Goal: Answer question/provide support: Ask a question

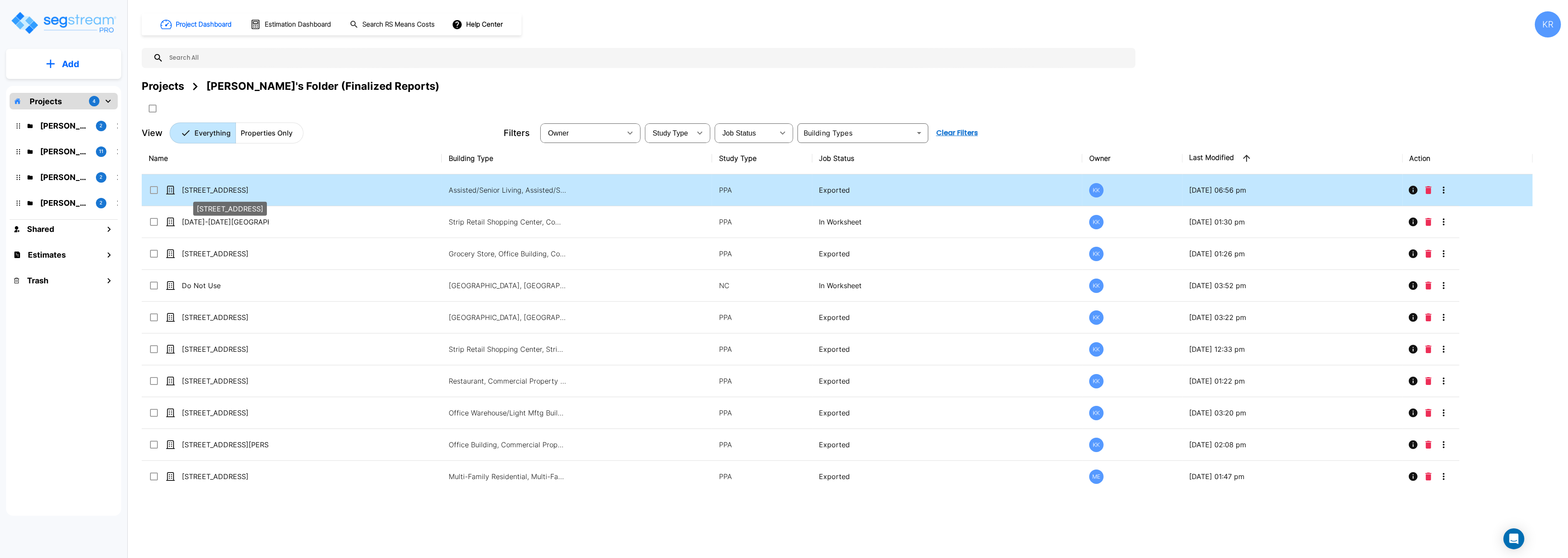
click at [232, 190] on p "[STREET_ADDRESS]" at bounding box center [225, 190] width 87 height 11
checkbox input "true"
click at [232, 190] on p "204 Energy Pkwy" at bounding box center [225, 190] width 87 height 11
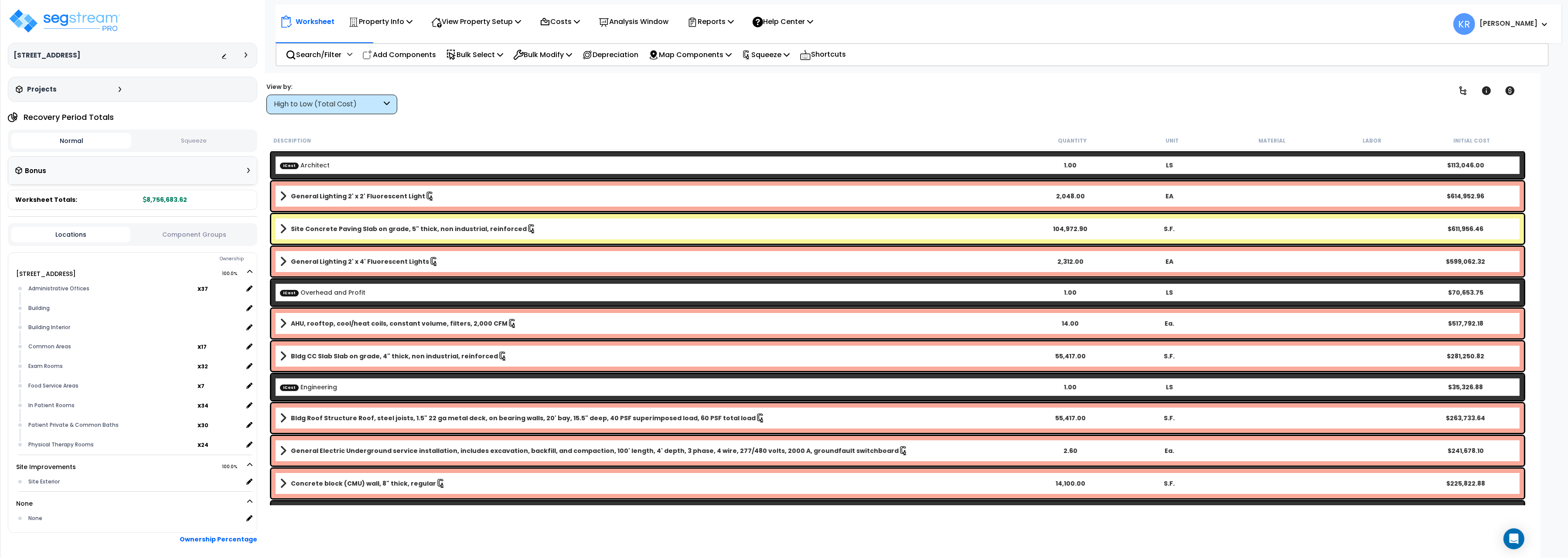
click at [363, 108] on div "High to Low (Total Cost)" at bounding box center [328, 104] width 108 height 10
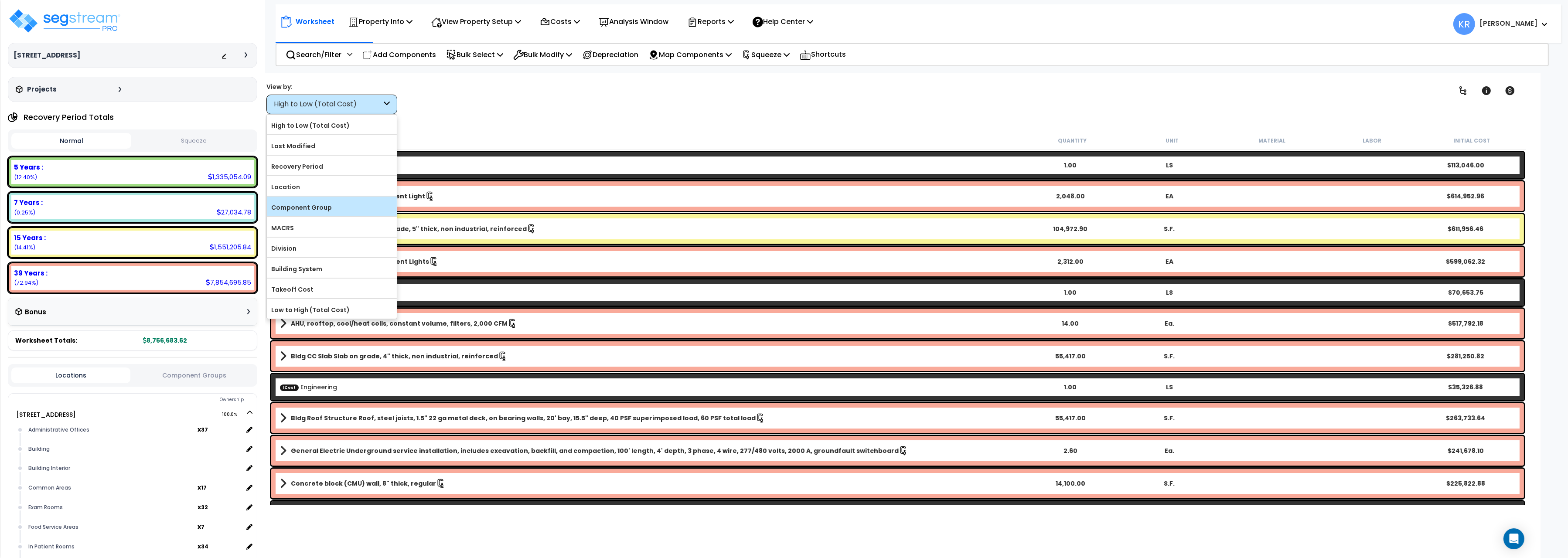
click at [328, 210] on label "Component Group" at bounding box center [331, 207] width 130 height 13
click at [0, 0] on input "Component Group" at bounding box center [0, 0] width 0 height 0
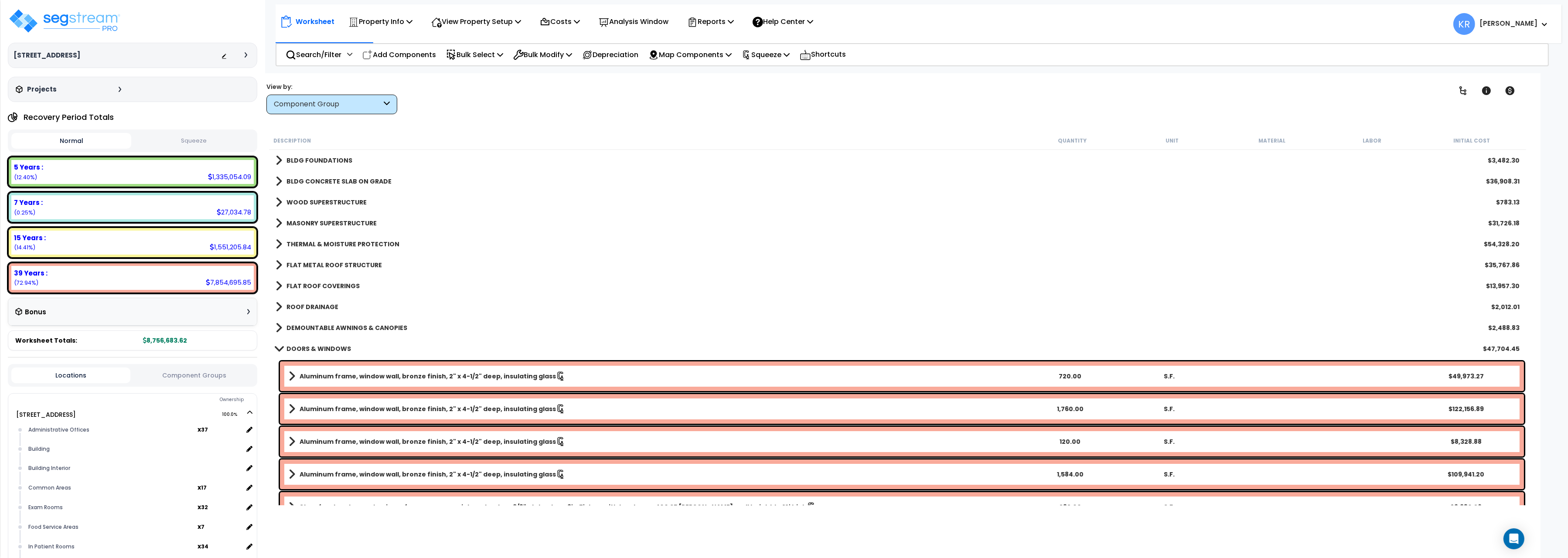
click at [295, 346] on b "DOORS & WINDOWS" at bounding box center [319, 349] width 65 height 9
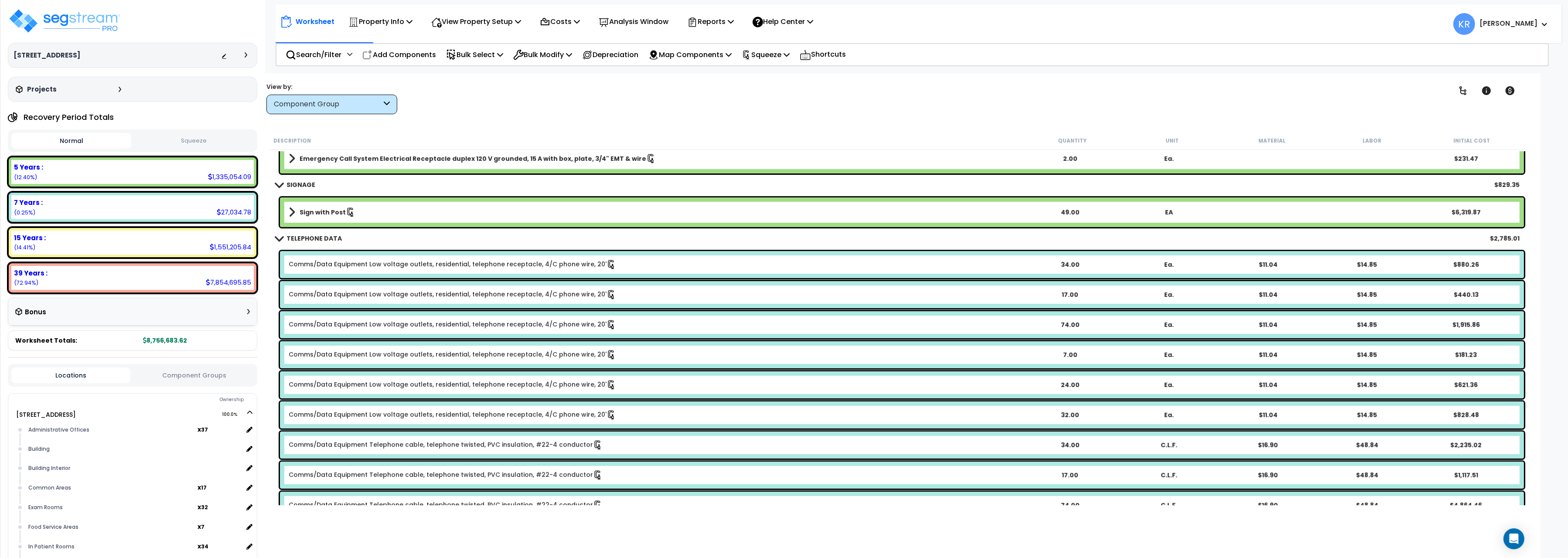
scroll to position [6773, 0]
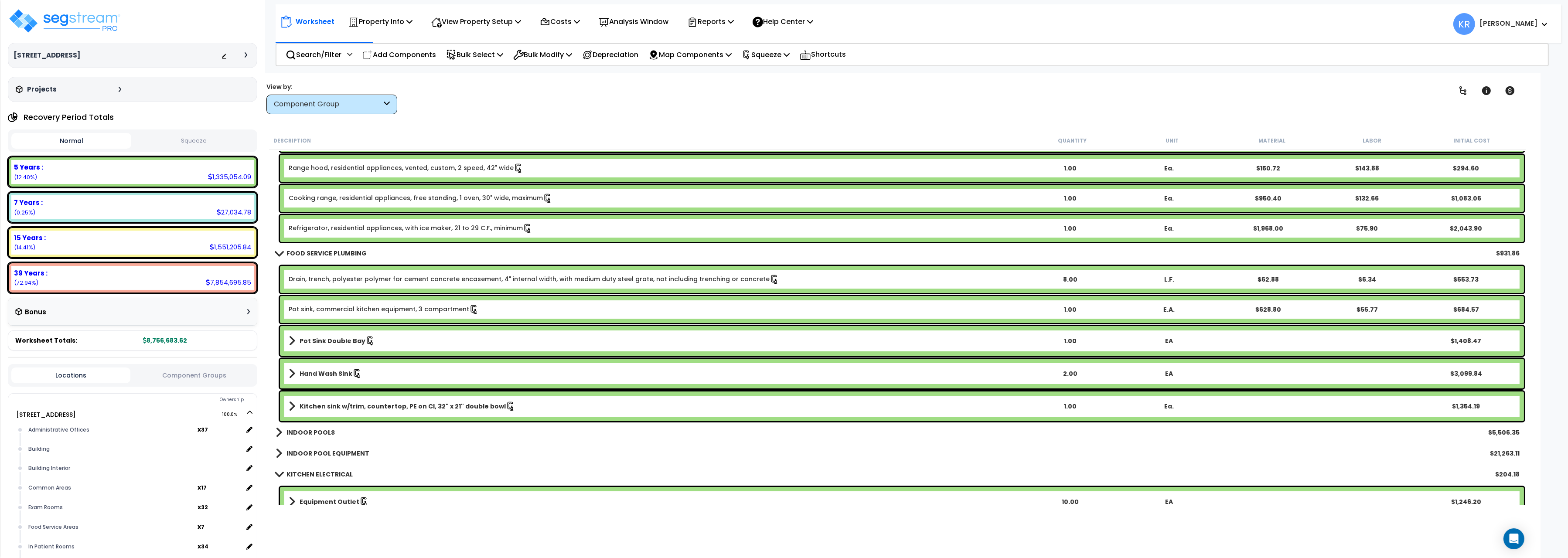
click at [299, 252] on b "FOOD SERVICE PLUMBING" at bounding box center [326, 253] width 80 height 9
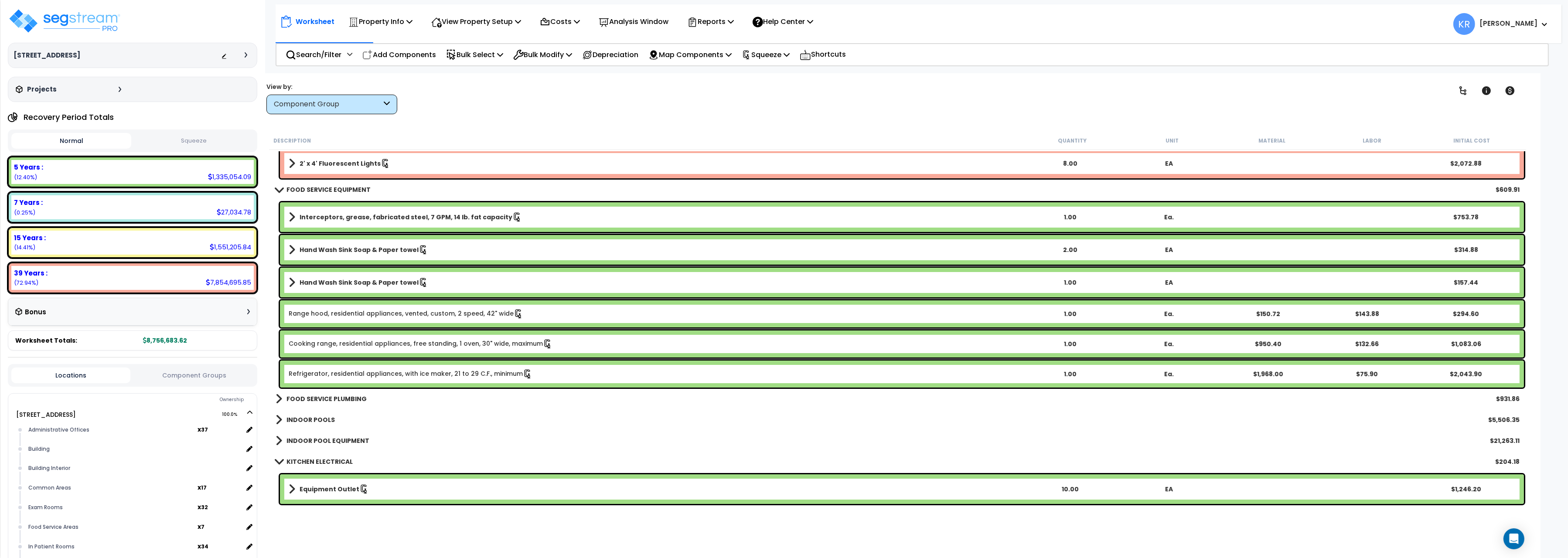
scroll to position [6626, 0]
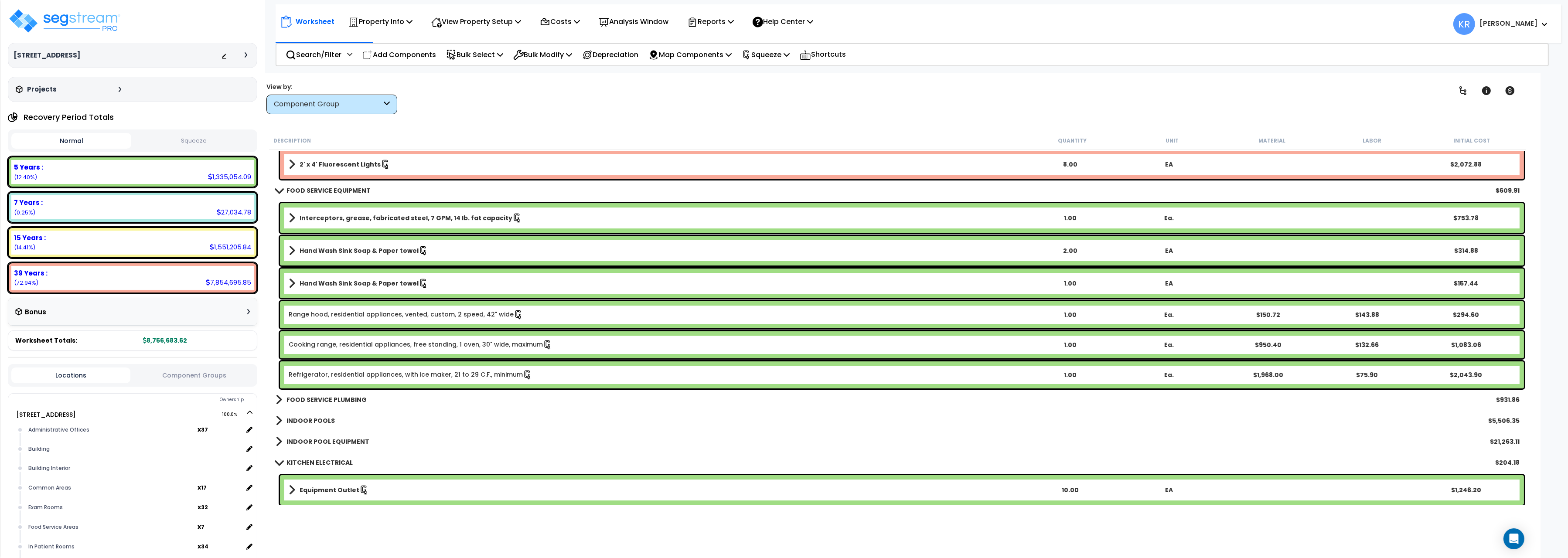
click at [306, 420] on b "INDOOR POOLS" at bounding box center [311, 420] width 48 height 9
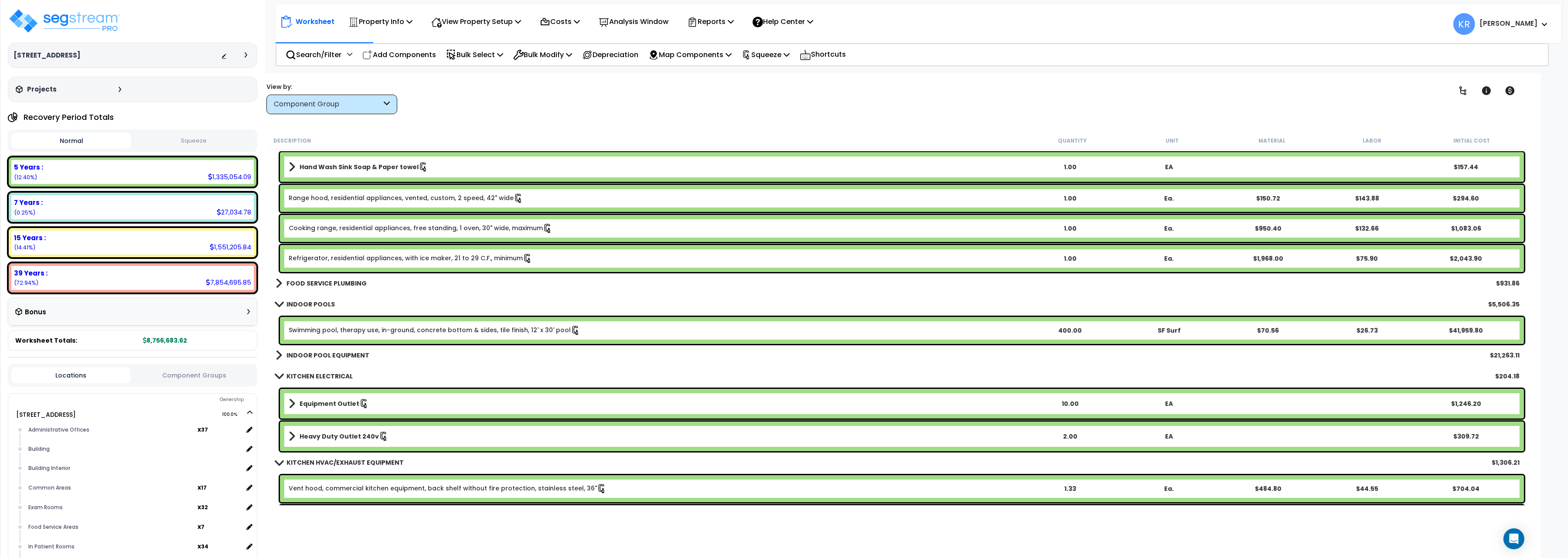
scroll to position [6724, 0]
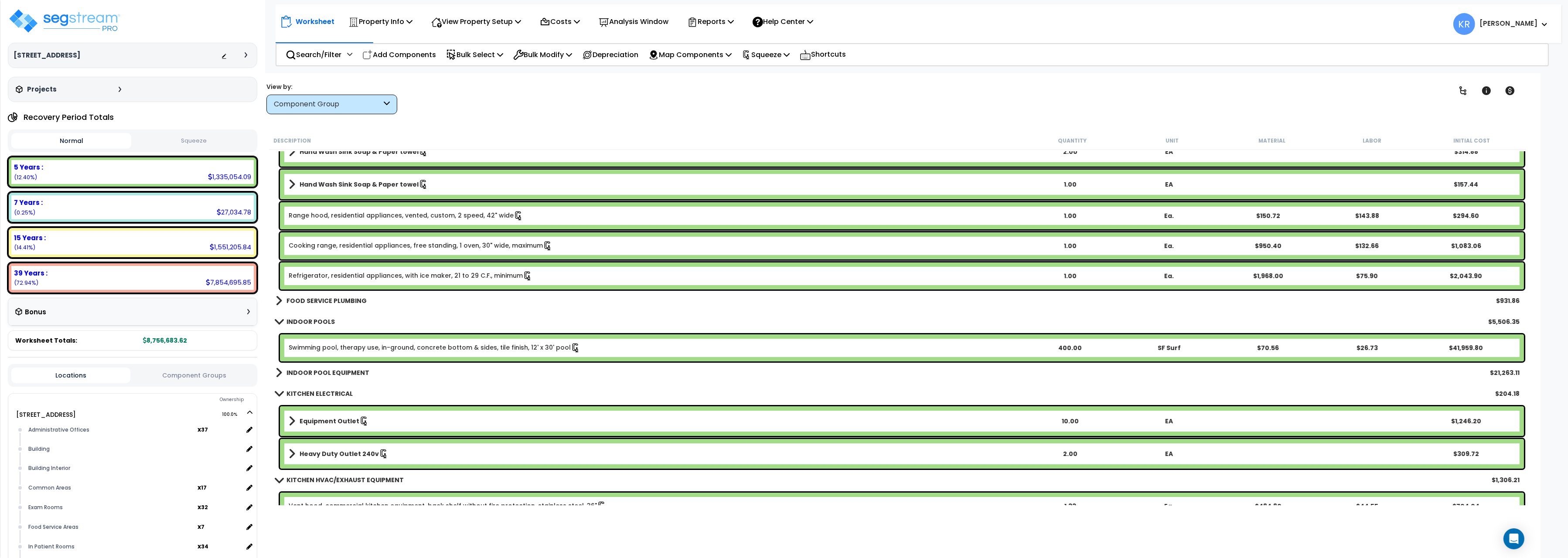
click at [304, 368] on link "INDOOR POOL EQUIPMENT" at bounding box center [322, 372] width 94 height 12
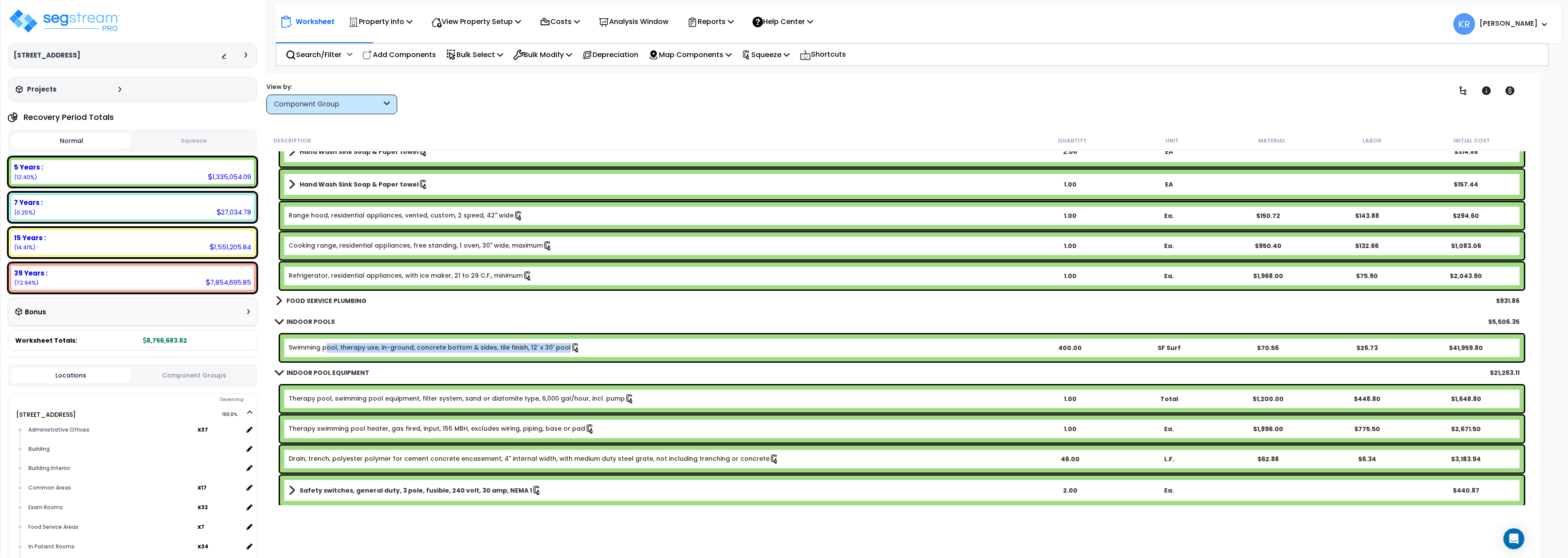
click at [328, 347] on link "Swimming pool, therapy use, in-ground, concrete bottom & sides, tile finish, 12…" at bounding box center [434, 348] width 292 height 10
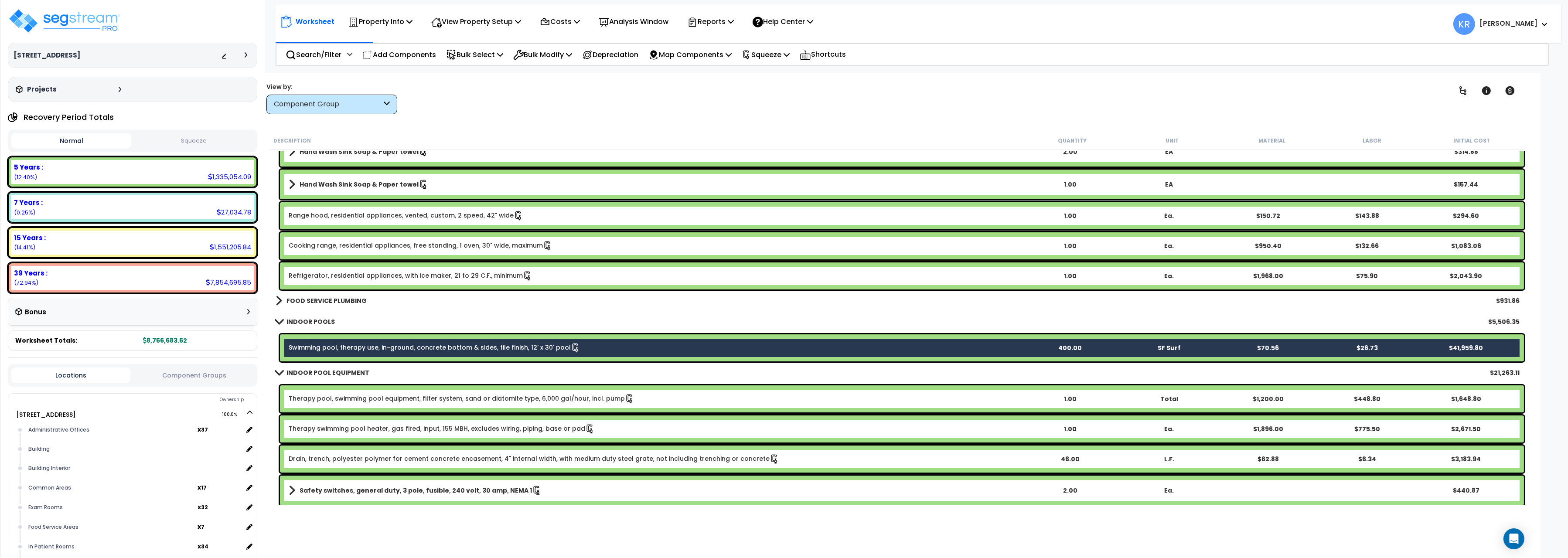
click at [329, 398] on link "Therapy pool, swimming pool equipment, filter system, sand or diatomite type, 6…" at bounding box center [461, 399] width 346 height 10
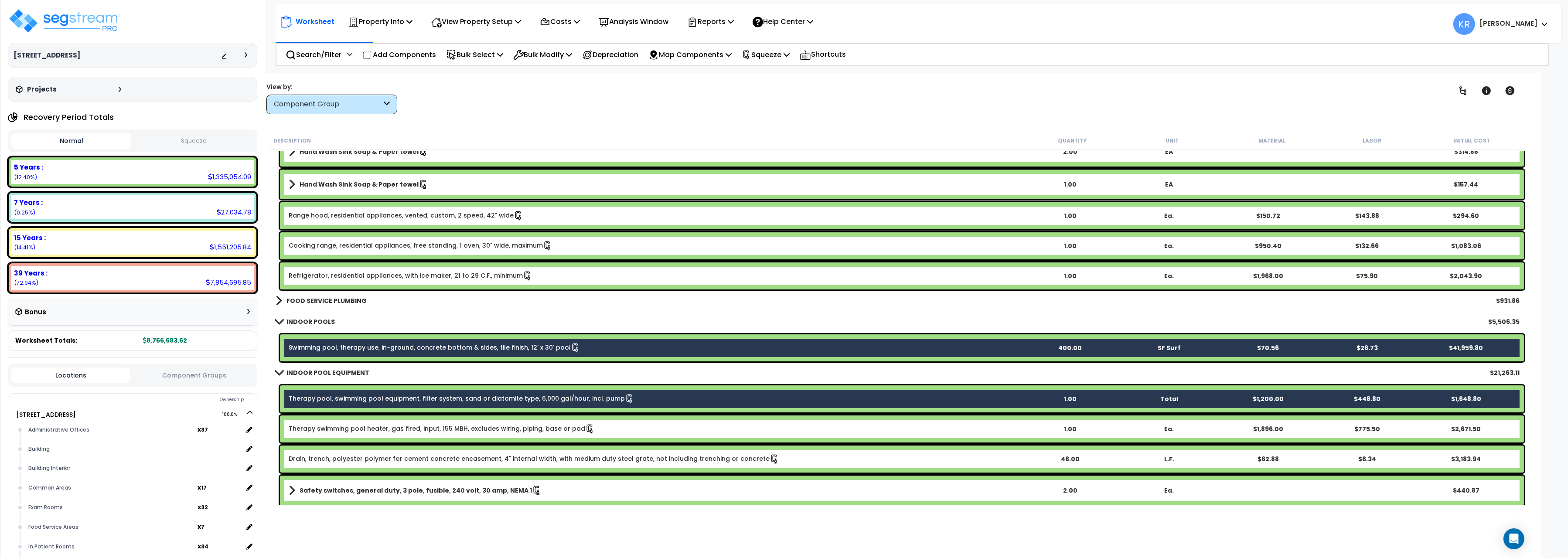
click at [324, 426] on link "Therapy swimming pool heater, gas fired, input, 155 MBH, excludes wiring, pipin…" at bounding box center [441, 429] width 306 height 10
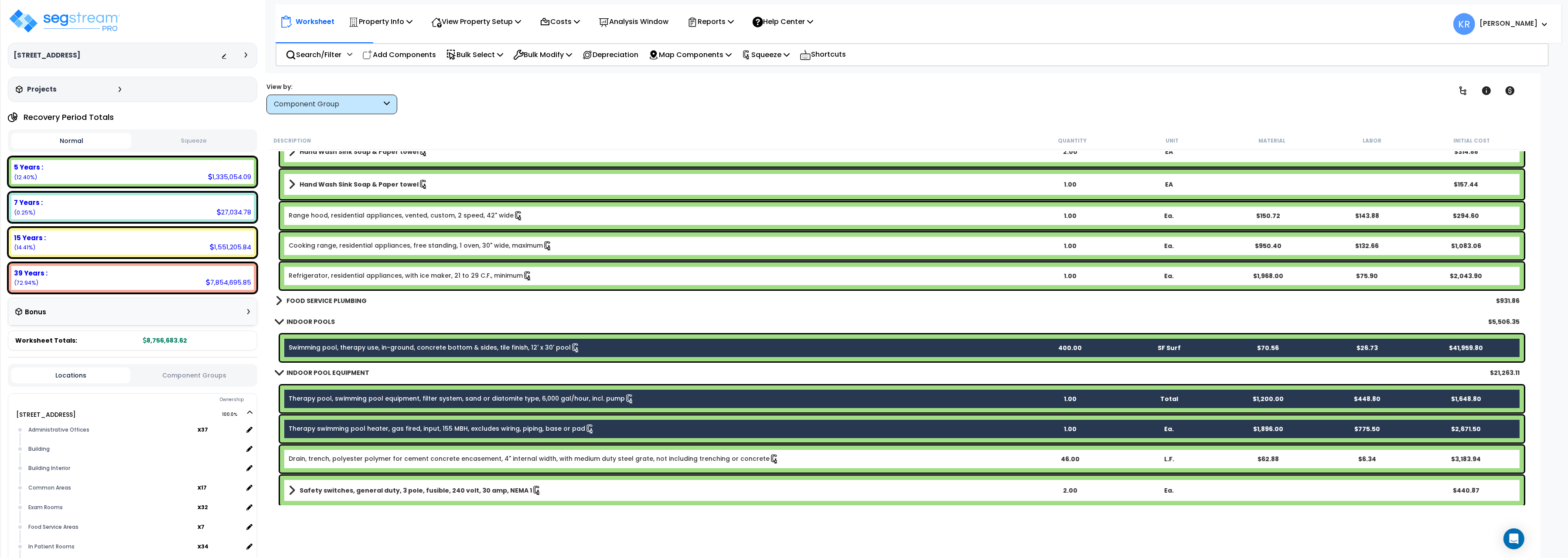
click at [328, 454] on link "Drain, trench, polyester polymer for cement concrete encasement, 4" internal wi…" at bounding box center [534, 459] width 490 height 10
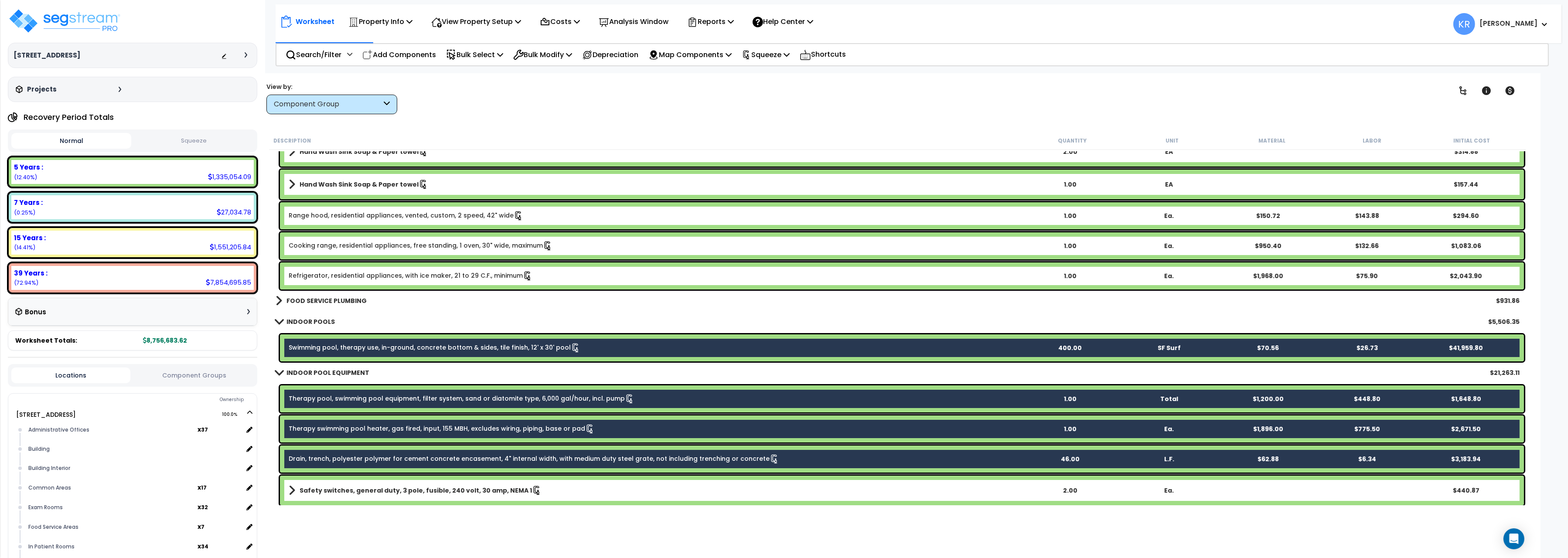
click at [326, 484] on link "Safety switches, general duty, 3 pole, fusible, 240 volt, 30 amp, NEMA 1" at bounding box center [654, 490] width 731 height 12
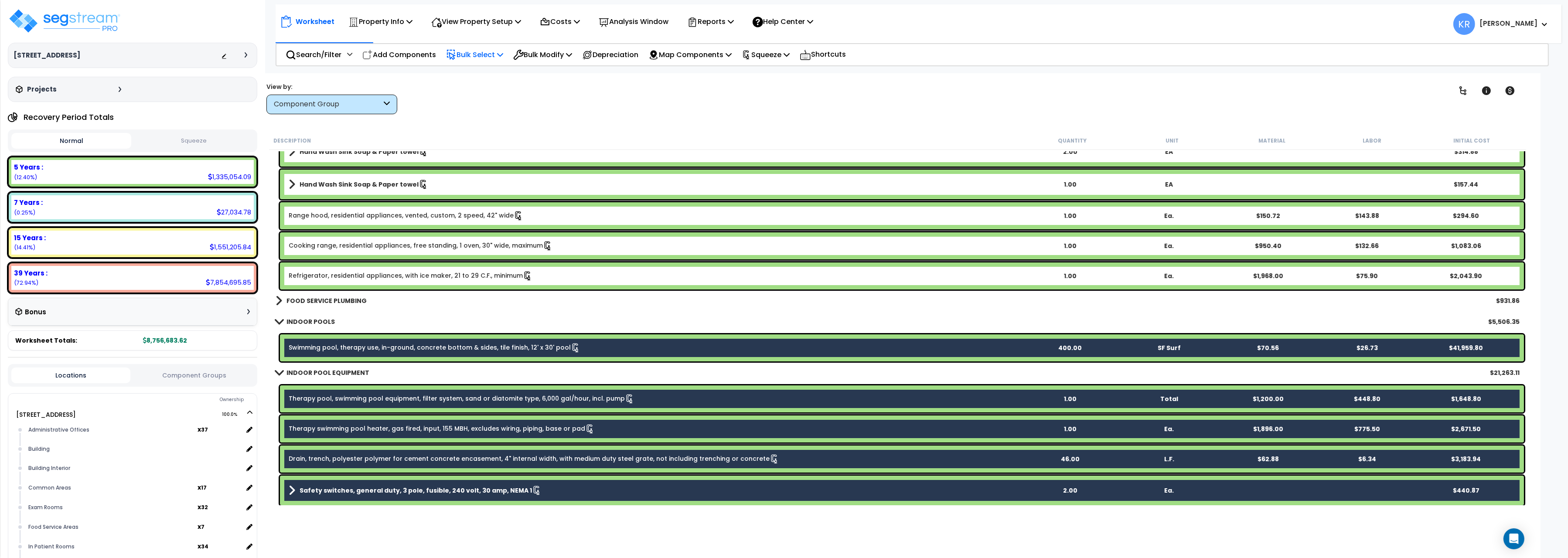
click at [469, 49] on p "Bulk Select" at bounding box center [475, 55] width 57 height 12
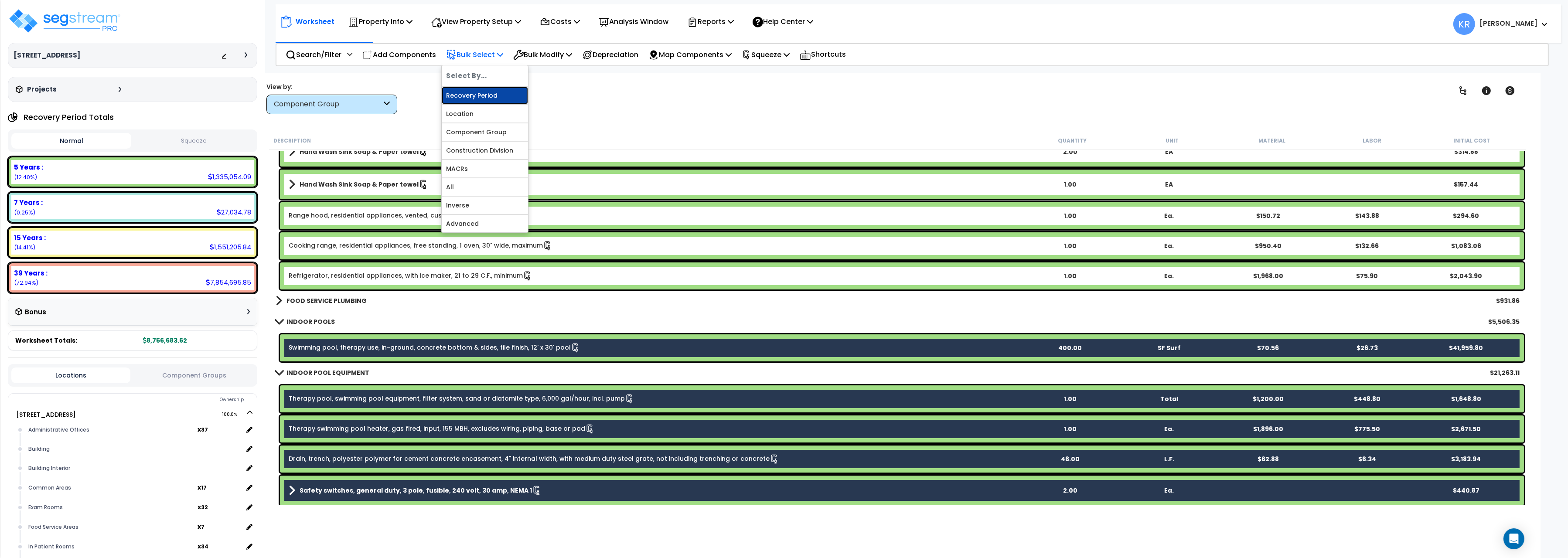
click at [486, 94] on link "Recovery Period" at bounding box center [485, 95] width 87 height 18
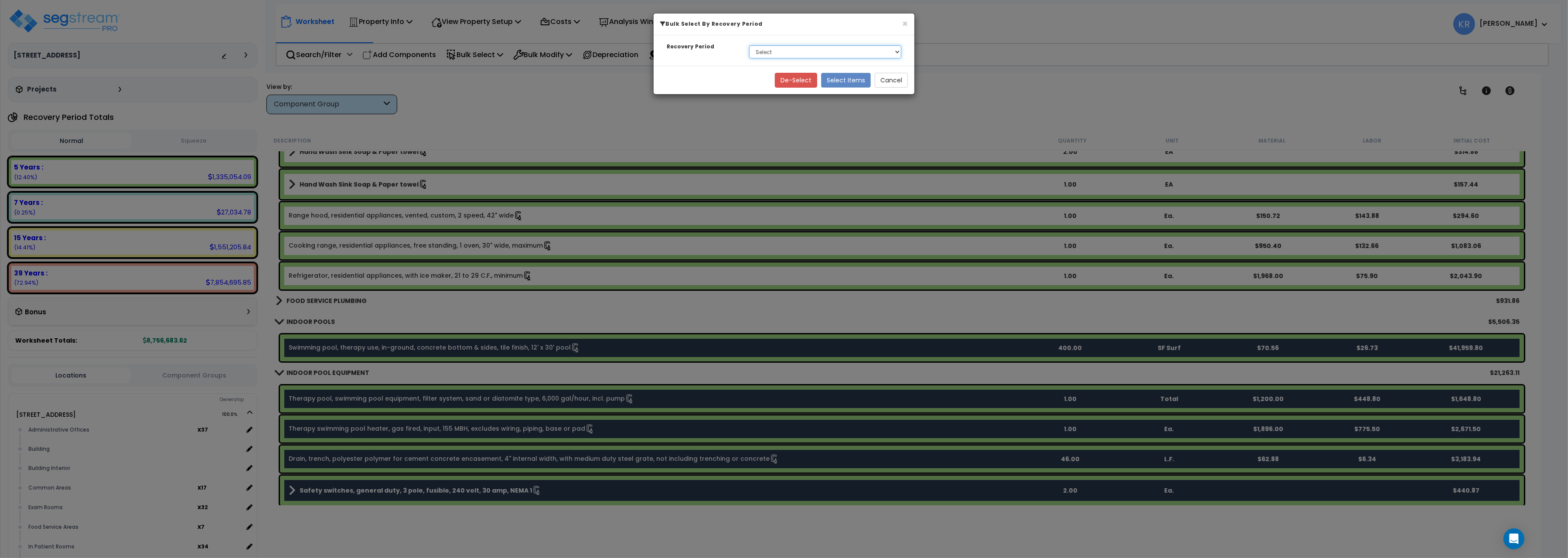
click at [749, 45] on select "Select 5 Years 7 Years 15 Years 39 Years Soft Cost" at bounding box center [825, 52] width 153 height 13
select select "39Y"
click option "39 Years" at bounding box center [0, 0] width 0 height 0
click at [893, 79] on button "Cancel" at bounding box center [891, 80] width 33 height 15
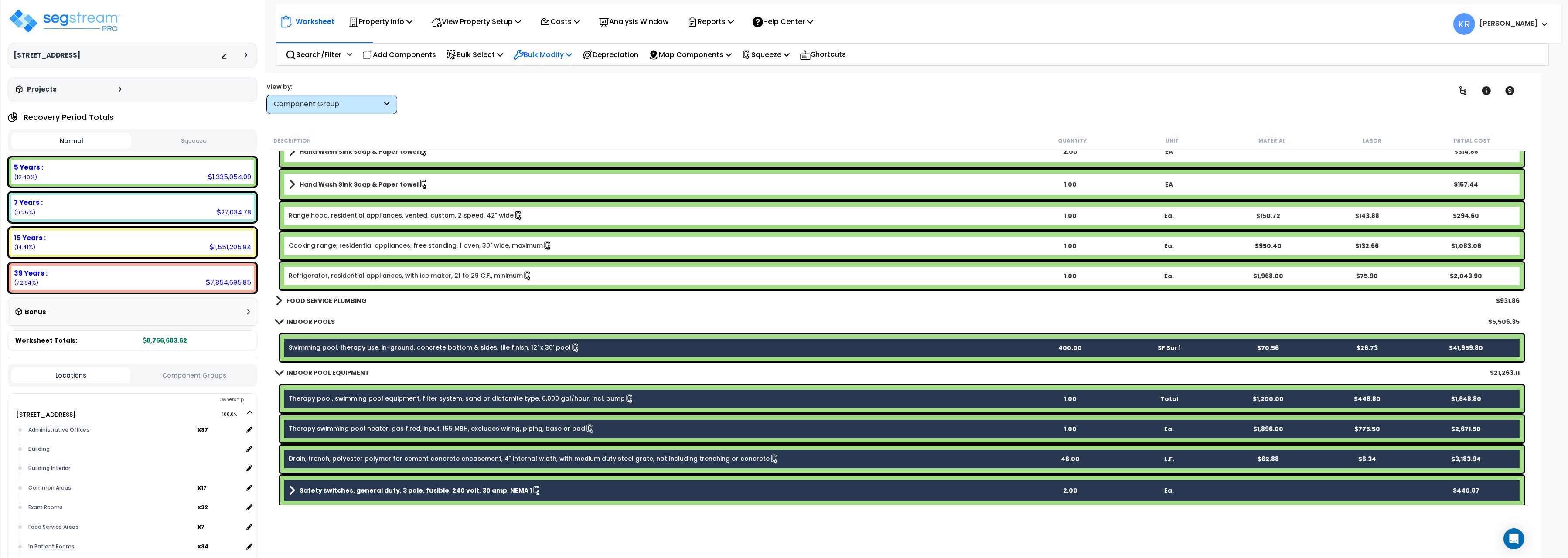
click at [569, 52] on p "Bulk Modify" at bounding box center [542, 55] width 59 height 12
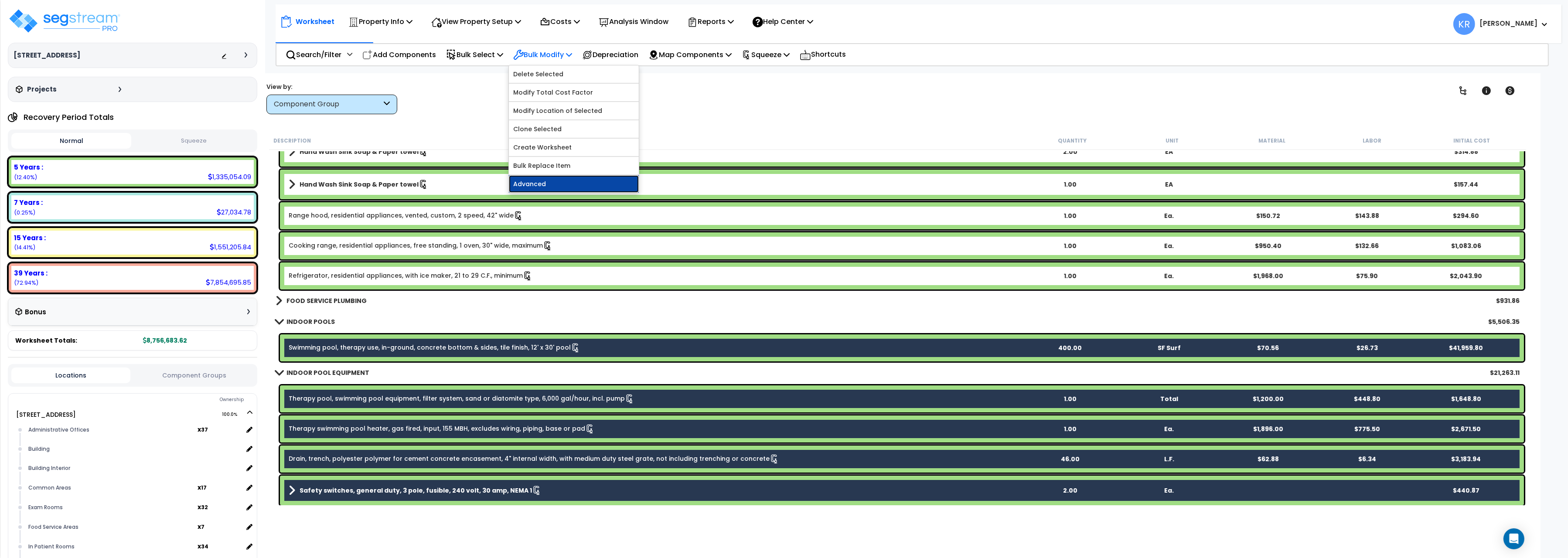
click at [535, 184] on link "Advanced" at bounding box center [573, 184] width 130 height 18
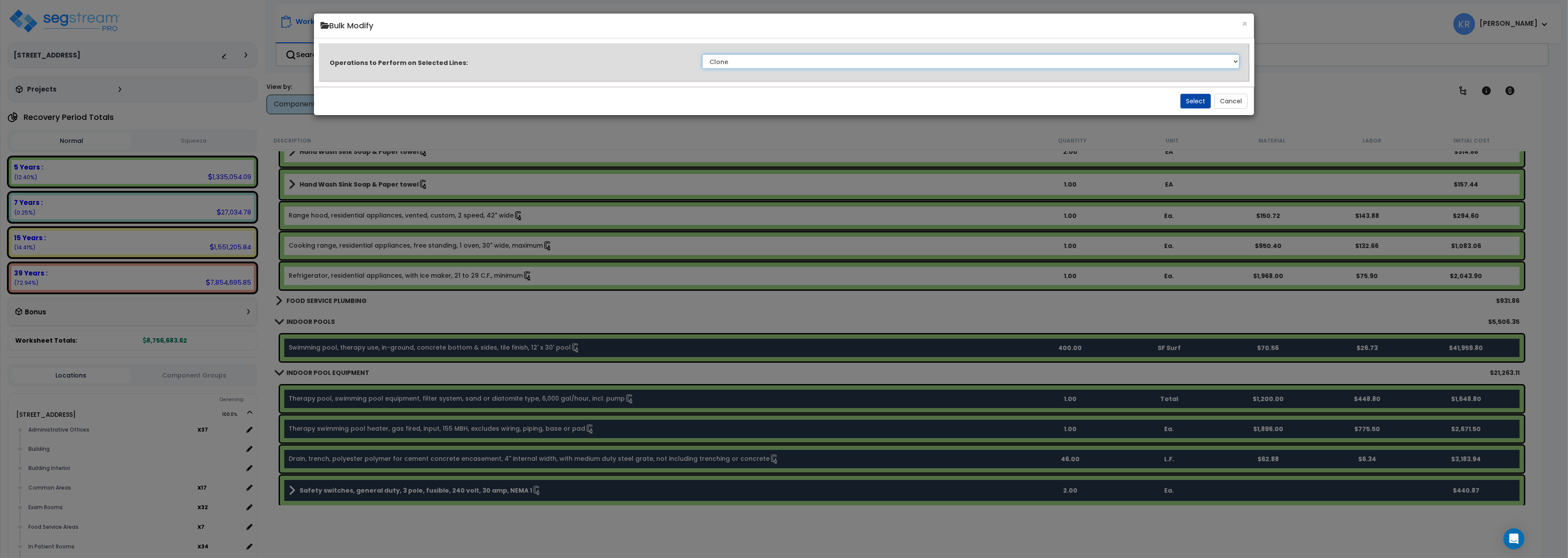
click at [702, 54] on select "Clone Delete Delete Zero Quantities Modify Component Group Modify Cost Sources …" at bounding box center [971, 61] width 538 height 15
click at [1244, 22] on button "×" at bounding box center [1245, 23] width 6 height 9
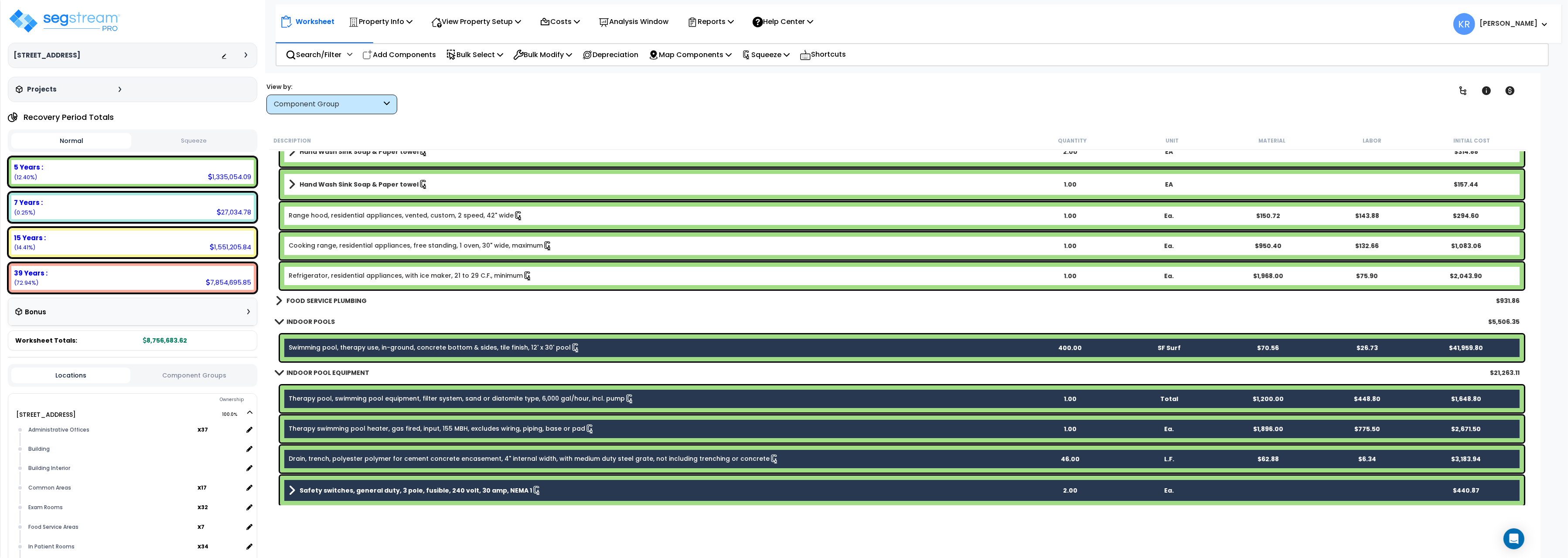
click at [390, 310] on div "FOOD SERVICE PLUMBING $931.86" at bounding box center [898, 301] width 1253 height 21
click at [341, 347] on link "Swimming pool, therapy use, in-ground, concrete bottom & sides, tile finish, 12…" at bounding box center [434, 348] width 292 height 10
click at [311, 345] on link "Swimming pool, therapy use, in-ground, concrete bottom & sides, tile finish, 12…" at bounding box center [434, 348] width 292 height 10
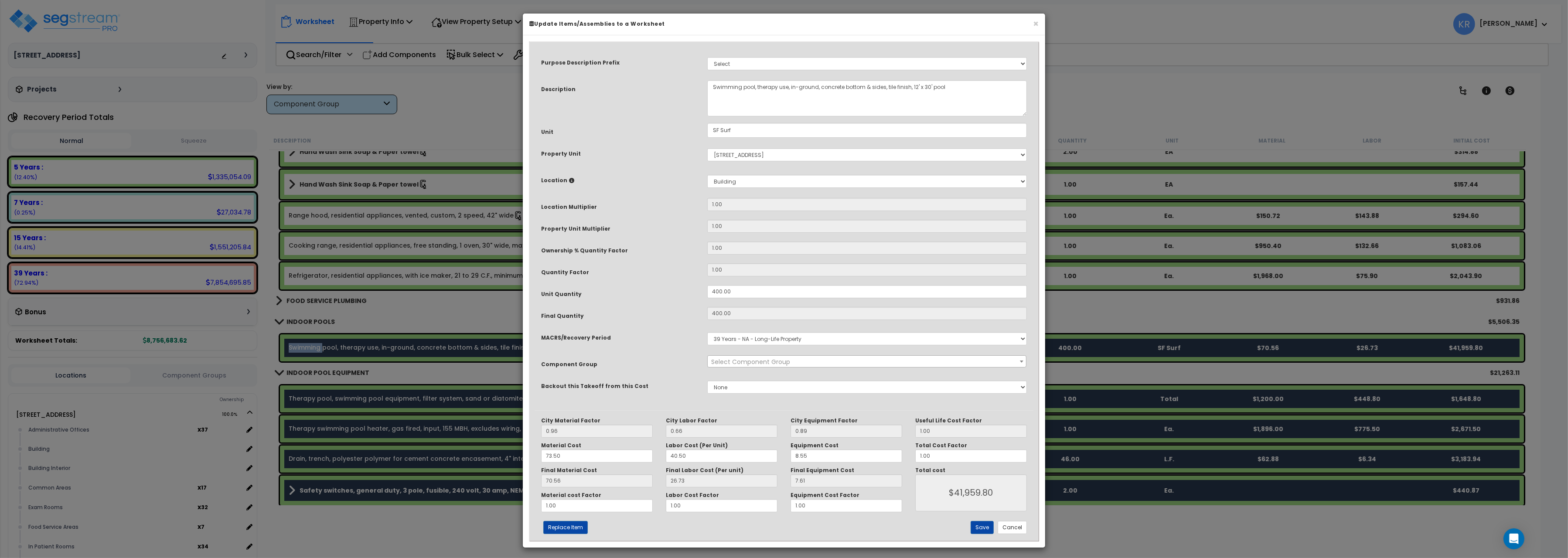
select select "57055"
click at [707, 332] on select "Select MACRS/Recovery Period 5 Years - 57.0 - Distributive Trades & Services 5 …" at bounding box center [867, 338] width 320 height 13
click at [638, 283] on div "Purpose Description Prefix Select A/V System A/V System Equipment A/V System Eq…" at bounding box center [784, 228] width 499 height 363
click at [1017, 529] on button "Cancel" at bounding box center [1012, 528] width 29 height 13
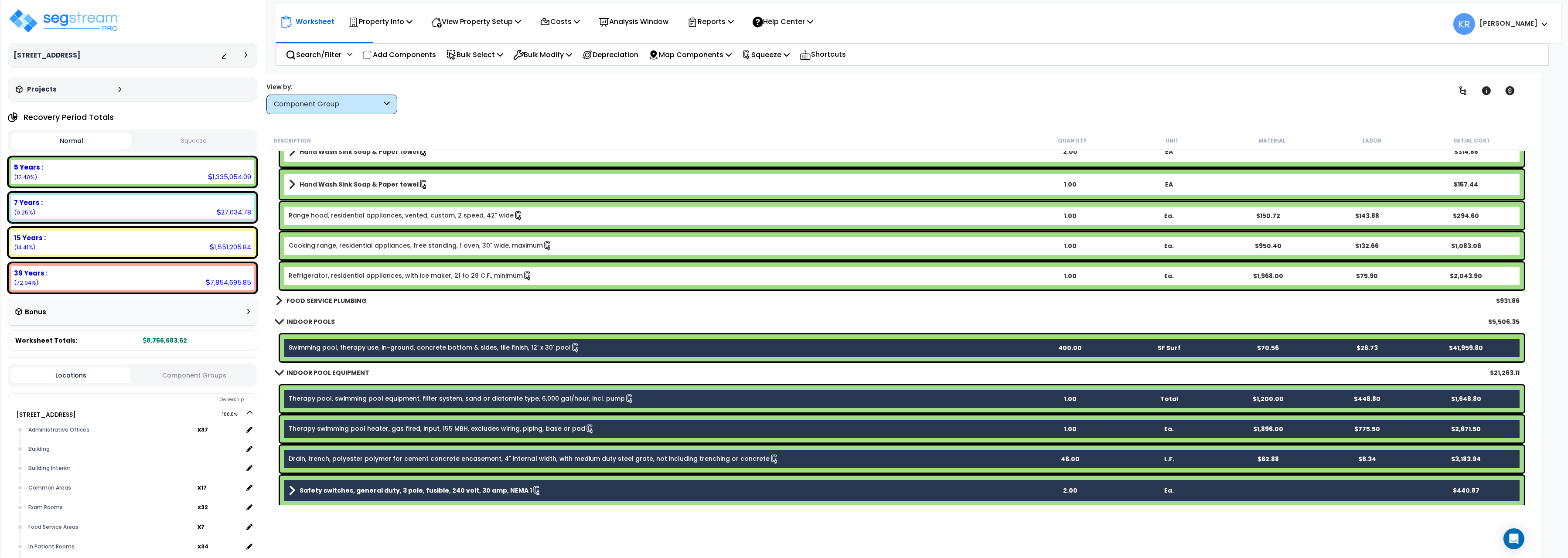
click at [330, 399] on link "Therapy pool, swimming pool equipment, filter system, sand or diatomite type, 6…" at bounding box center [461, 399] width 346 height 10
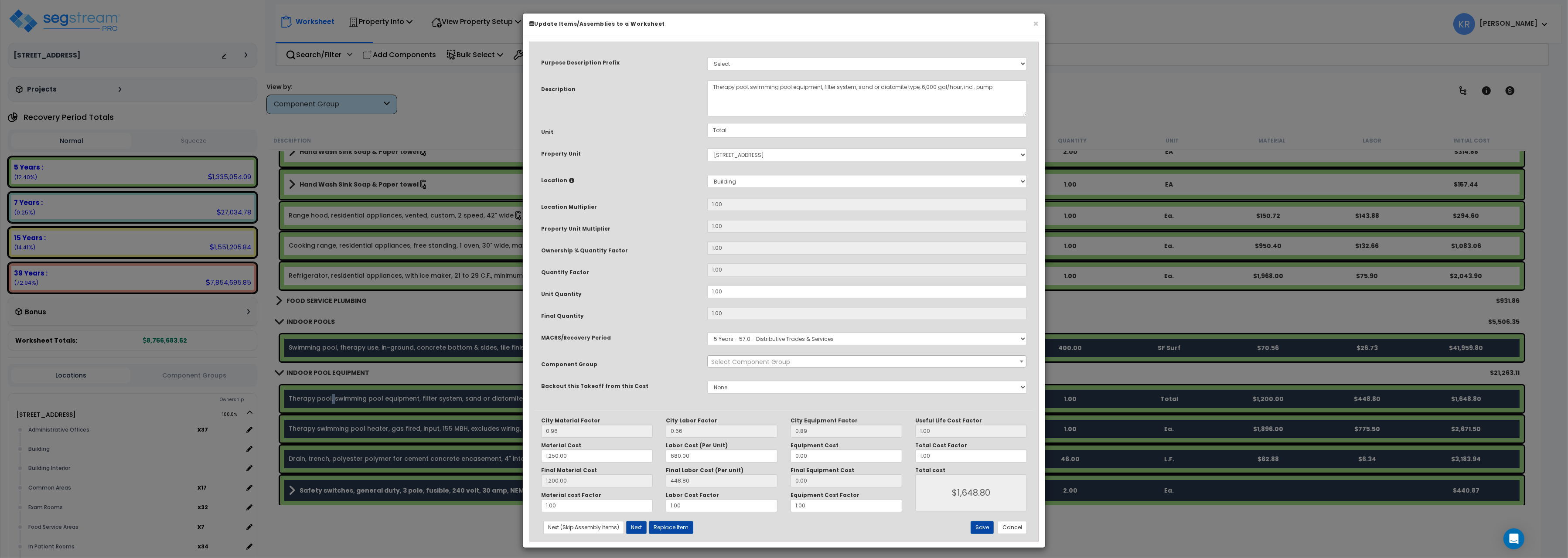
select select "57056"
click at [707, 332] on select "Select MACRS/Recovery Period 5 Years - 57.0 - Distributive Trades & Services 5 …" at bounding box center [867, 338] width 320 height 13
select select "3669"
click option "39 Years - NA - Long-Life Property" at bounding box center [0, 0] width 0 height 0
click at [978, 528] on button "Save" at bounding box center [982, 528] width 23 height 13
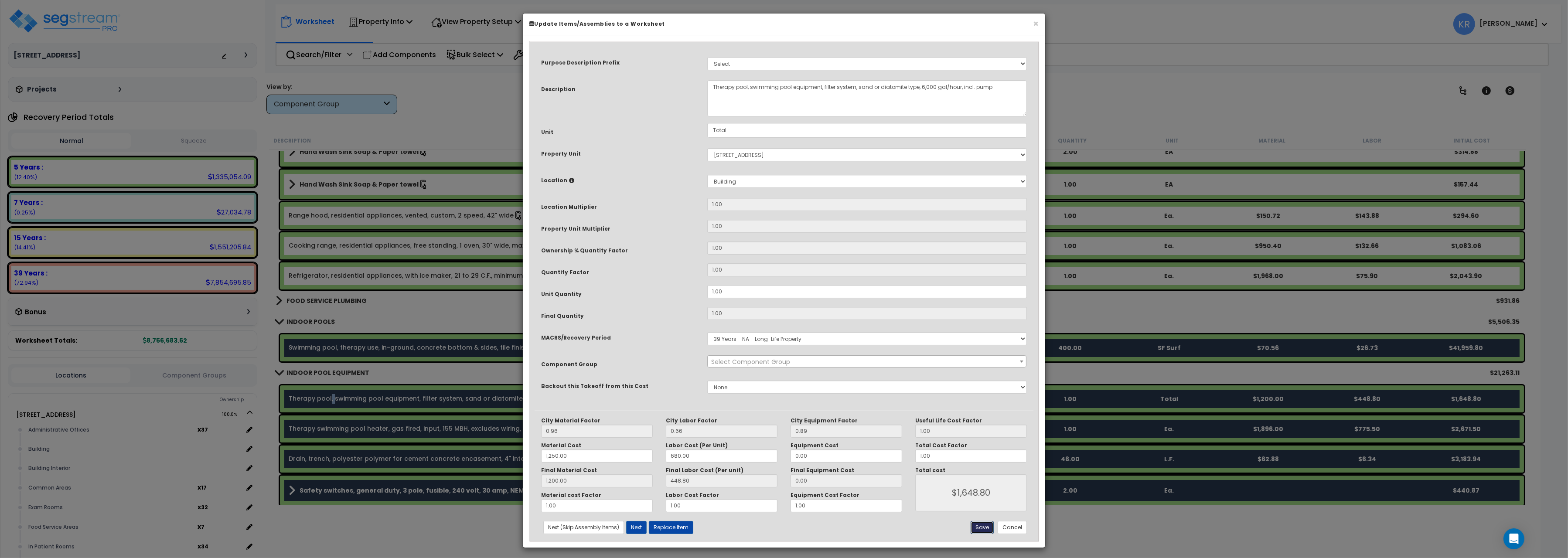
type input "1250.00"
type input "1200.00"
type input "1648.80"
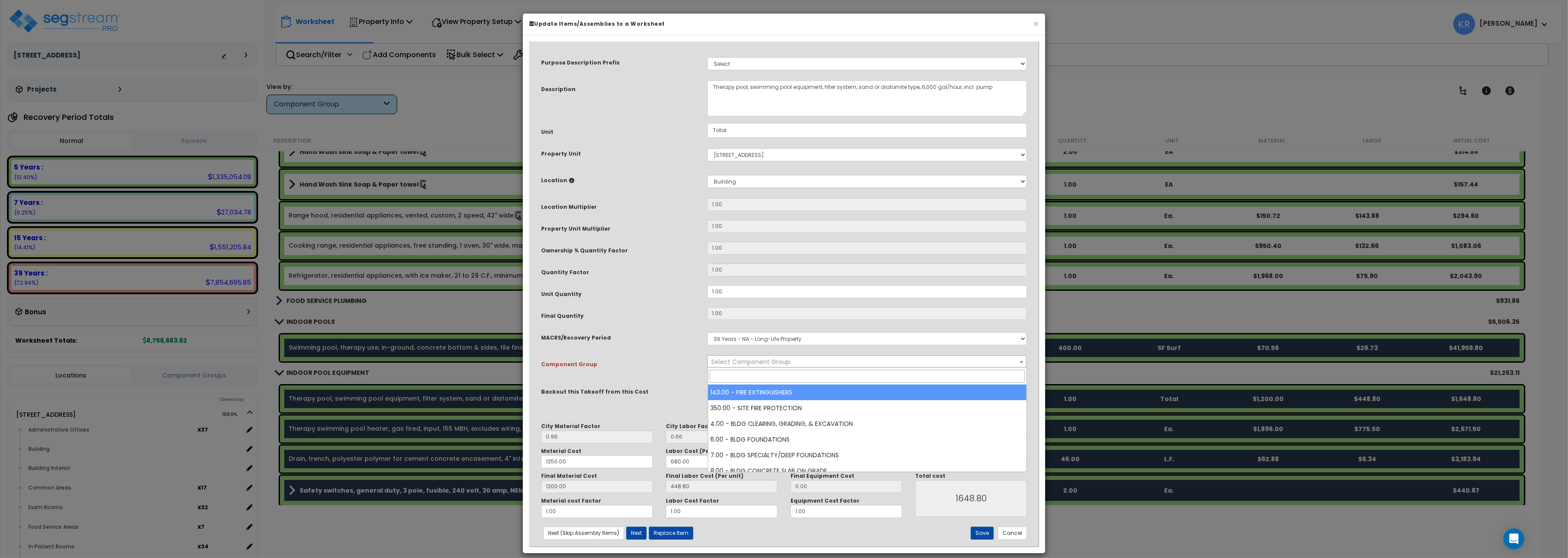
click at [750, 366] on span "Select Component Group" at bounding box center [750, 362] width 79 height 9
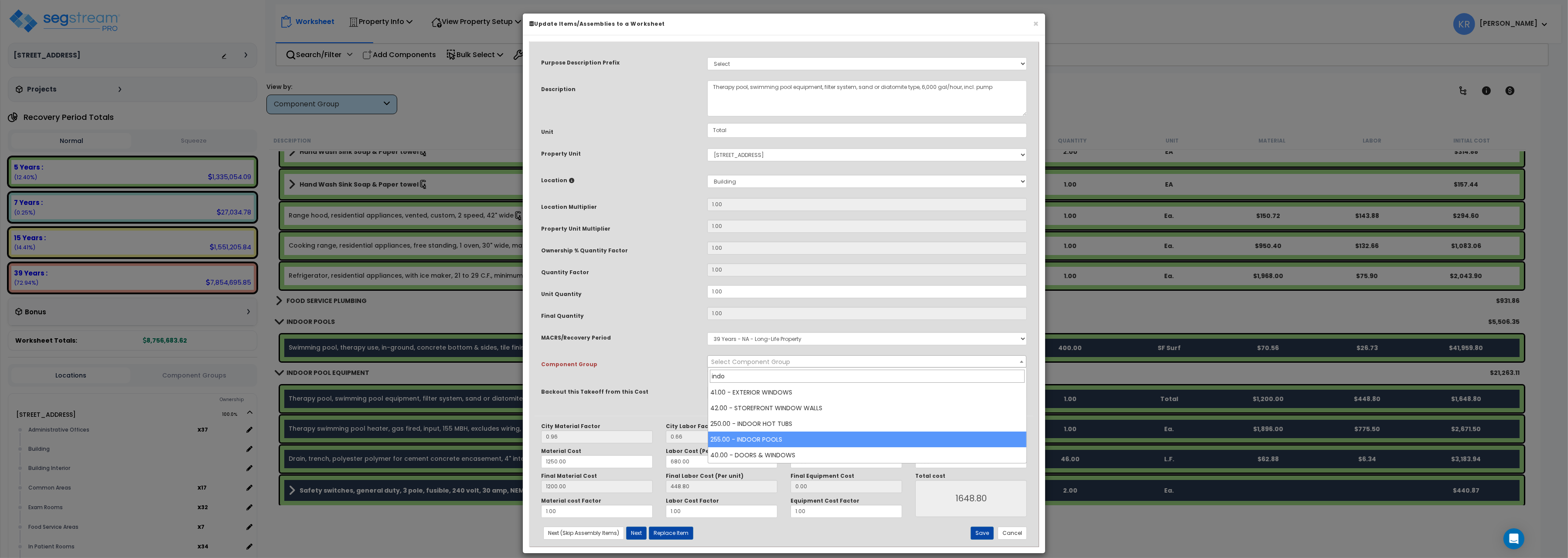
type input "indo"
select select "57055"
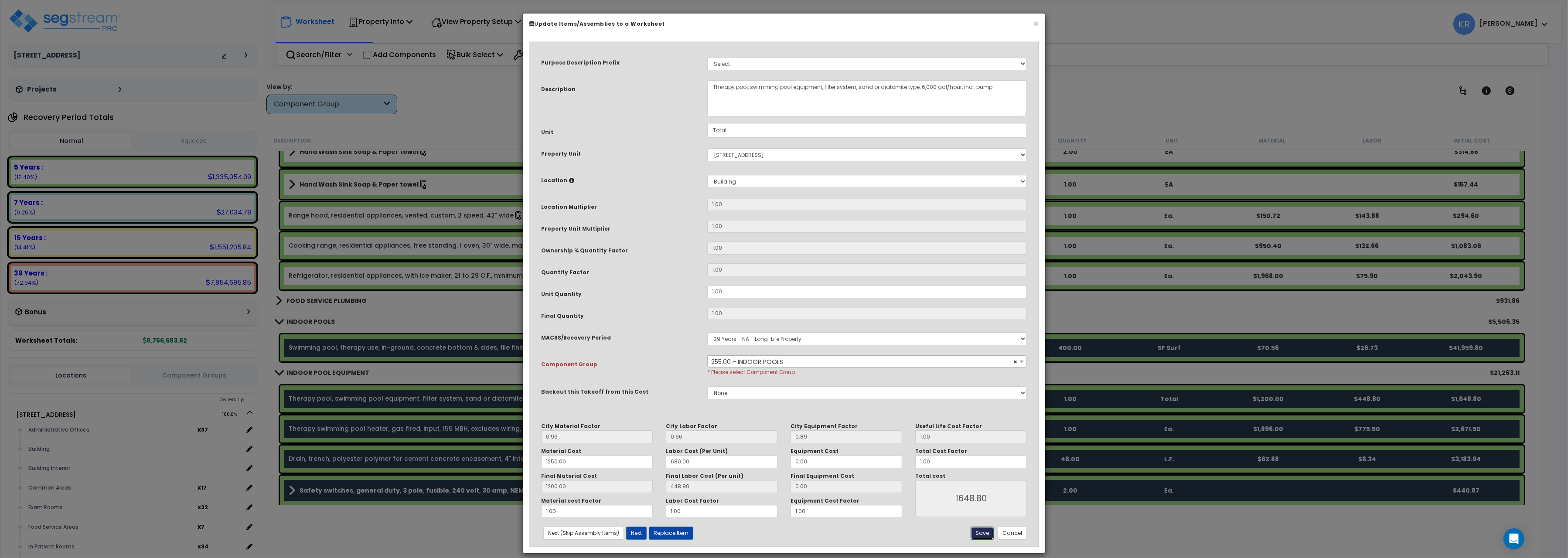
click at [978, 533] on button "Save" at bounding box center [982, 532] width 23 height 13
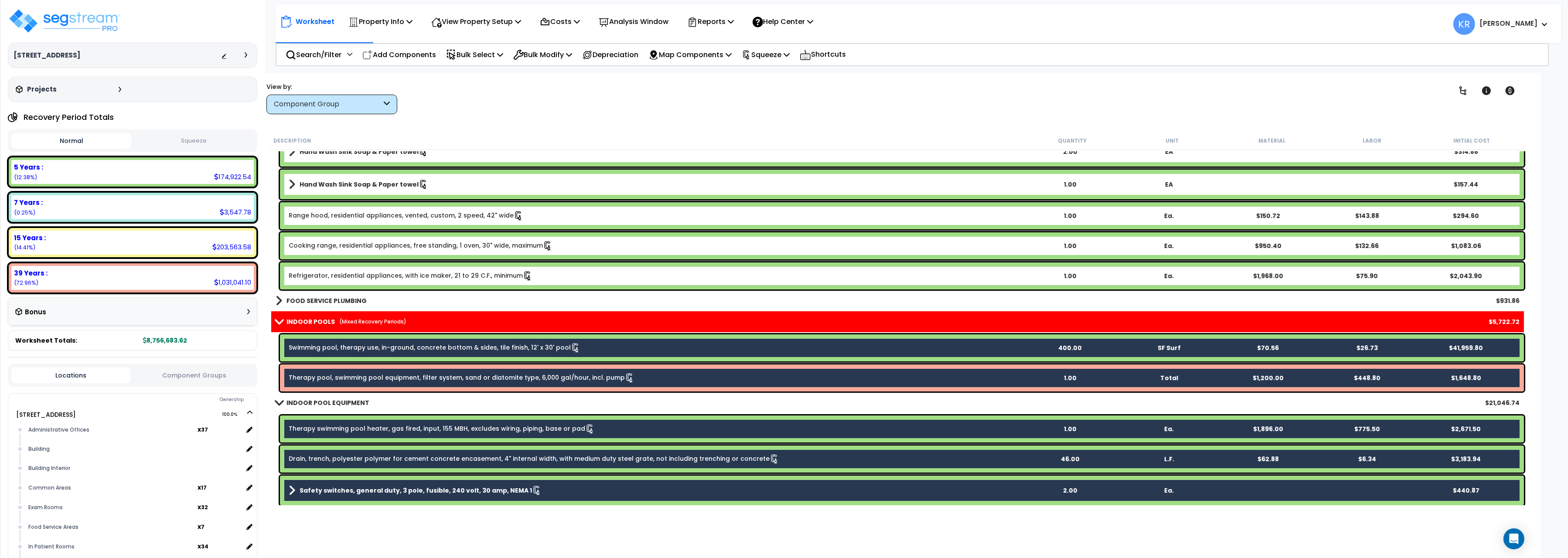
click at [328, 342] on div "Swimming pool, therapy use, in-ground, concrete bottom & sides, tile finish, 12…" at bounding box center [902, 347] width 1244 height 27
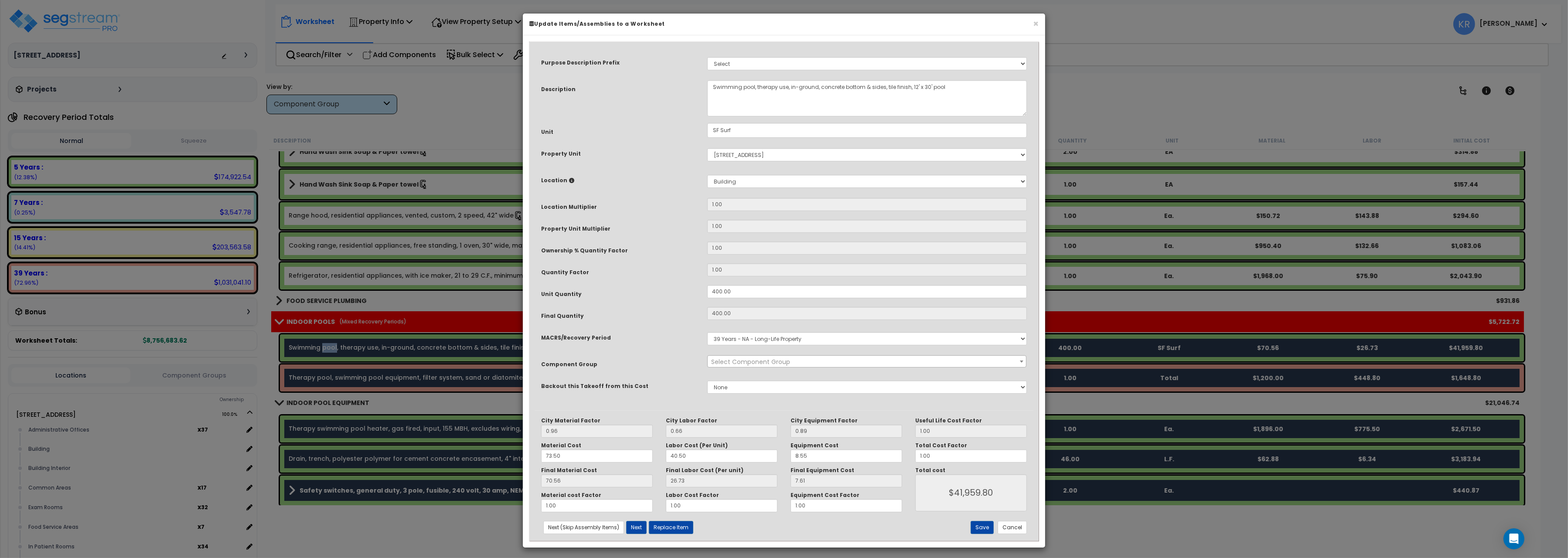
select select "57055"
click at [757, 362] on span "× 255.00 - INDOOR POOLS" at bounding box center [867, 362] width 319 height 12
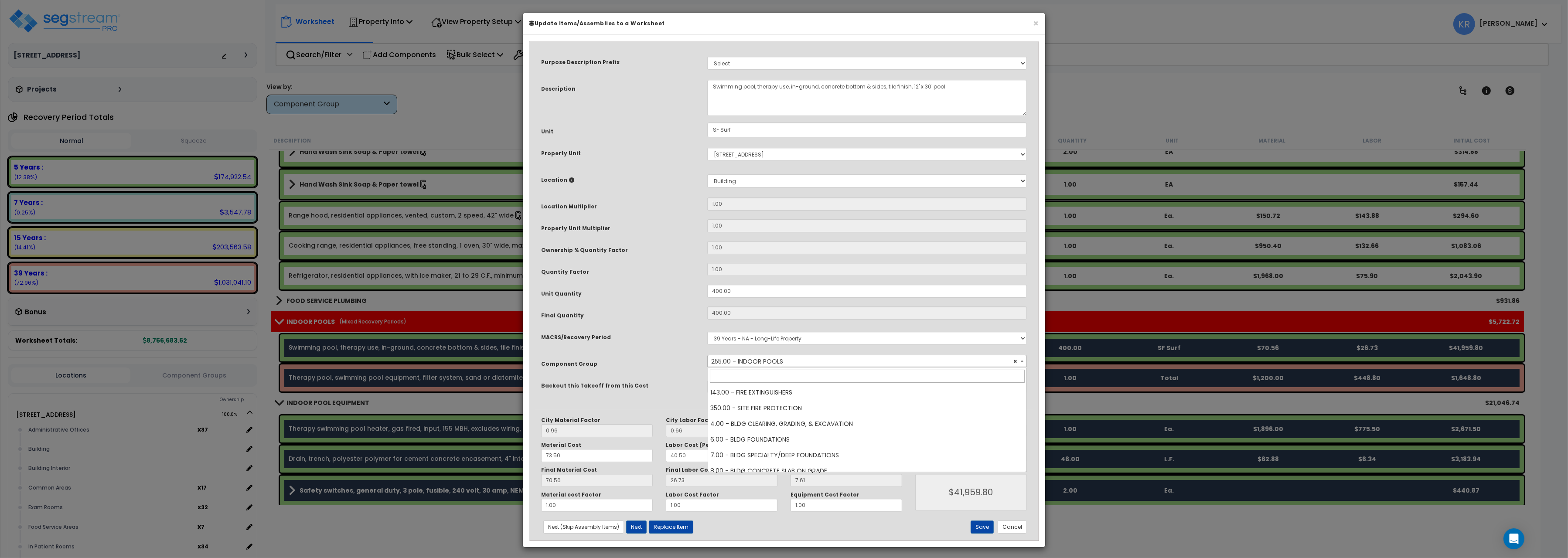
scroll to position [1271, 0]
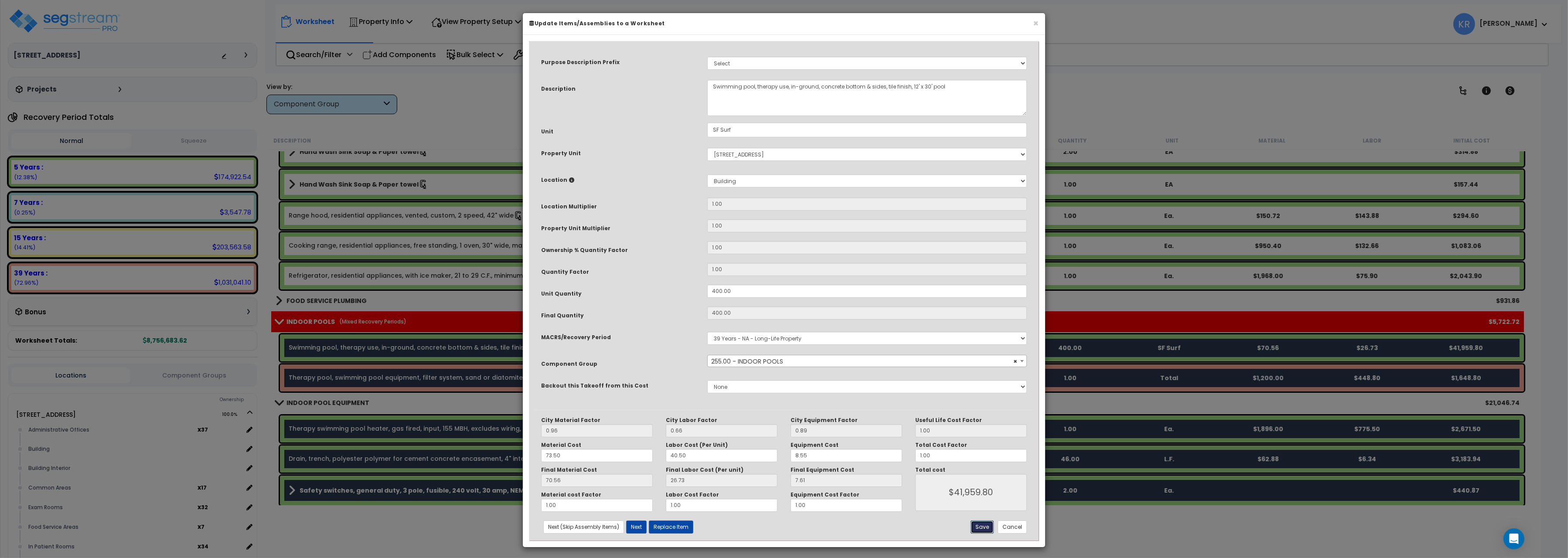
click at [980, 528] on button "Save" at bounding box center [982, 527] width 23 height 13
type input "41959.80"
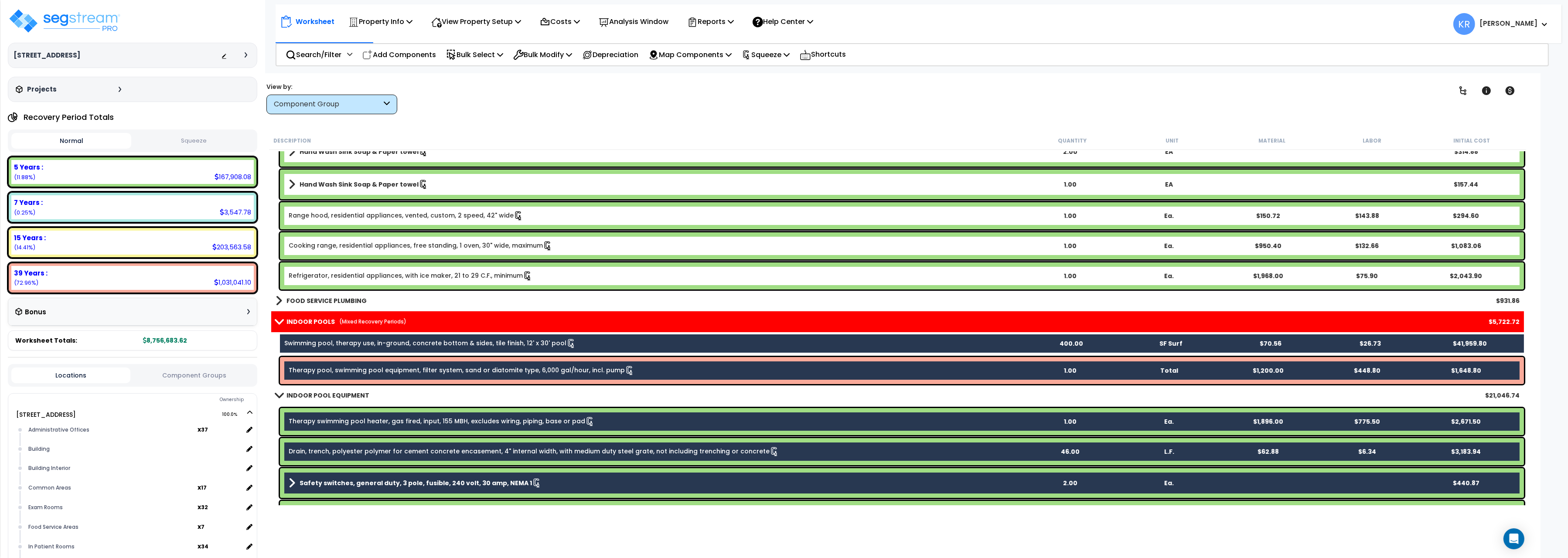
click at [517, 301] on div "FOOD SERVICE PLUMBING $931.86" at bounding box center [898, 301] width 1253 height 21
click at [351, 345] on link "Swimming pool, therapy use, in-ground, concrete bottom & sides, tile finish, 12…" at bounding box center [430, 344] width 292 height 10
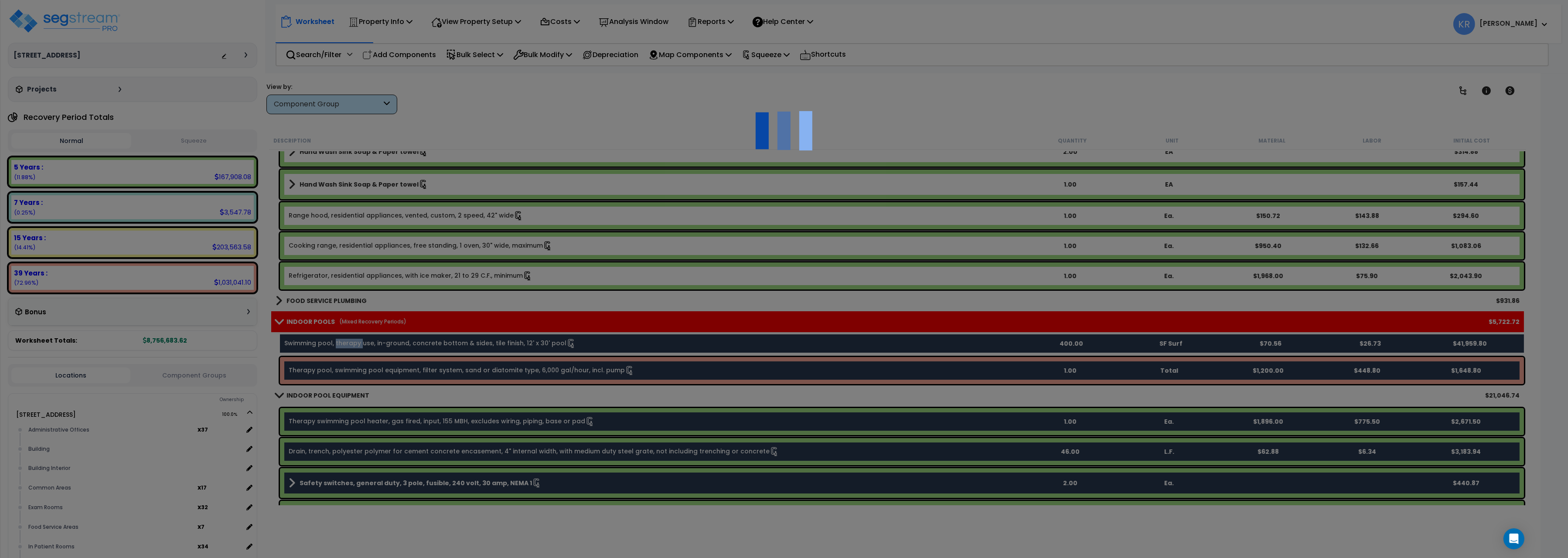
select select "57055"
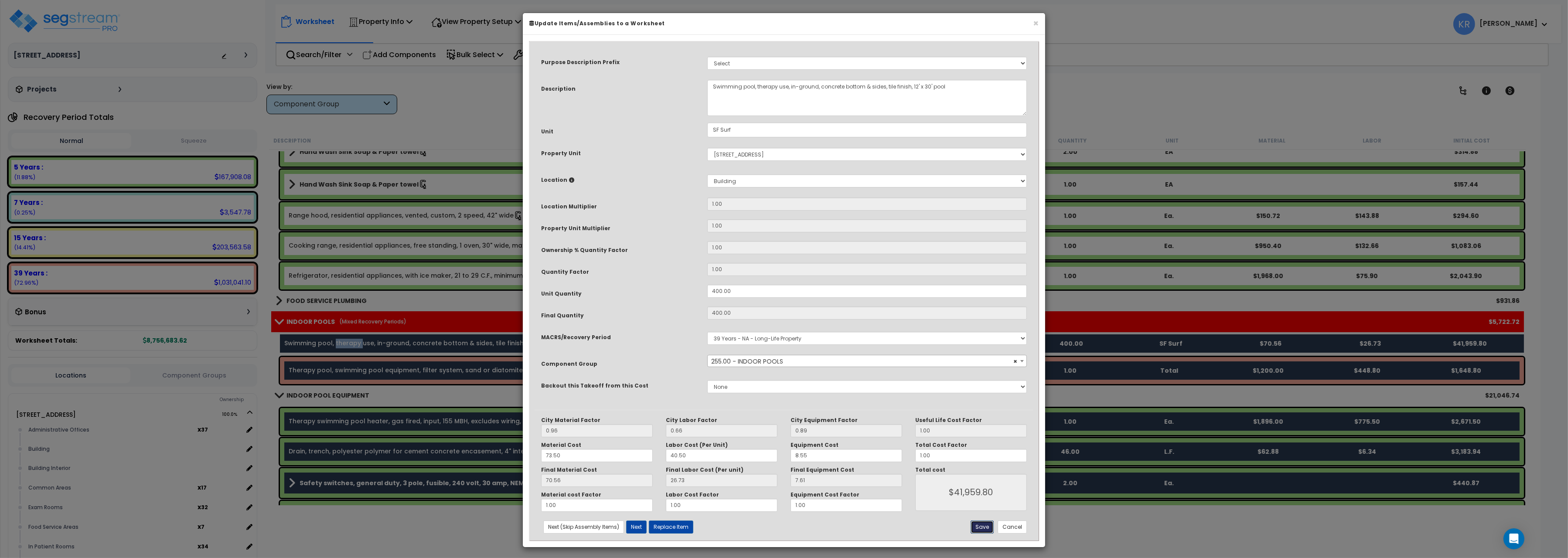
click at [978, 522] on button "Save" at bounding box center [982, 527] width 23 height 13
type input "41959.80"
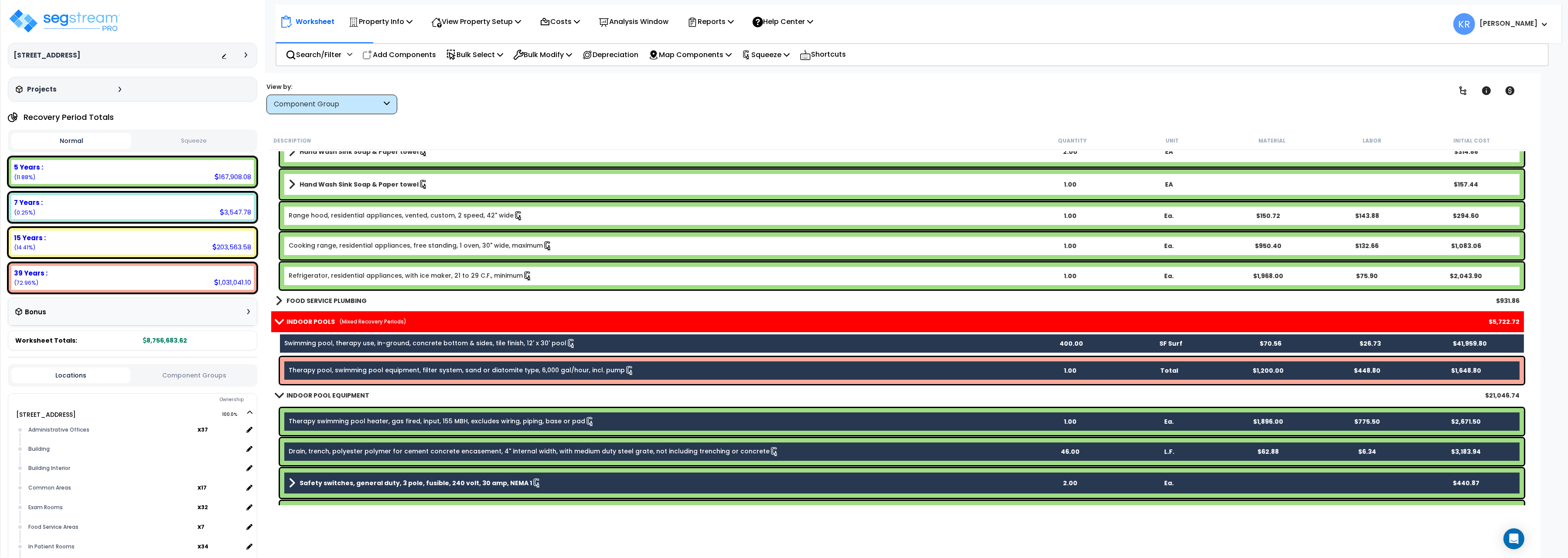
click at [279, 317] on link "INDOOR POOLS (Mixed Recovery Periods)" at bounding box center [341, 321] width 131 height 12
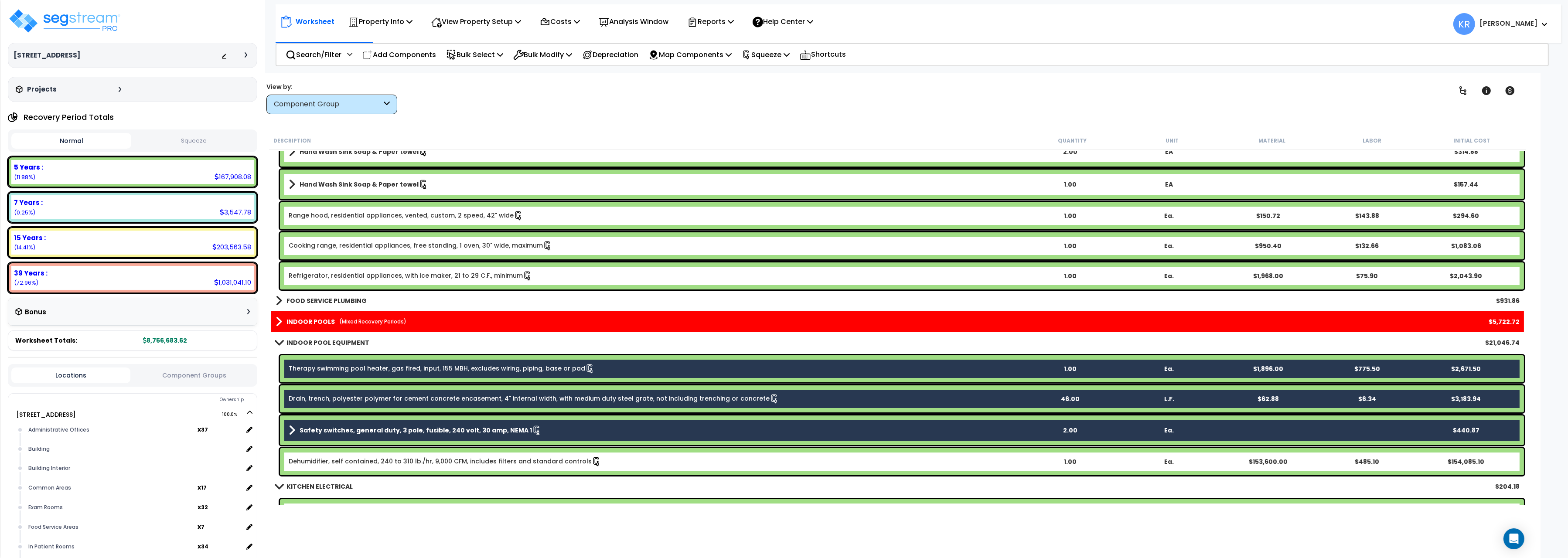
click at [279, 317] on span at bounding box center [278, 321] width 6 height 12
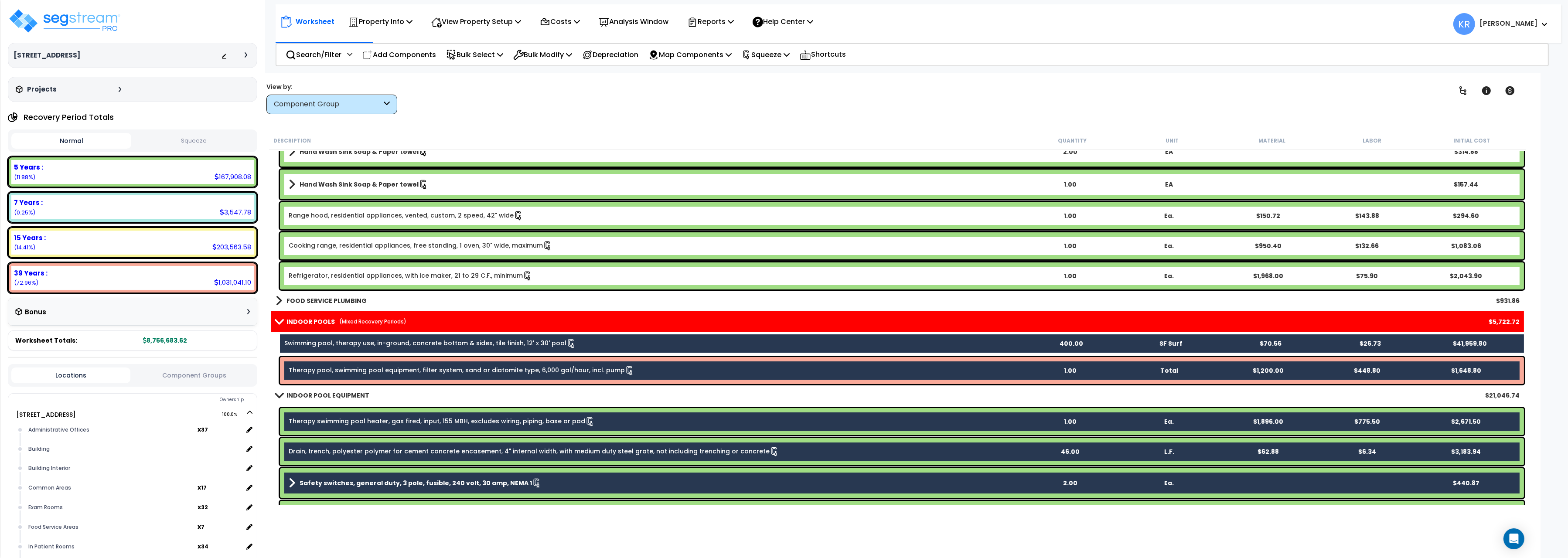
click at [716, 98] on div "Clear Filters" at bounding box center [929, 98] width 1015 height 32
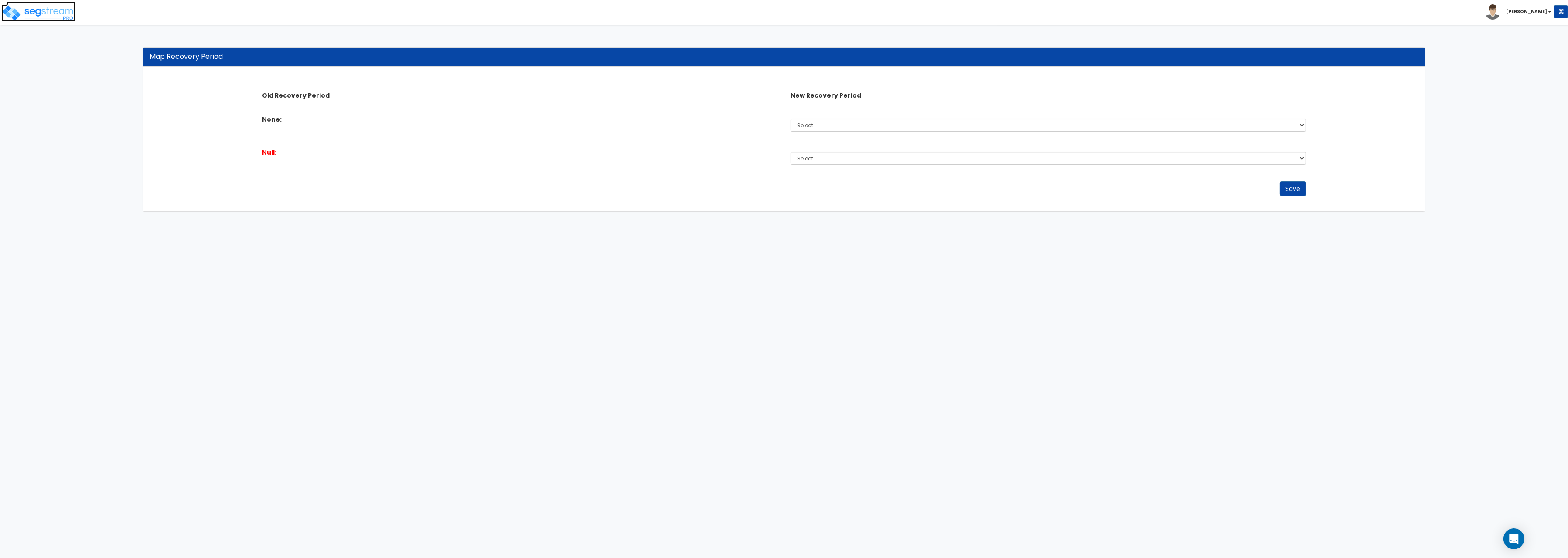
click at [50, 16] on img at bounding box center [38, 13] width 74 height 18
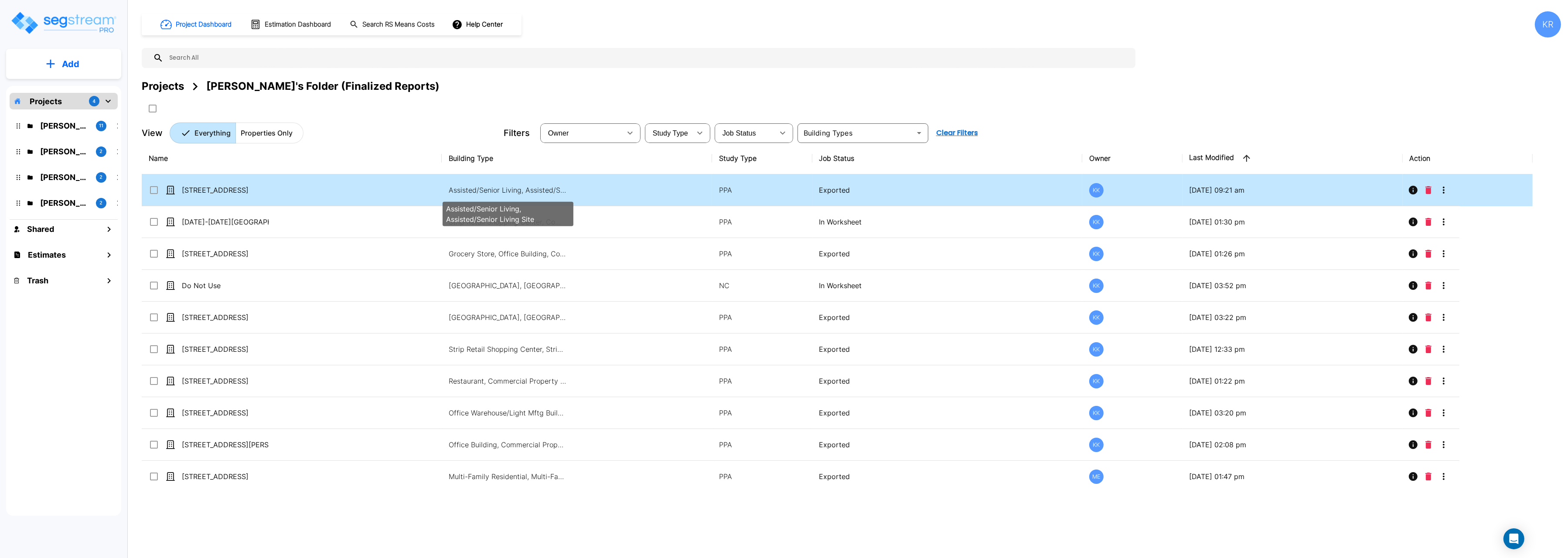
click at [472, 189] on p "Assisted/Senior Living, Assisted/Senior Living Site" at bounding box center [507, 190] width 118 height 11
checkbox input "true"
click at [472, 189] on p "Assisted/Senior Living, Assisted/Senior Living Site" at bounding box center [507, 190] width 118 height 11
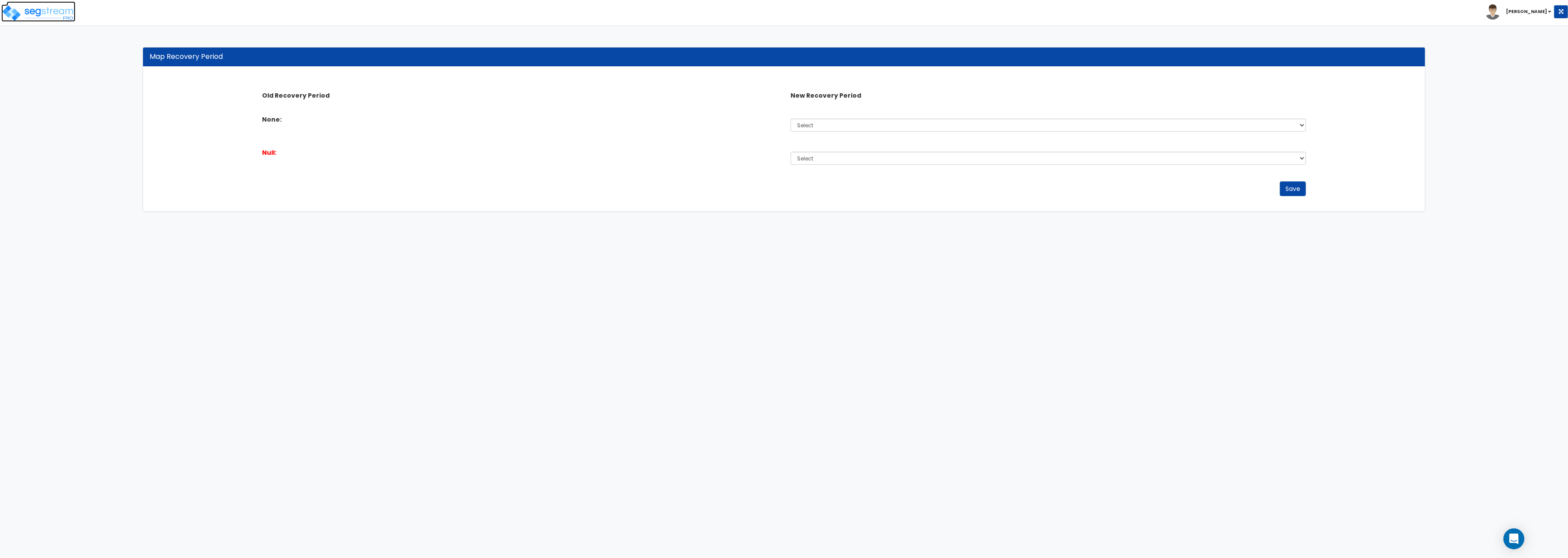
click at [70, 16] on img at bounding box center [38, 13] width 74 height 18
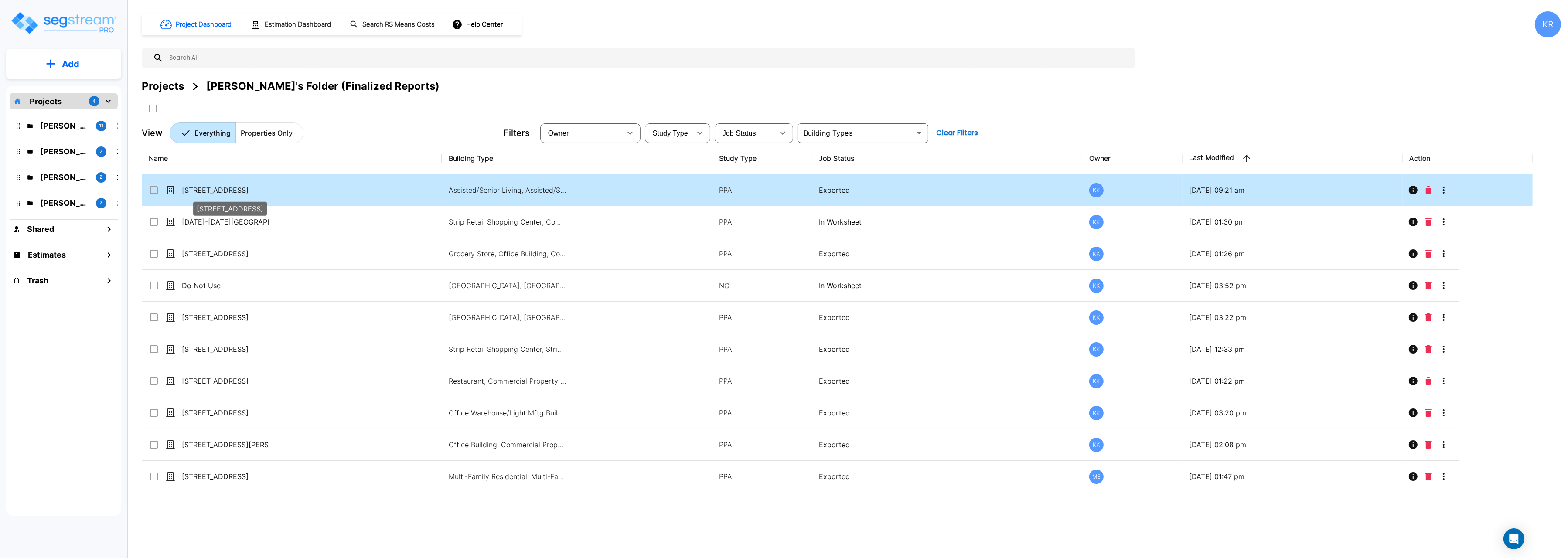
click at [203, 191] on p "204 Energy Pkwy" at bounding box center [225, 190] width 87 height 11
checkbox input "true"
click at [203, 191] on p "[STREET_ADDRESS]" at bounding box center [225, 190] width 87 height 11
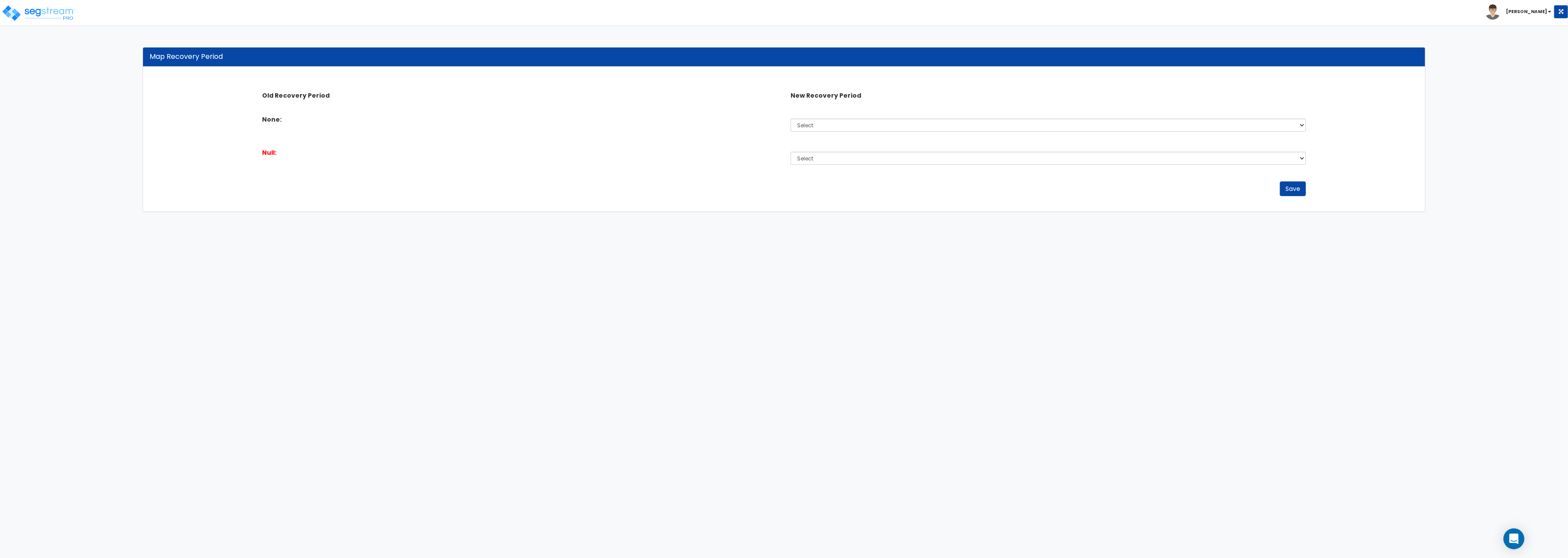
click at [1294, 197] on div "Save" at bounding box center [784, 191] width 1058 height 28
click at [1294, 194] on button "Save" at bounding box center [1293, 189] width 26 height 15
click at [412, 143] on div "Old Recovery Period New Recovery Period None: Select 5 Years 7 Years" at bounding box center [784, 123] width 1058 height 90
click at [50, 16] on img at bounding box center [38, 13] width 74 height 18
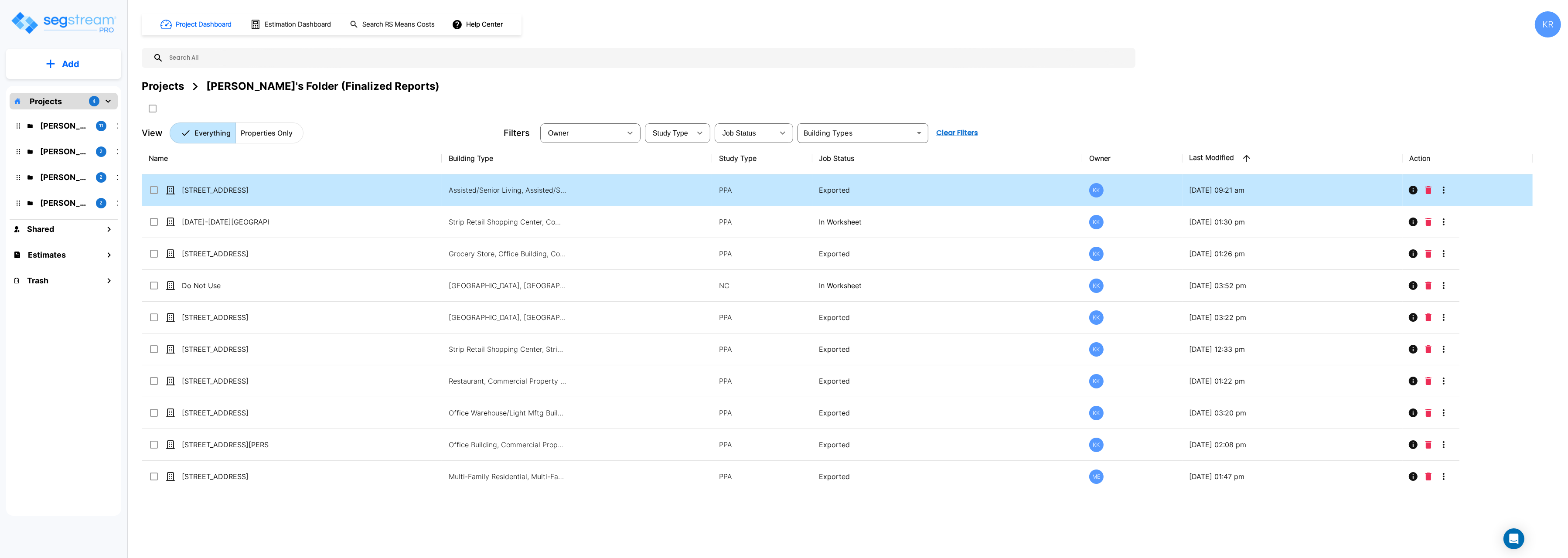
click at [193, 191] on p "[STREET_ADDRESS]" at bounding box center [225, 190] width 87 height 11
checkbox input "true"
click at [193, 191] on p "[STREET_ADDRESS]" at bounding box center [225, 190] width 87 height 11
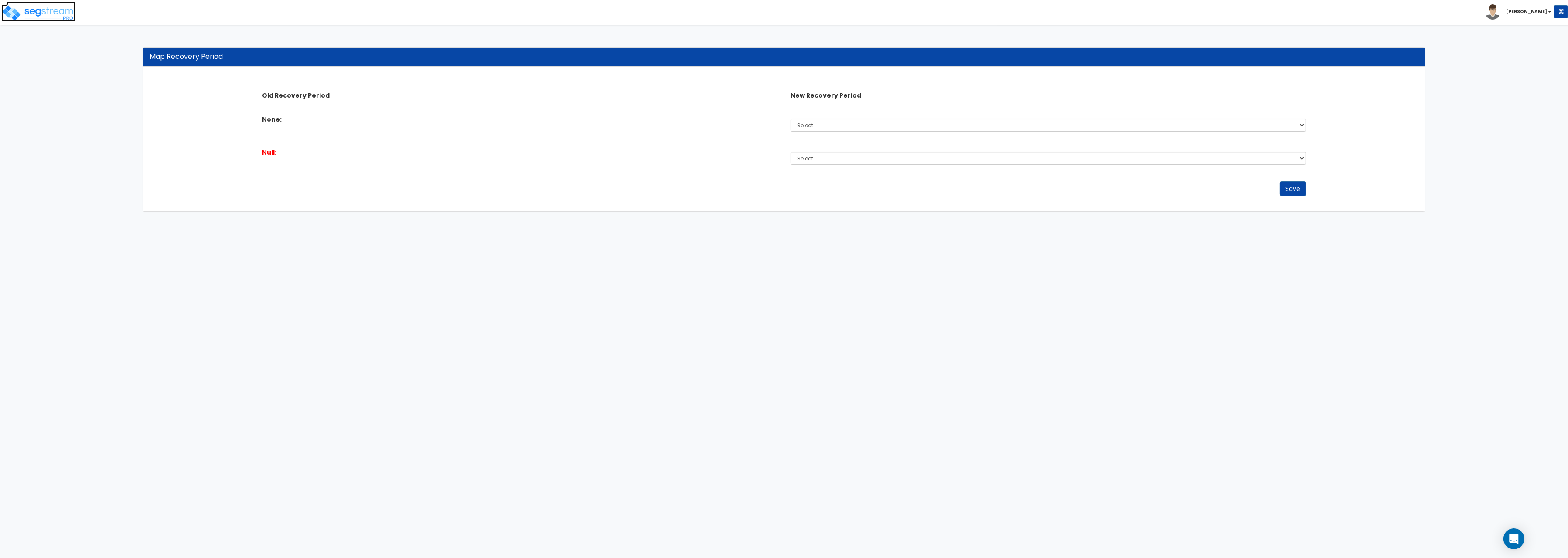
click at [21, 9] on img at bounding box center [38, 13] width 74 height 18
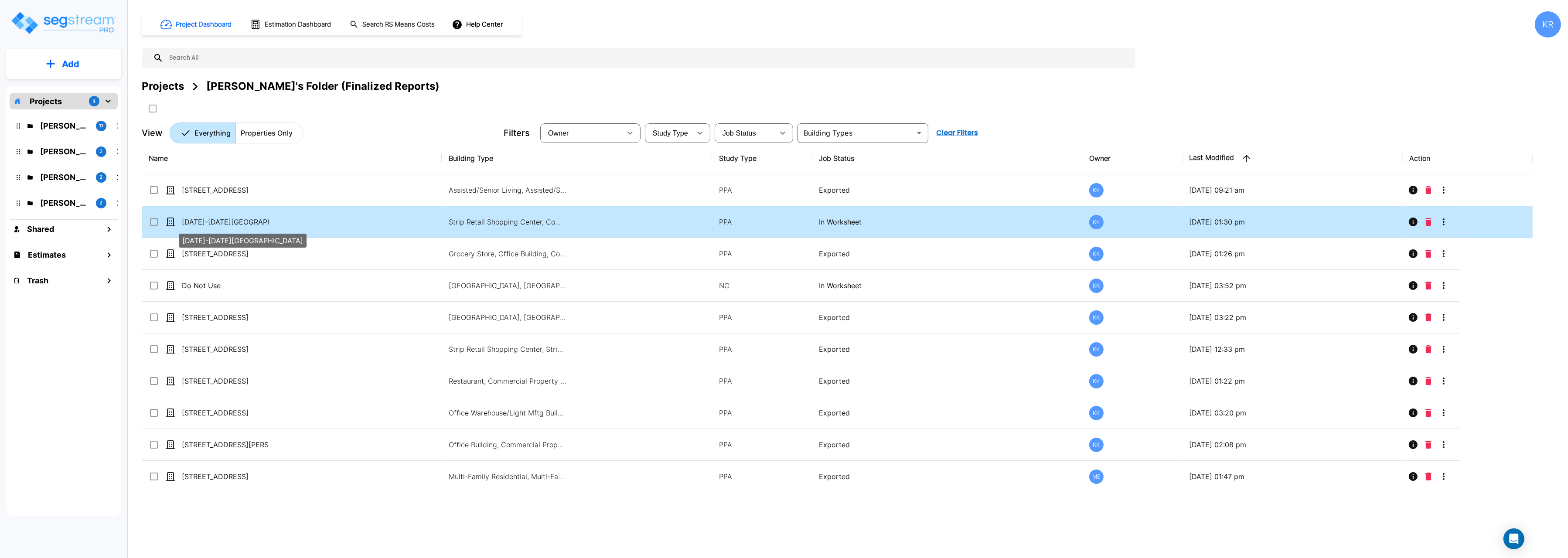
click at [219, 220] on p "1060-1074 Riverplace Mall" at bounding box center [225, 221] width 87 height 11
checkbox input "true"
click at [219, 220] on p "[DATE]-[DATE][GEOGRAPHIC_DATA]" at bounding box center [225, 221] width 87 height 11
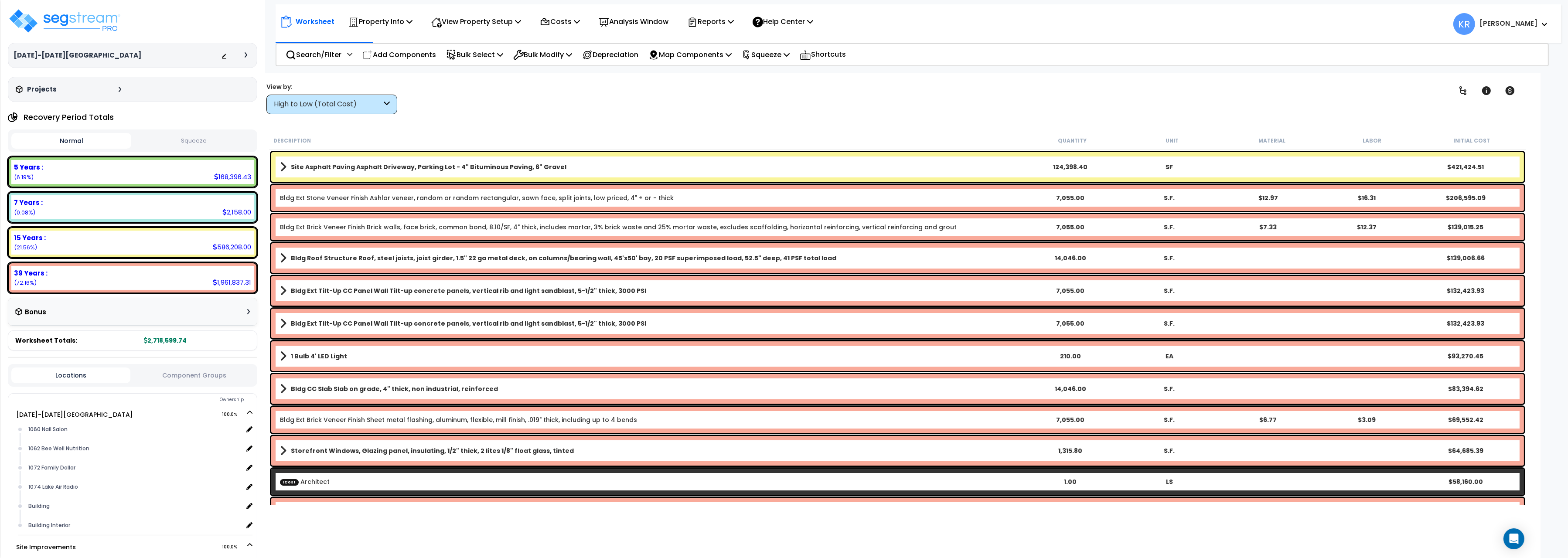
click at [334, 98] on div "High to Low (Total Cost)" at bounding box center [332, 104] width 131 height 20
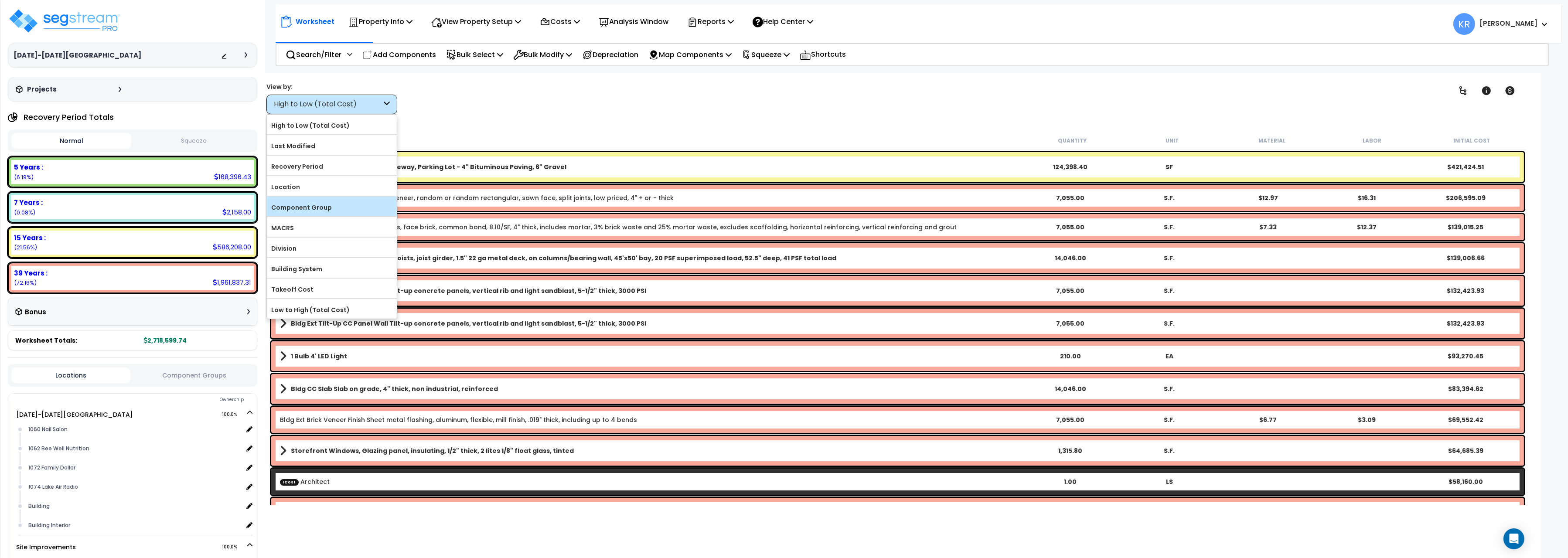
click at [317, 211] on label "Component Group" at bounding box center [331, 207] width 130 height 13
click at [0, 0] on input "Component Group" at bounding box center [0, 0] width 0 height 0
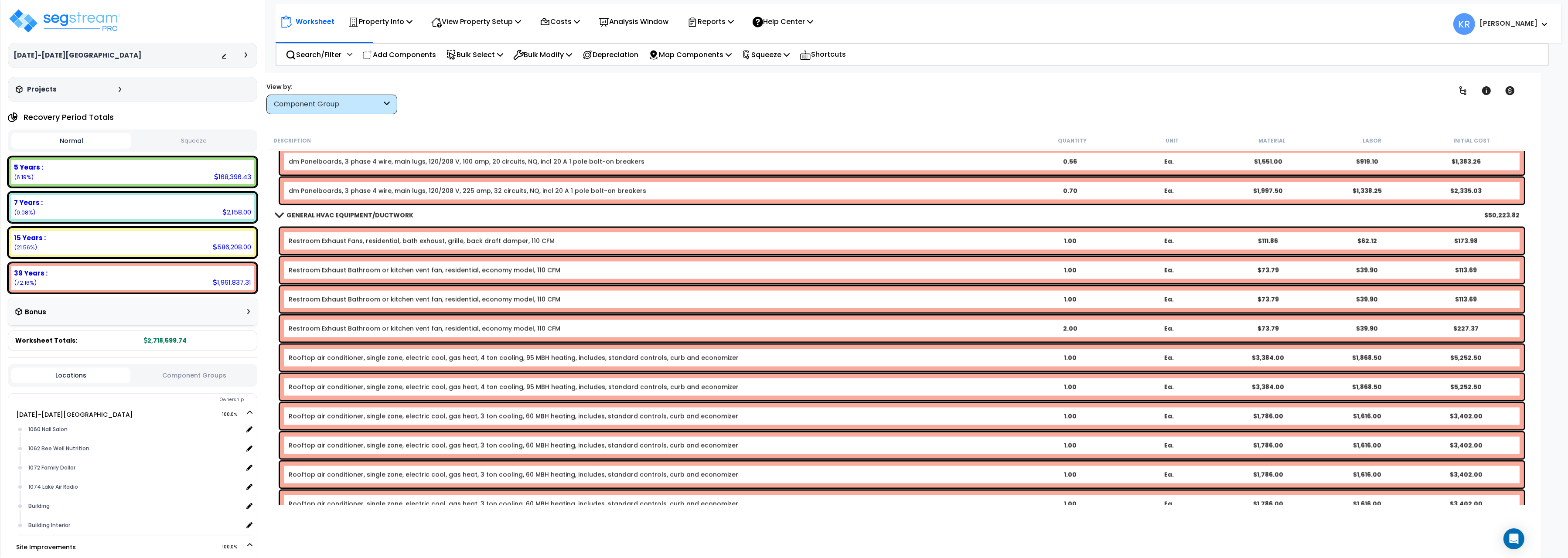
scroll to position [3410, 0]
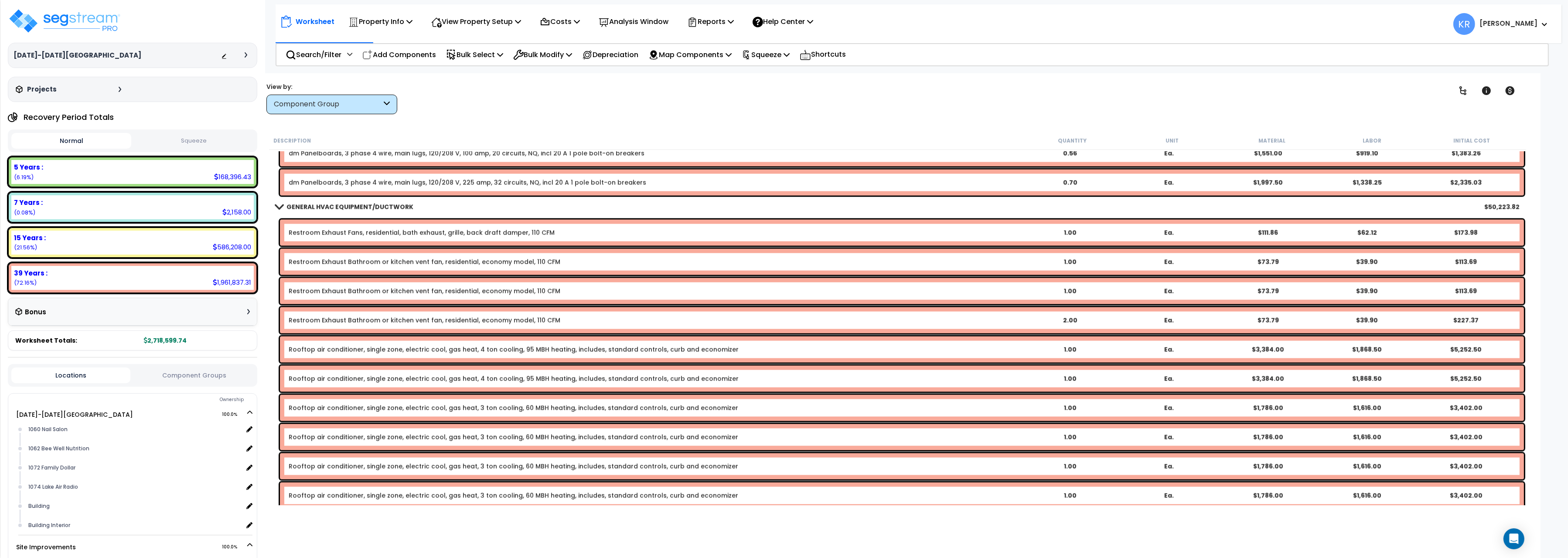
click at [199, 141] on button "Squeeze" at bounding box center [193, 141] width 120 height 16
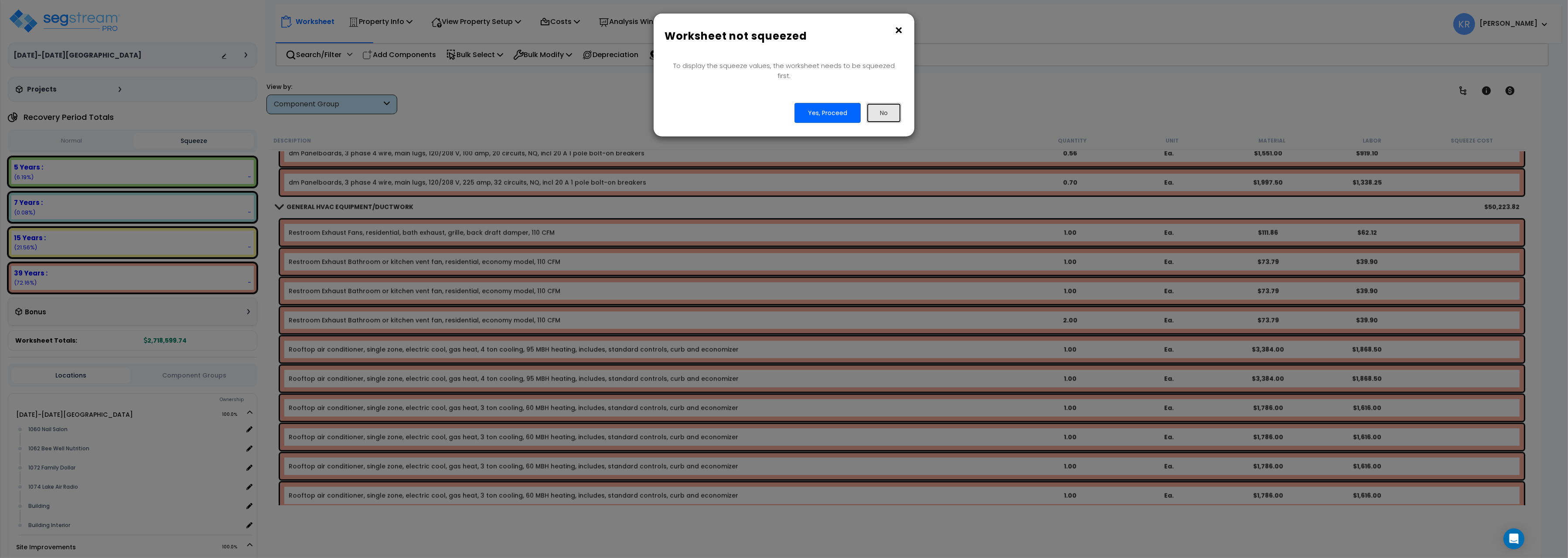
click at [880, 103] on button "No" at bounding box center [883, 113] width 35 height 20
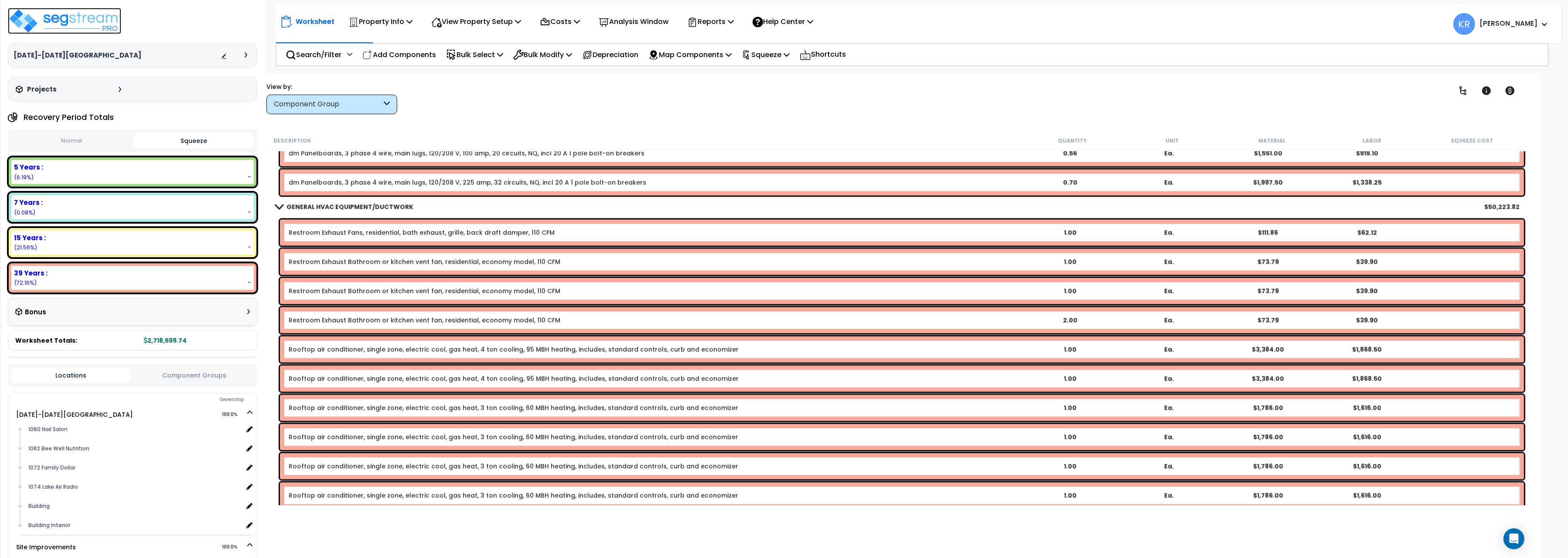
click at [67, 14] on img at bounding box center [65, 21] width 114 height 26
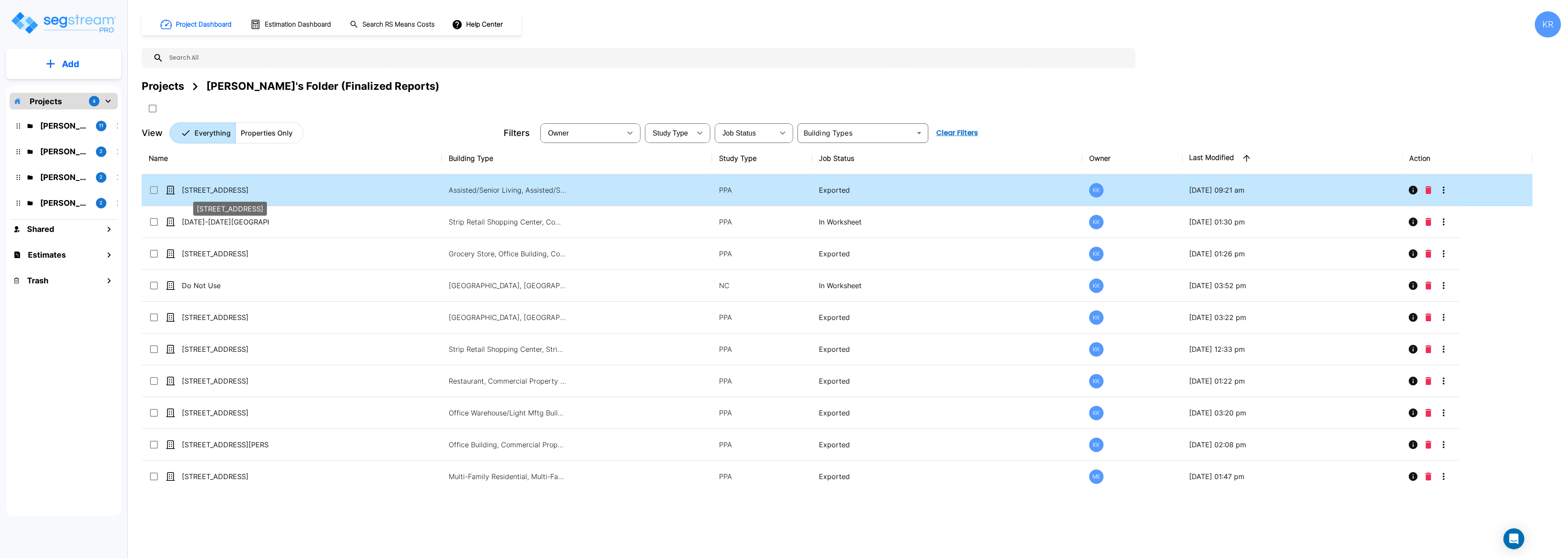
click at [222, 189] on p "[STREET_ADDRESS]" at bounding box center [225, 190] width 87 height 11
checkbox input "true"
click at [222, 189] on p "[STREET_ADDRESS]" at bounding box center [225, 190] width 87 height 11
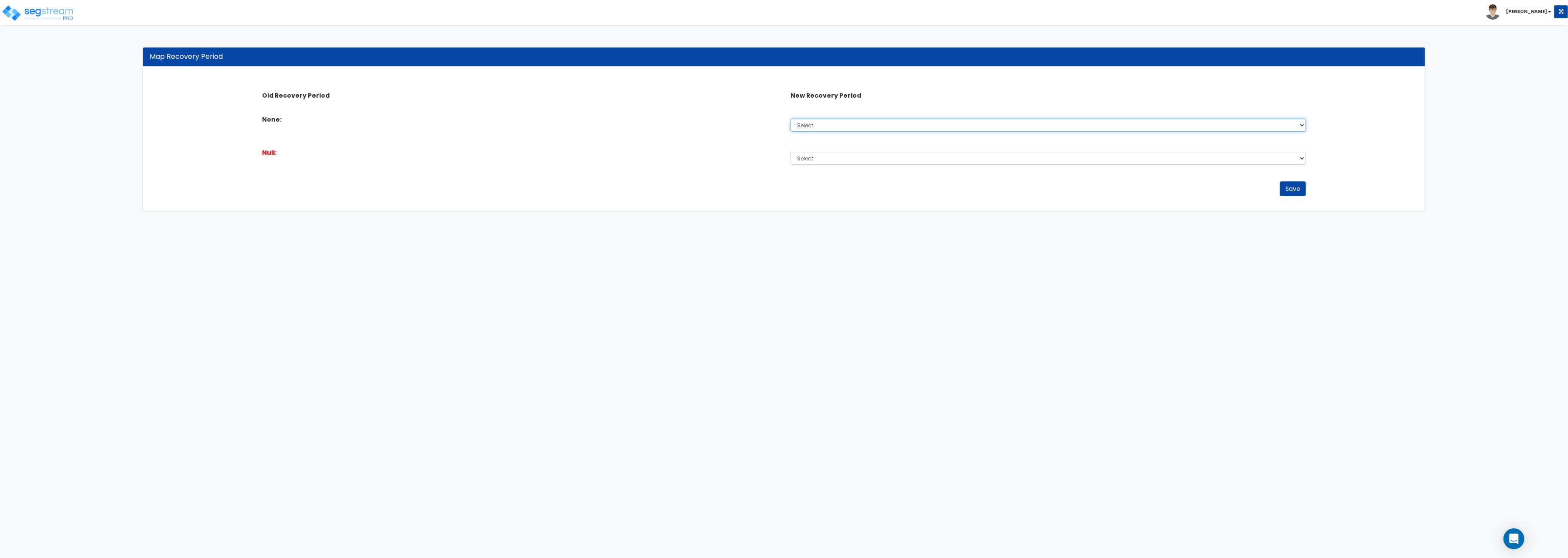
click at [790, 118] on select "Select 5 Years 7 Years 15 Years 20 Years 39 Years" at bounding box center [1048, 125] width 516 height 13
select select "39Y"
click option "39 Years" at bounding box center [0, 0] width 0 height 0
click at [790, 152] on select "Select 5 Years 7 Years 15 Years 20 Years 39 Years" at bounding box center [1048, 158] width 516 height 13
select select "39Y"
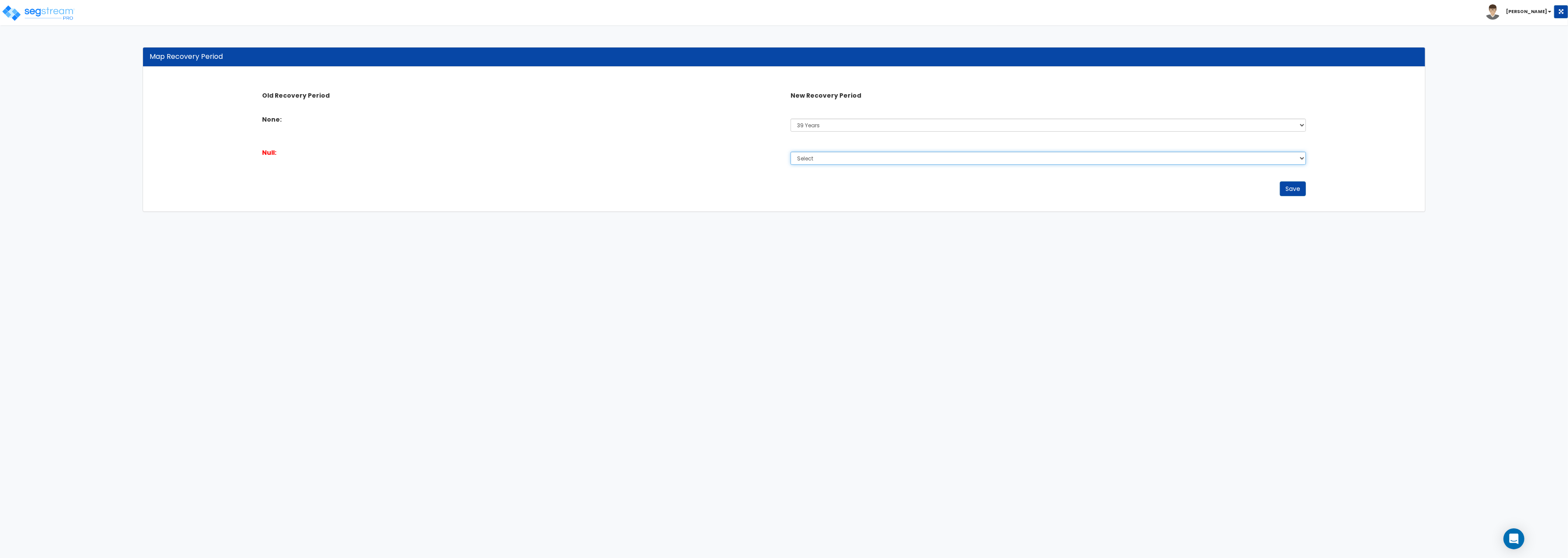
click option "39 Years" at bounding box center [0, 0] width 0 height 0
click at [1294, 189] on button "Save" at bounding box center [1293, 189] width 26 height 15
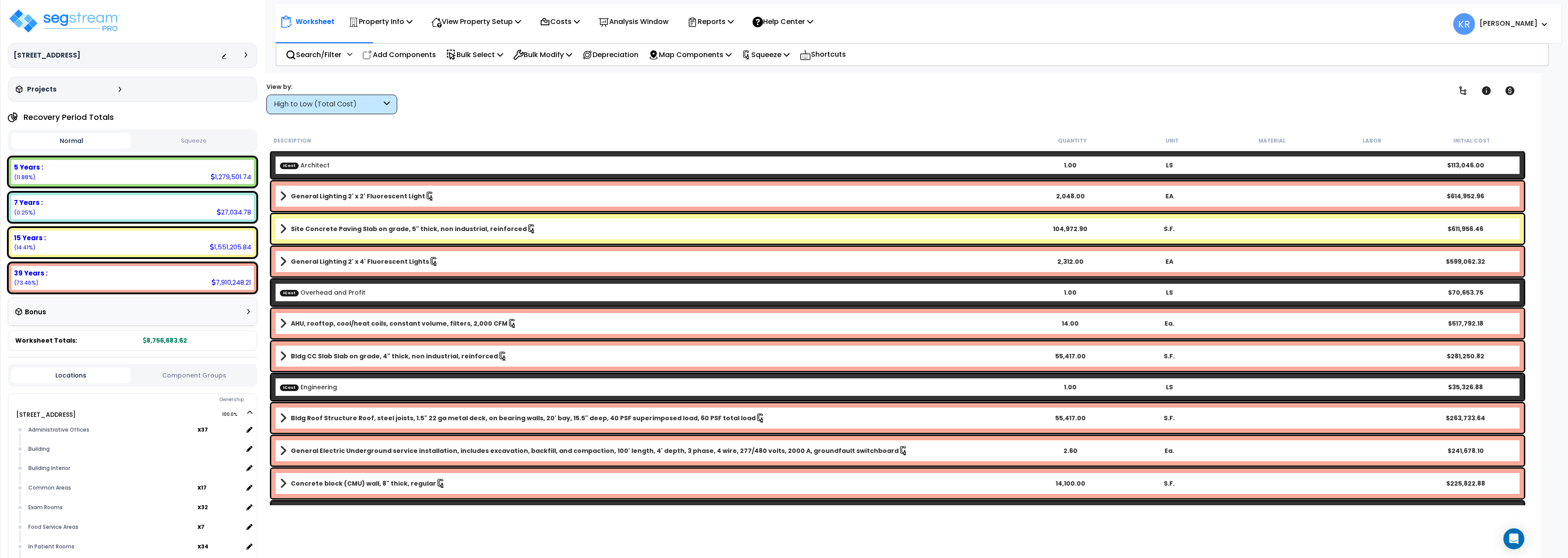
click at [321, 101] on div "High to Low (Total Cost)" at bounding box center [328, 104] width 108 height 10
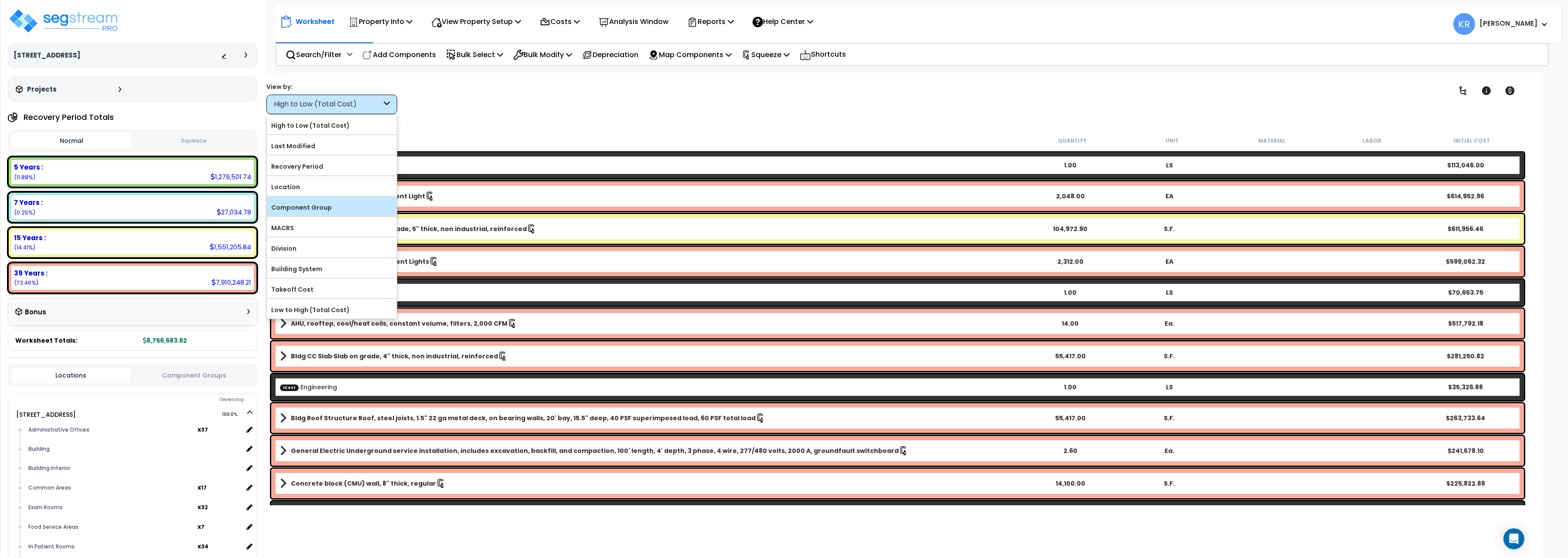
click at [336, 199] on div "Component Group" at bounding box center [331, 206] width 130 height 20
click at [333, 216] on div "Component Group" at bounding box center [331, 206] width 130 height 20
click at [311, 208] on label "Component Group" at bounding box center [331, 207] width 130 height 13
click at [0, 0] on input "Component Group" at bounding box center [0, 0] width 0 height 0
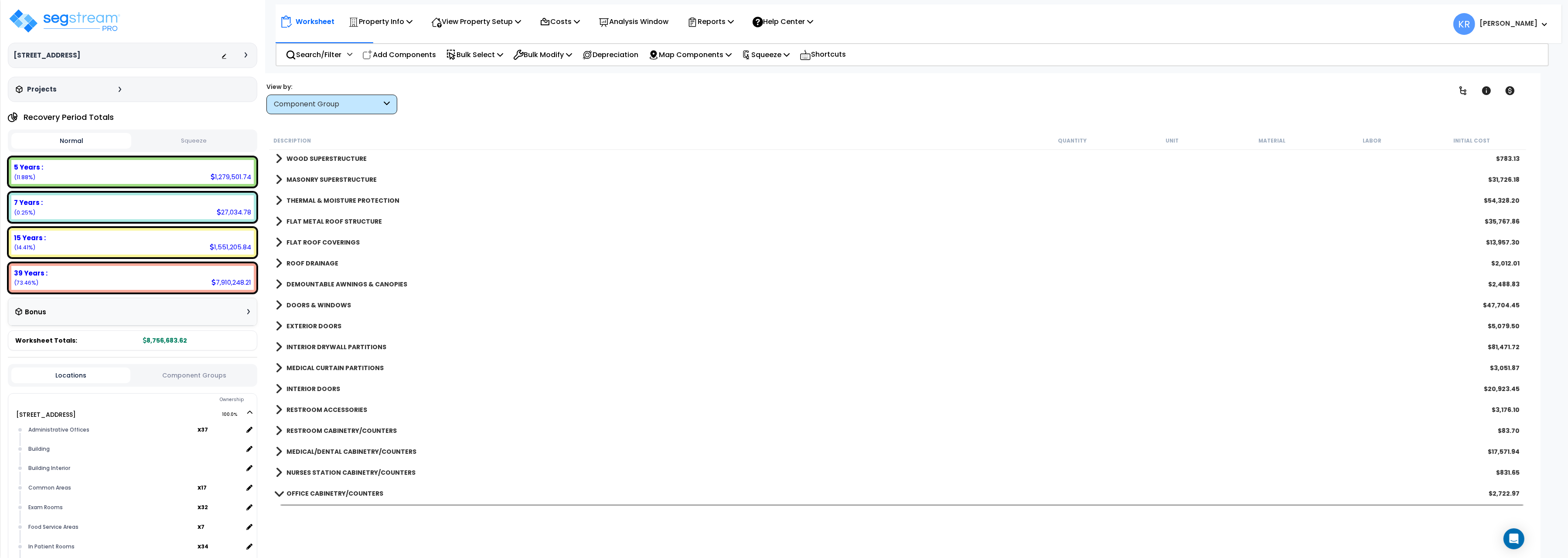
scroll to position [195, 0]
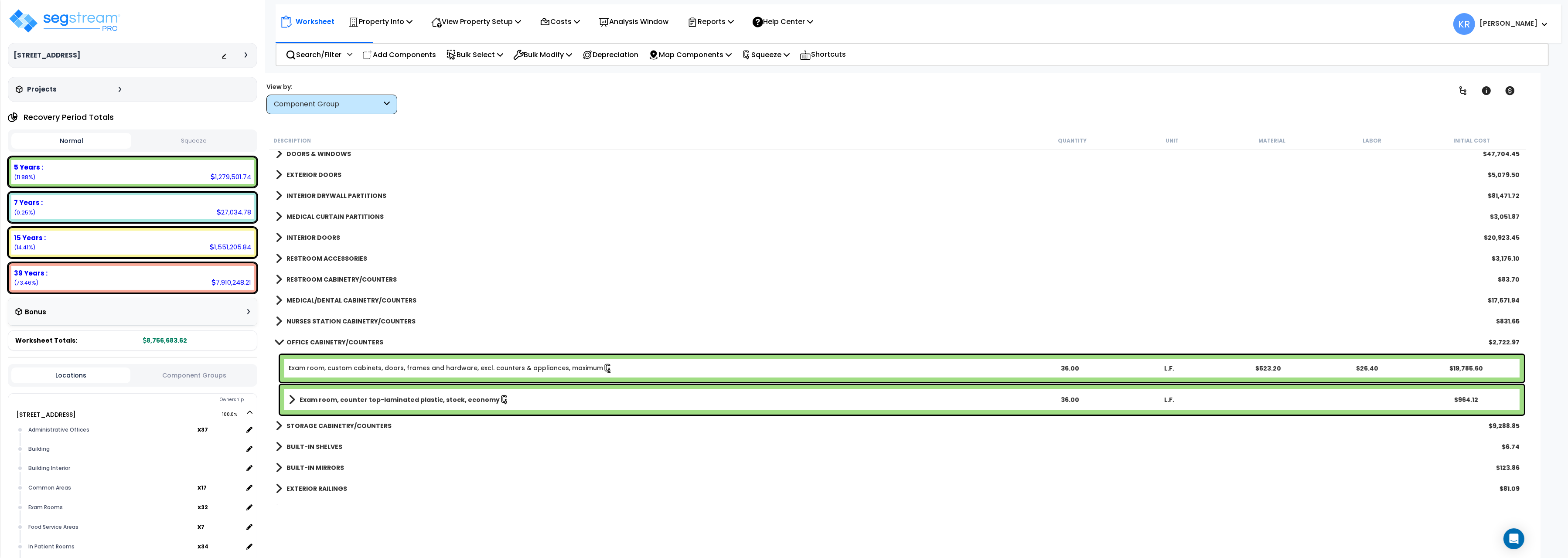
click at [289, 335] on div "OFFICE CABINETRY/COUNTERS $2,722.97" at bounding box center [898, 342] width 1253 height 21
click at [289, 339] on b "OFFICE CABINETRY/COUNTERS" at bounding box center [335, 342] width 96 height 9
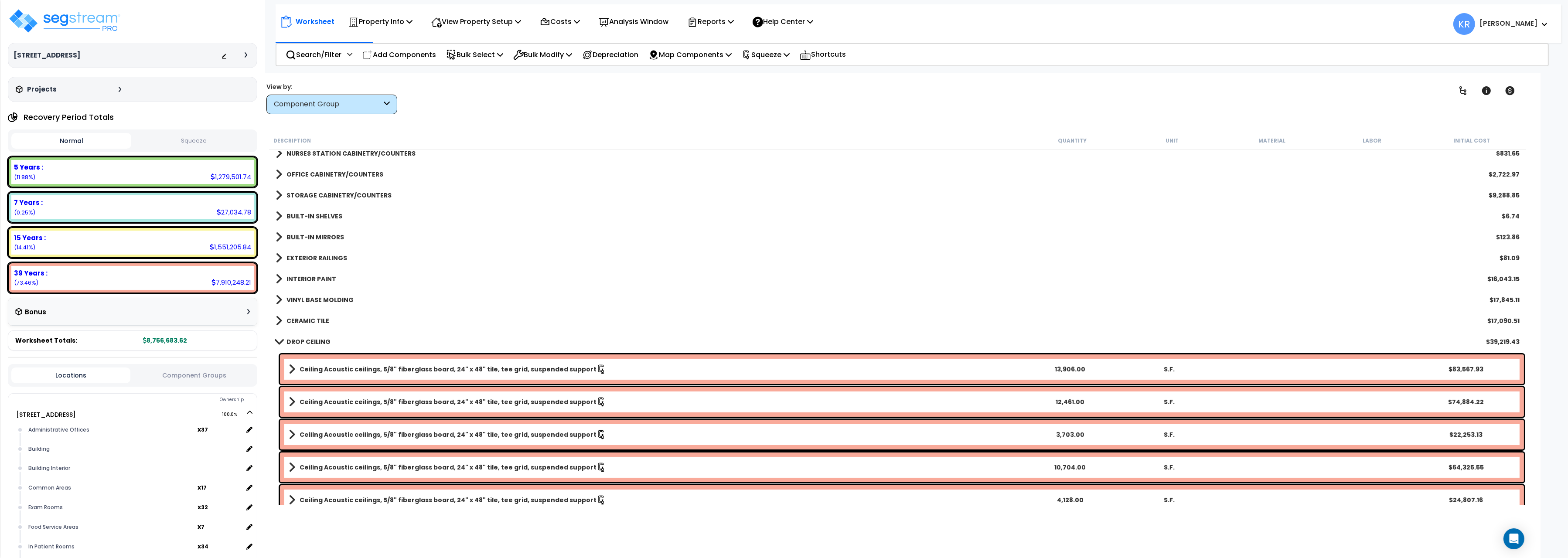
scroll to position [438, 0]
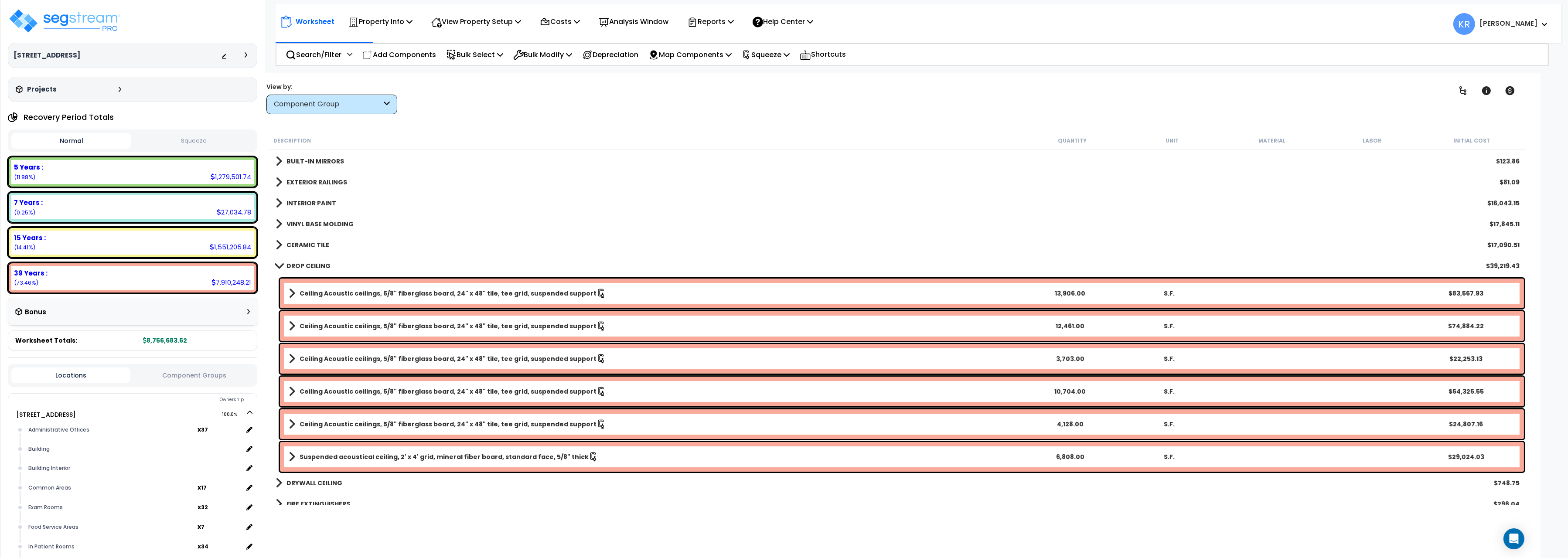
click at [288, 269] on b "DROP CEILING" at bounding box center [309, 266] width 44 height 9
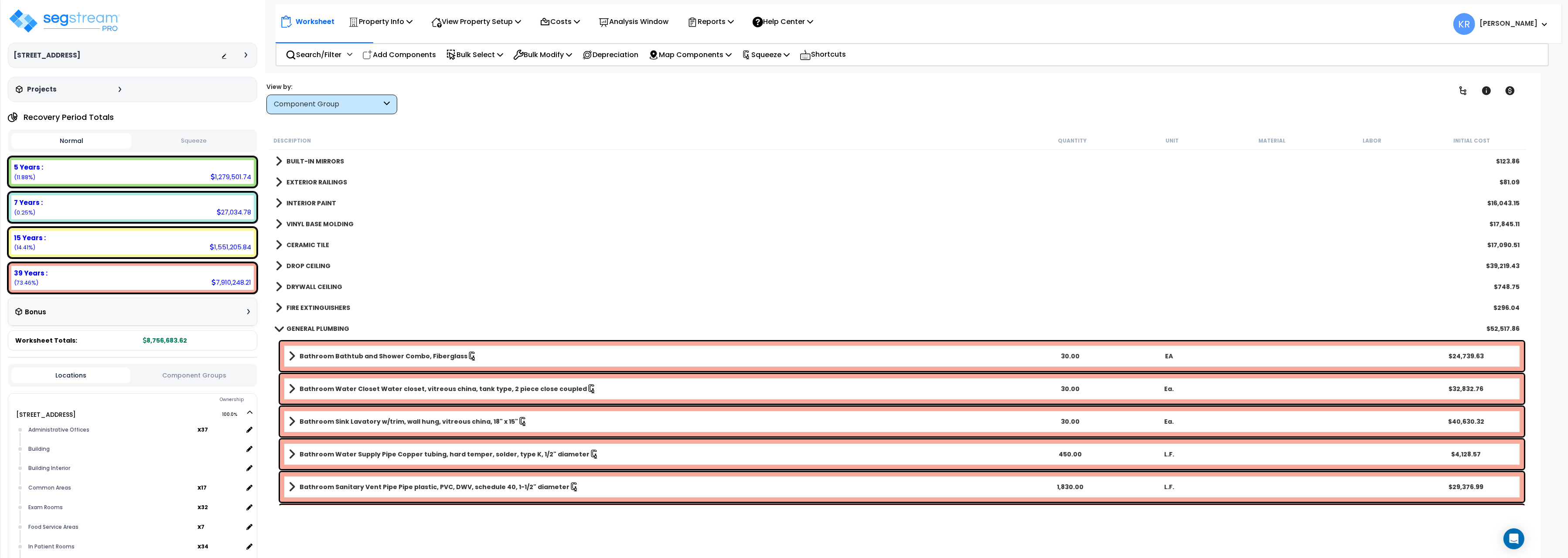
click at [295, 326] on b "GENERAL PLUMBING" at bounding box center [318, 328] width 63 height 9
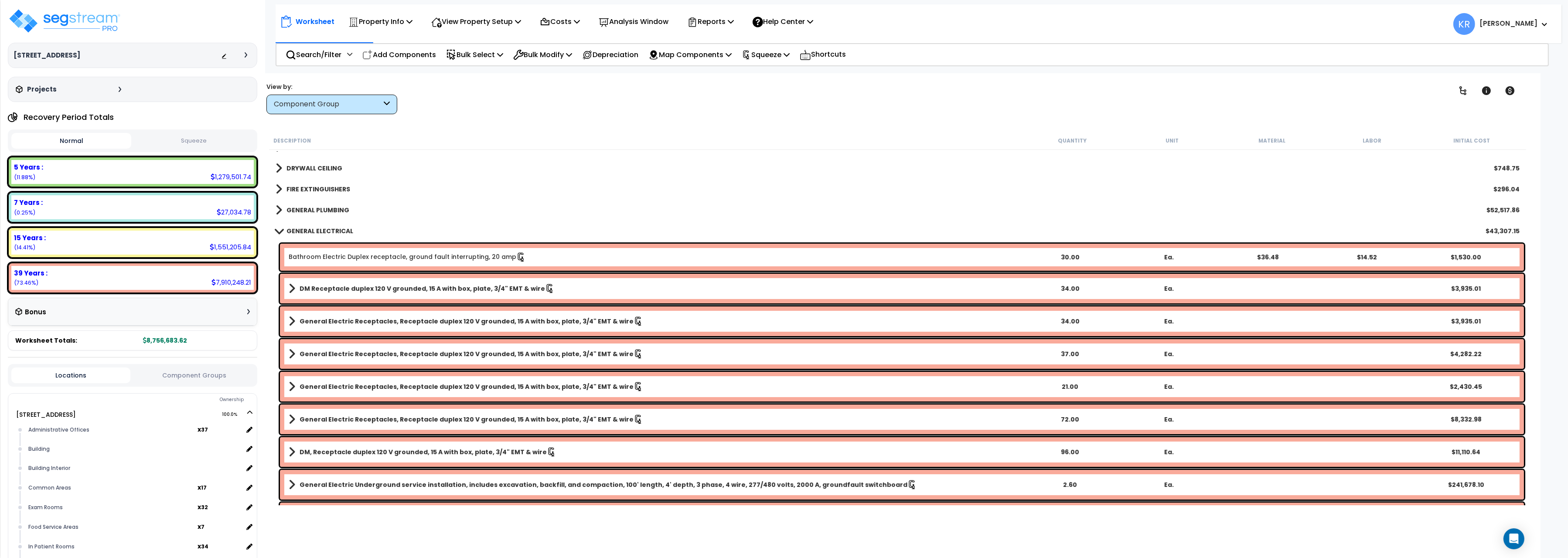
scroll to position [584, 0]
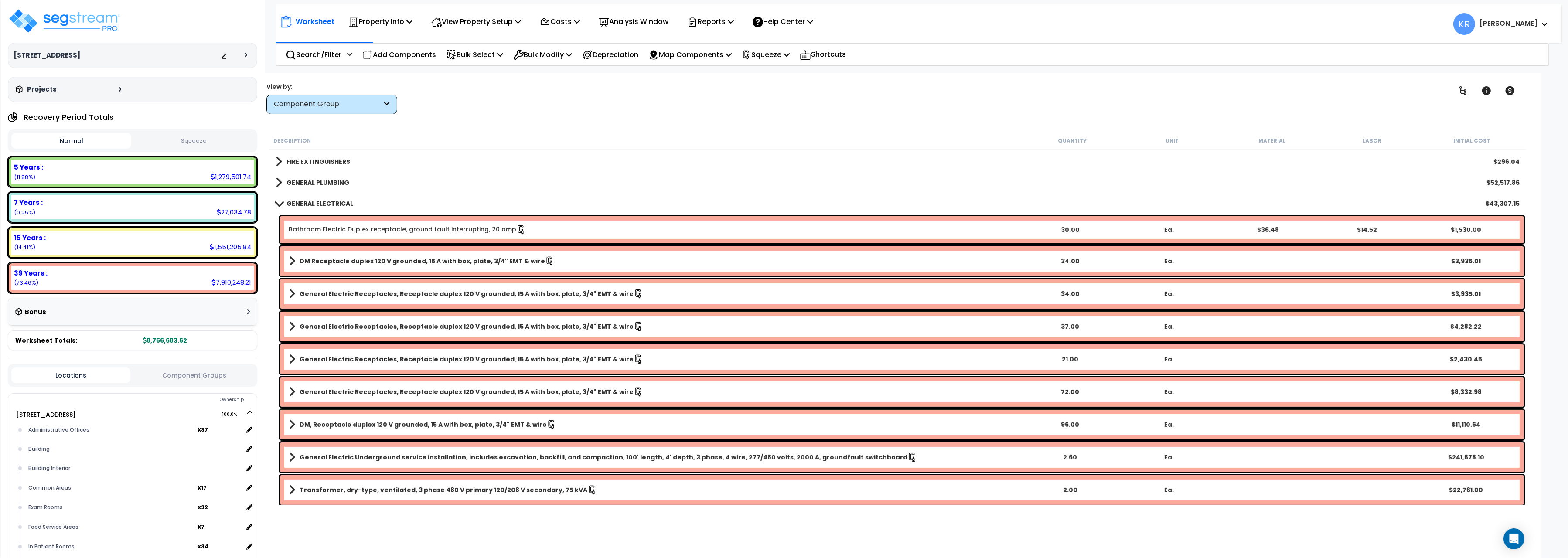
click at [299, 205] on b "GENERAL ELECTRICAL" at bounding box center [320, 203] width 67 height 9
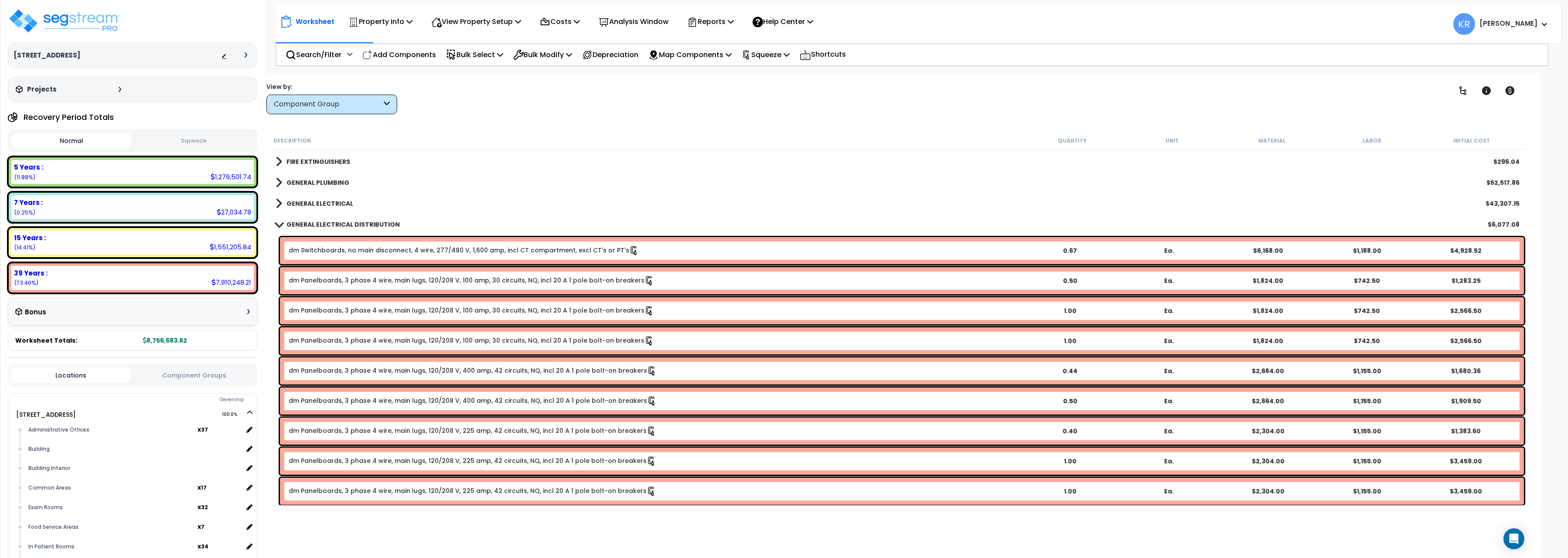
click at [289, 229] on link "GENERAL ELECTRICAL DISTRIBUTION" at bounding box center [337, 224] width 124 height 12
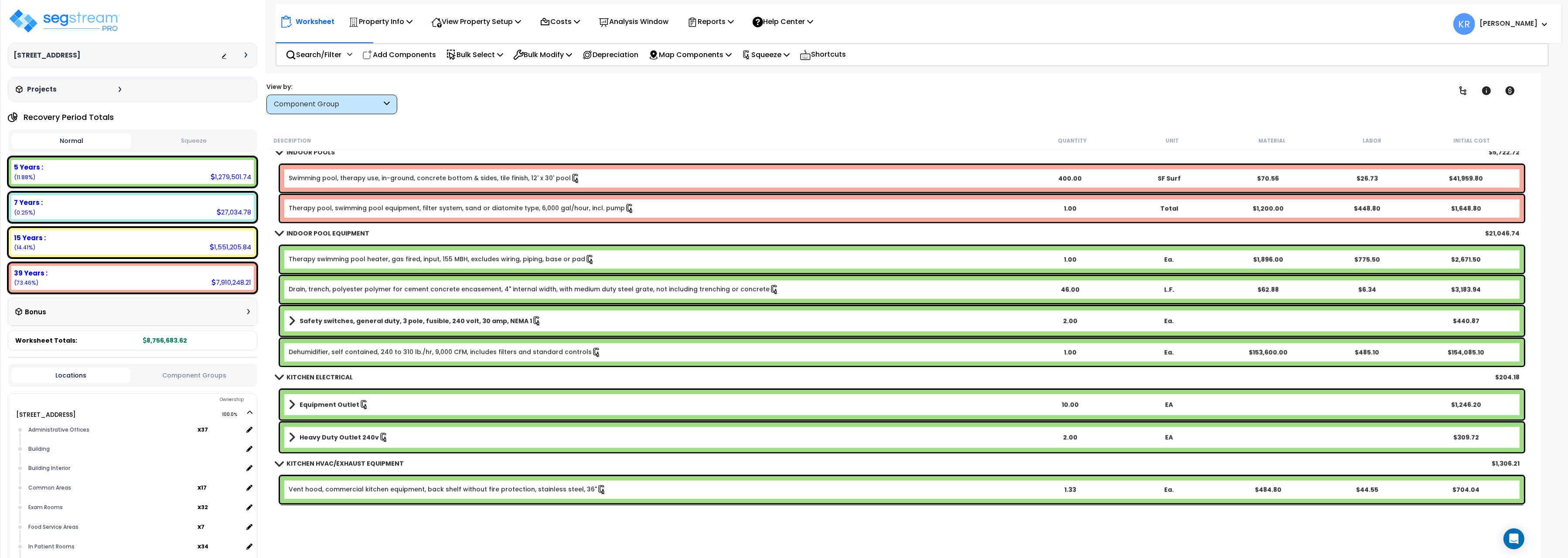
scroll to position [4970, 0]
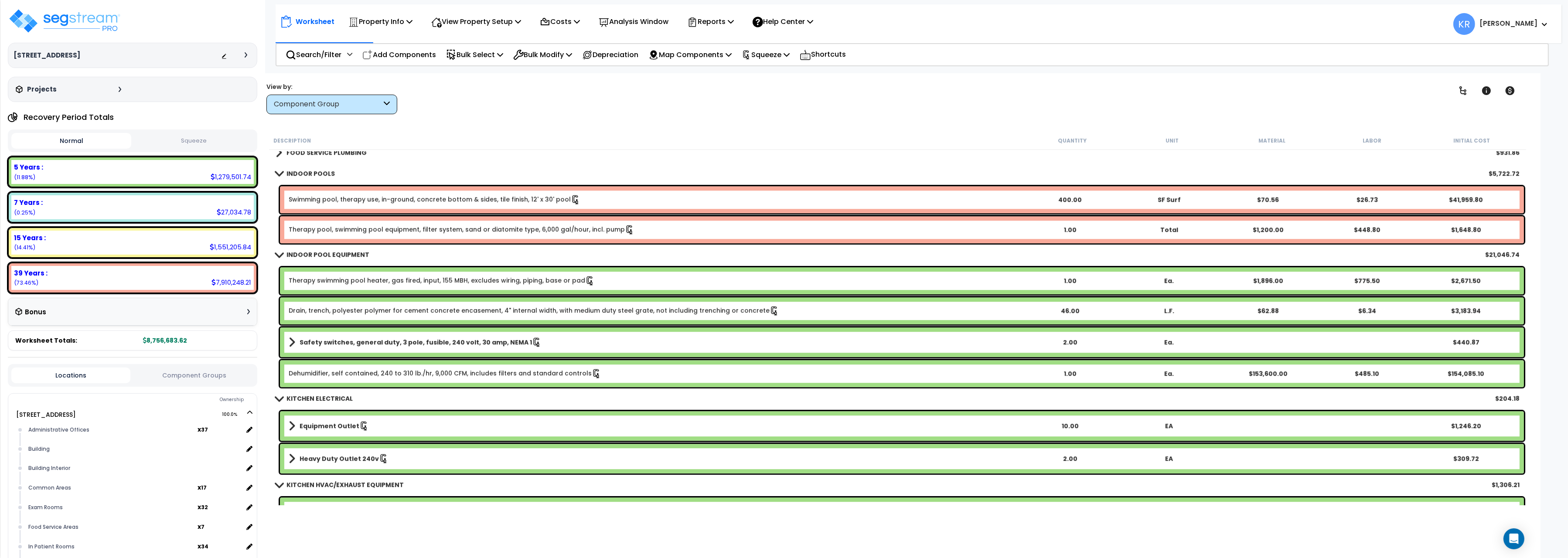
click at [339, 284] on link "Therapy swimming pool heater, gas fired, input, 155 MBH, excludes wiring, pipin…" at bounding box center [441, 281] width 306 height 10
click at [334, 279] on link "Therapy swimming pool heater, gas fired, input, 155 MBH, excludes wiring, pipin…" at bounding box center [441, 281] width 306 height 10
click at [336, 285] on div "Therapy swimming pool heater, gas fired, input, 155 MBH, excludes wiring, pipin…" at bounding box center [902, 281] width 1244 height 27
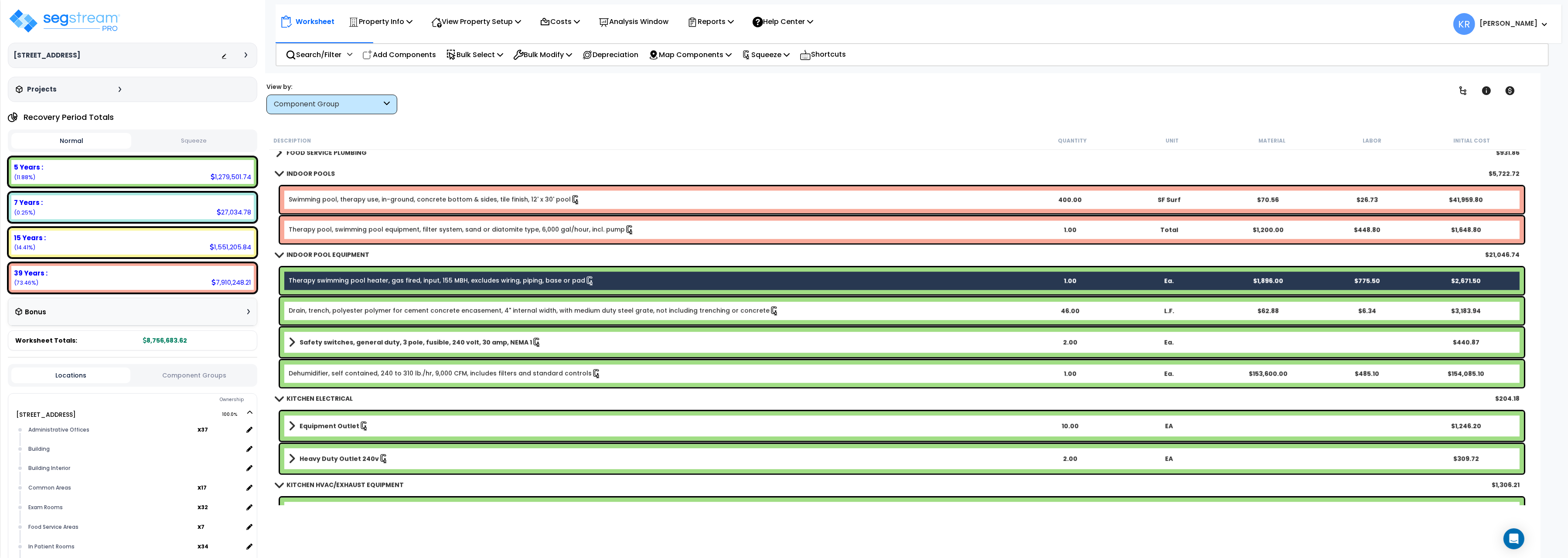
click at [336, 310] on link "Drain, trench, polyester polymer for cement concrete encasement, 4" internal wi…" at bounding box center [534, 311] width 490 height 10
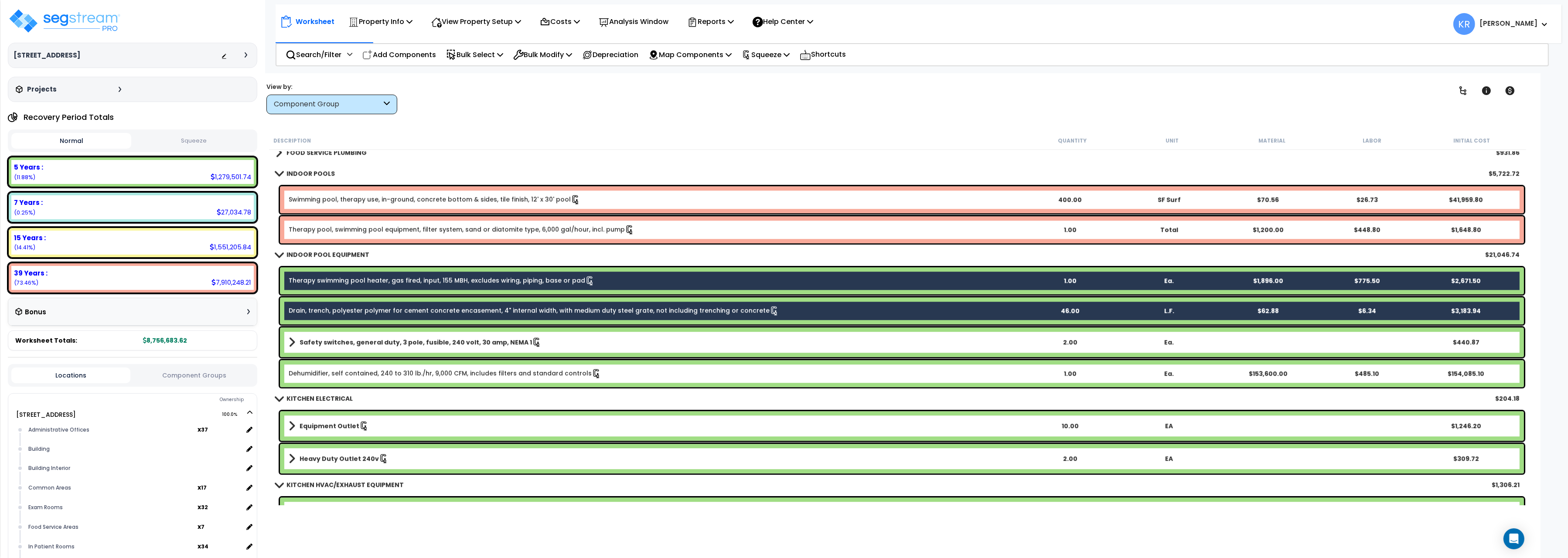
click at [335, 345] on b "Safety switches, general duty, 3 pole, fusible, 240 volt, 30 amp, NEMA 1" at bounding box center [416, 342] width 233 height 9
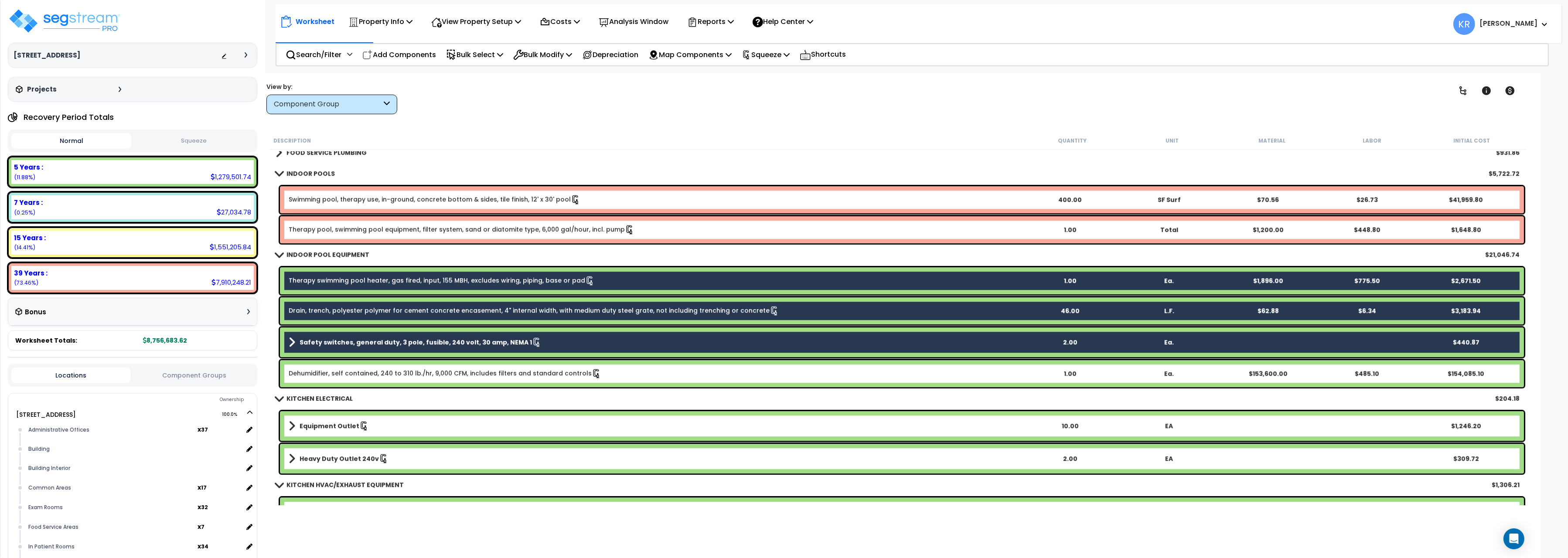
click at [335, 369] on link "Dehumidifier, self contained, 240 to 310 lb./hr, 9,000 CFM, includes filters an…" at bounding box center [445, 374] width 313 height 10
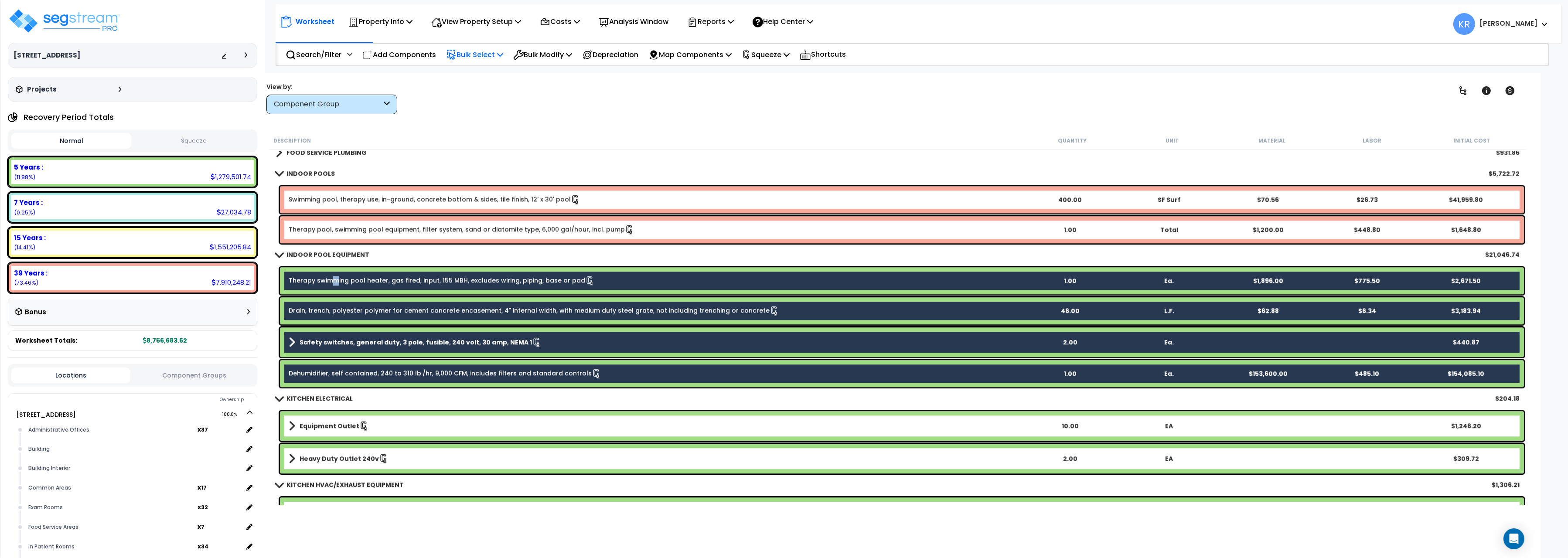
click at [499, 65] on div "Bulk Select" at bounding box center [475, 55] width 57 height 21
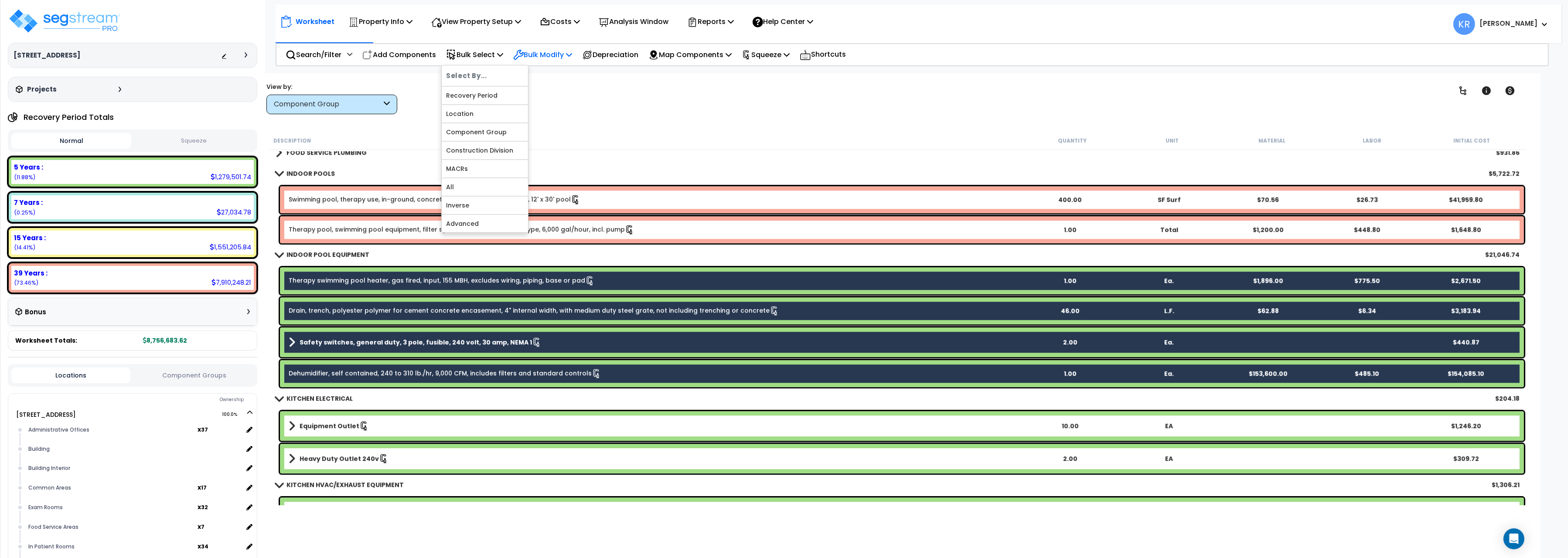
click at [543, 52] on p "Bulk Modify" at bounding box center [542, 55] width 59 height 12
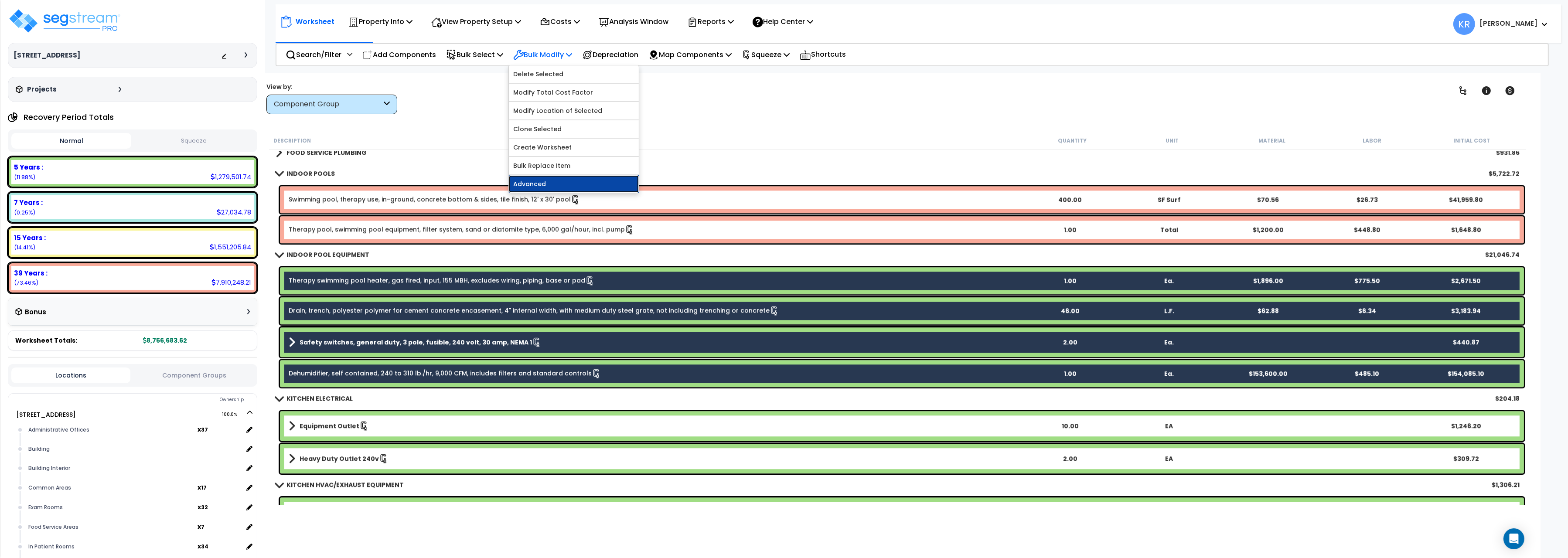
click at [538, 184] on link "Advanced" at bounding box center [573, 184] width 130 height 18
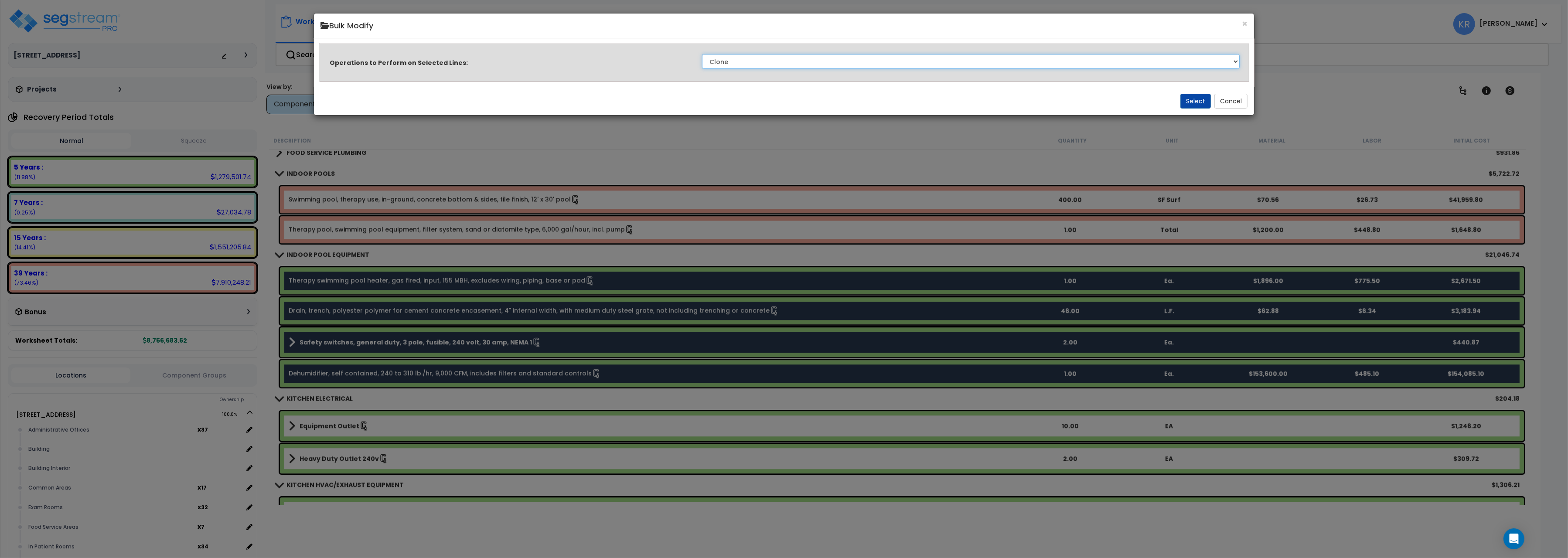
click at [702, 54] on select "Clone Delete Delete Zero Quantities Modify Component Group Modify Cost Sources …" at bounding box center [971, 61] width 538 height 15
click at [1374, 87] on div "× Bulk Modify Operations to Perform on Selected Lines: Clone Delete Delete Zero…" at bounding box center [784, 279] width 1568 height 558
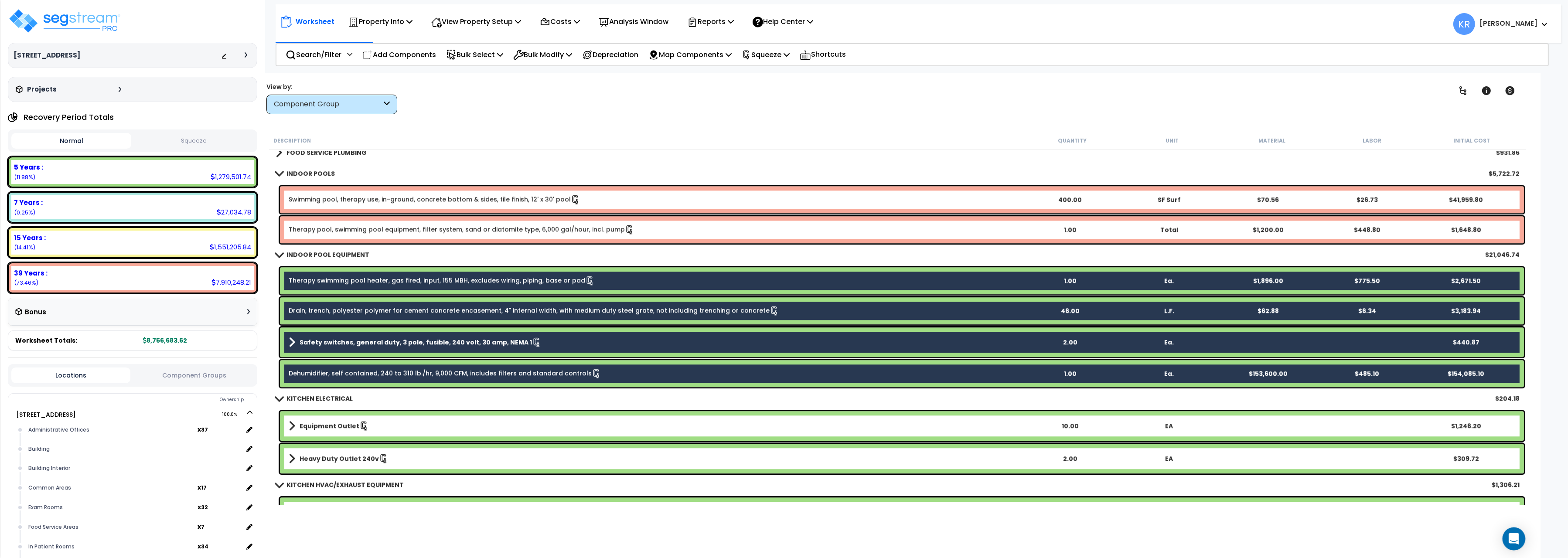
click at [1518, 537] on icon "Open Intercom Messenger" at bounding box center [1514, 539] width 10 height 11
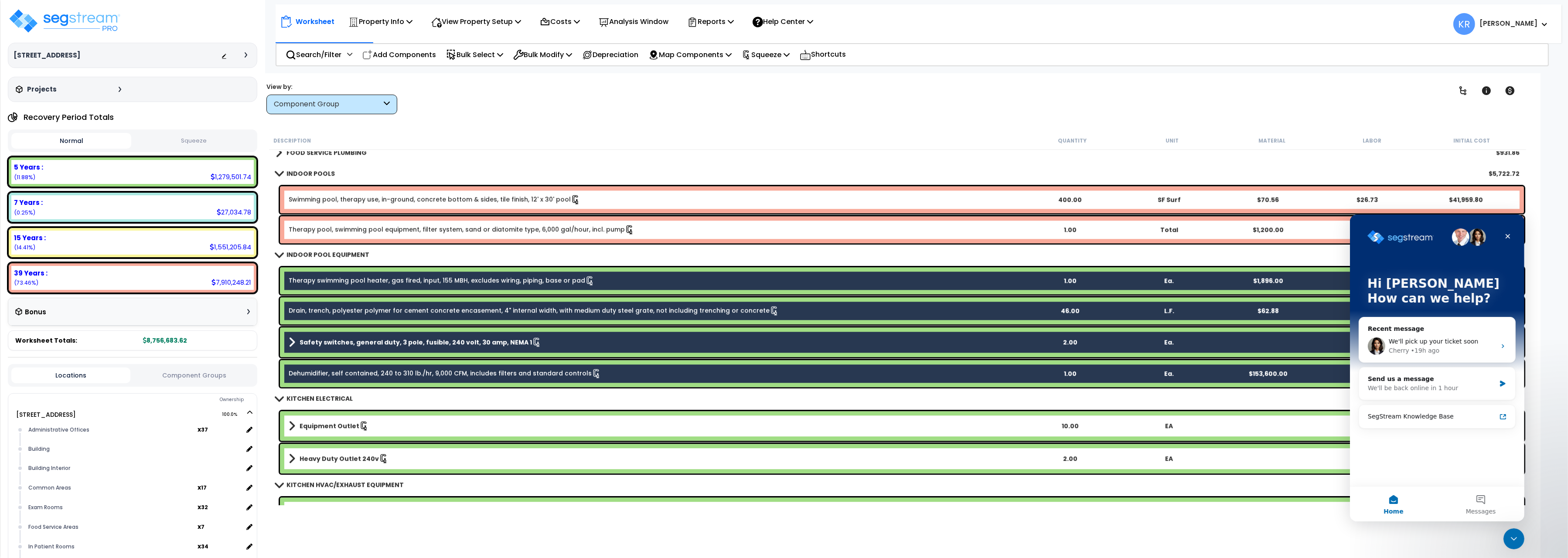
scroll to position [0, 0]
click at [1484, 501] on button "Messages" at bounding box center [1480, 503] width 87 height 35
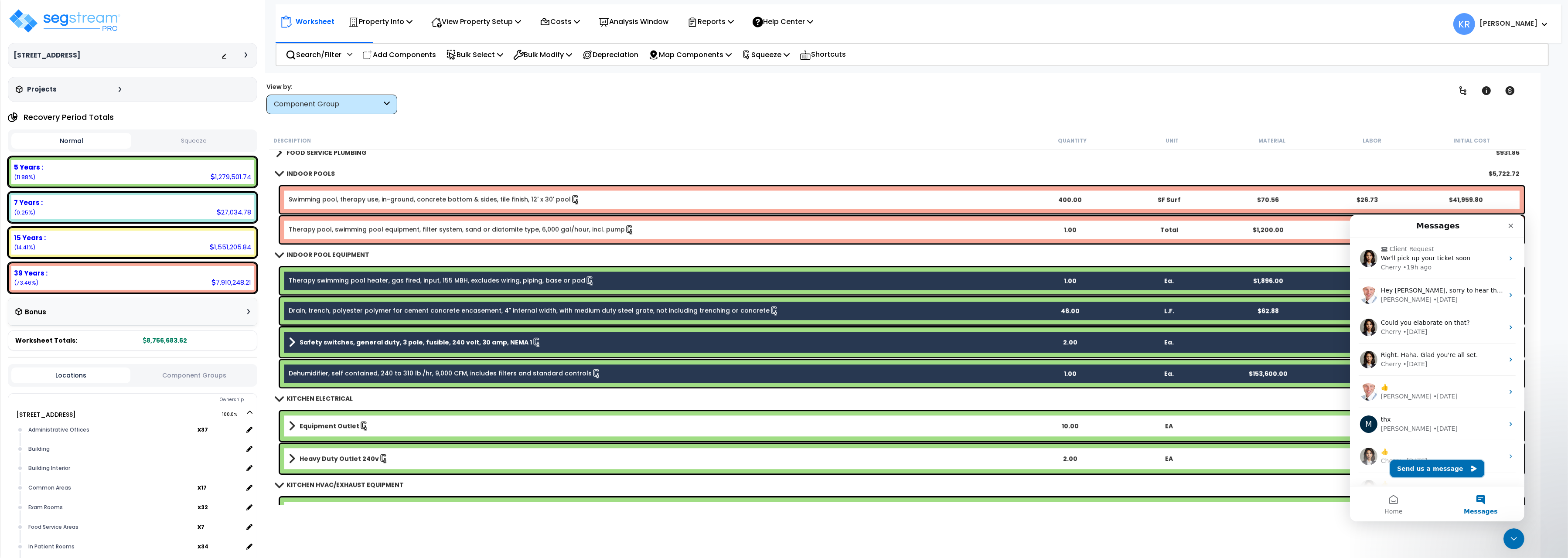
click at [1430, 465] on button "Send us a message" at bounding box center [1437, 468] width 94 height 18
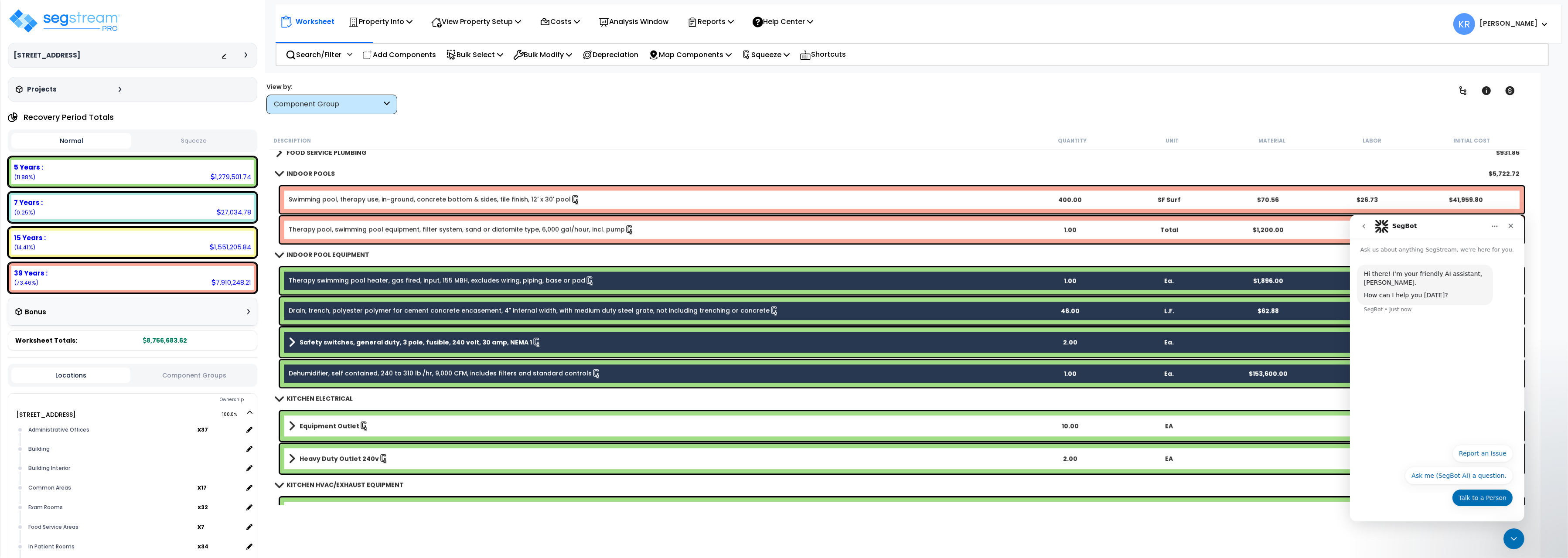
click at [1487, 498] on button "Talk to a Person" at bounding box center [1482, 497] width 61 height 18
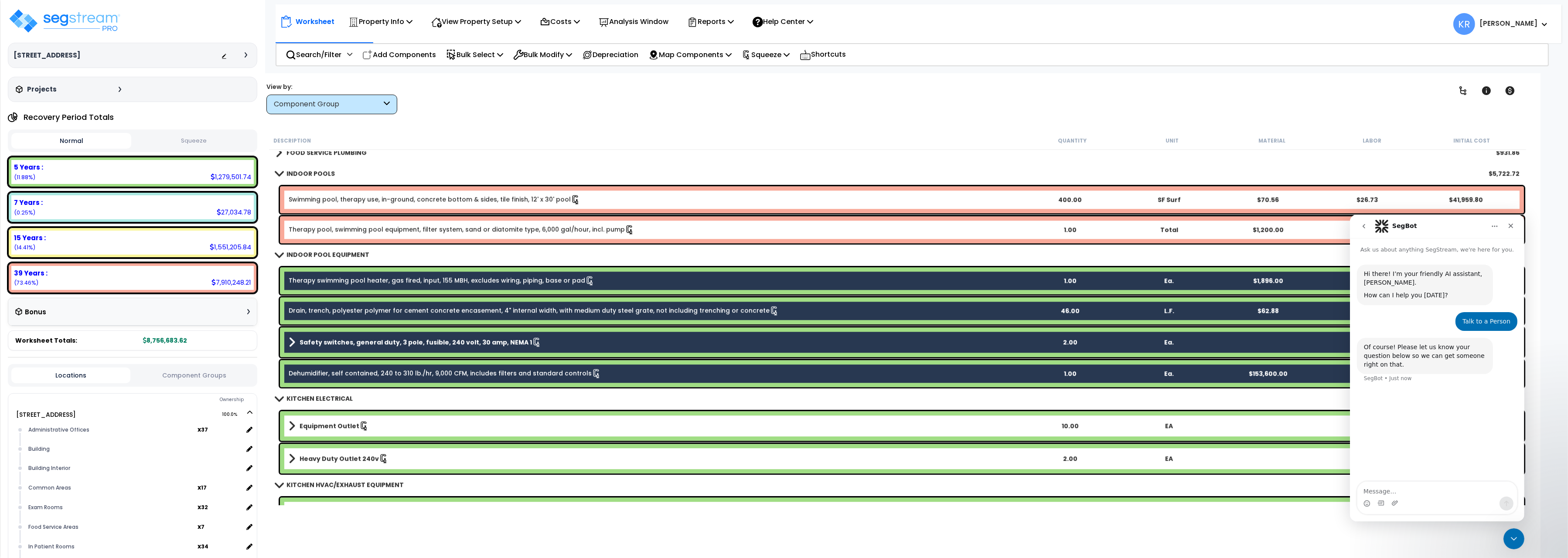
type textarea "w"
click at [610, 55] on p "Depreciation" at bounding box center [610, 55] width 56 height 12
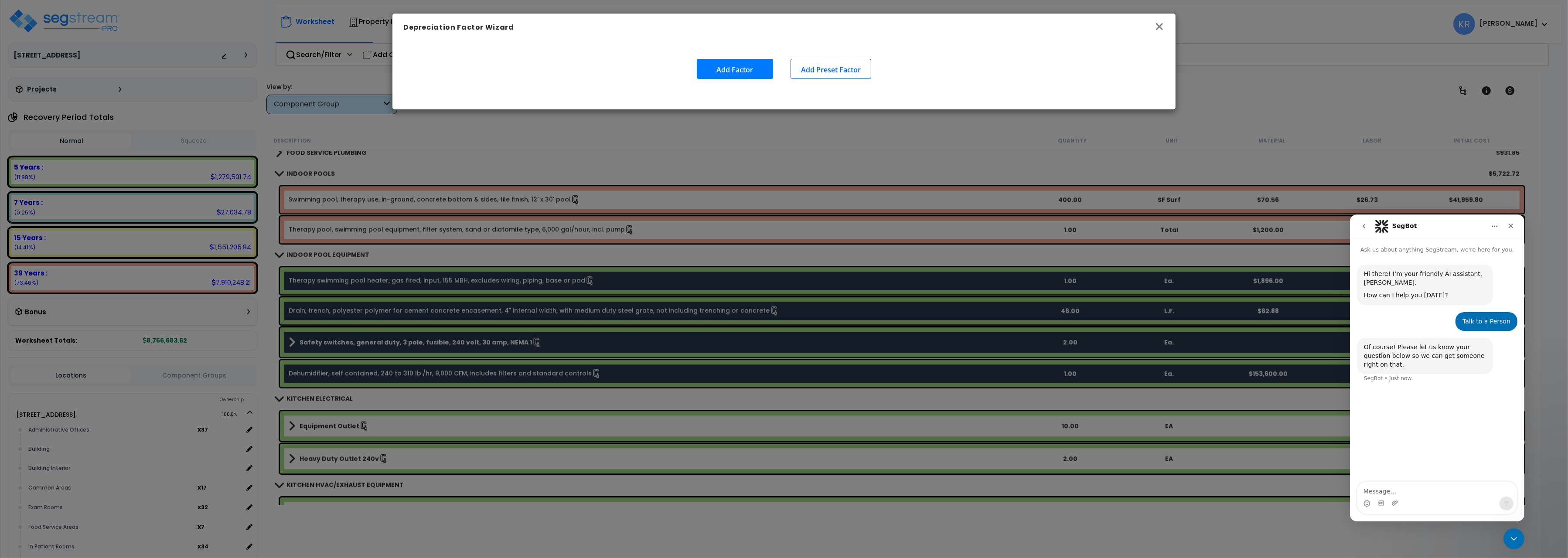
click at [1158, 23] on icon "button" at bounding box center [1159, 26] width 11 height 11
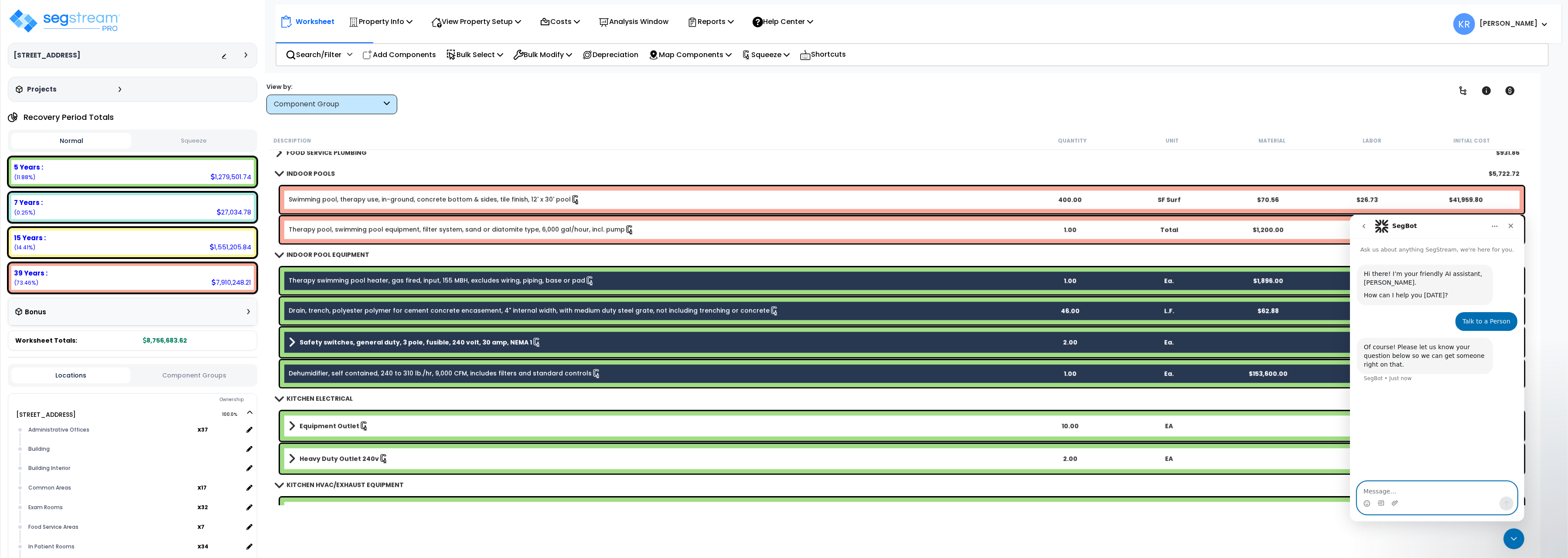
click at [1374, 481] on textarea "Message…" at bounding box center [1437, 489] width 160 height 15
drag, startPoint x: 1499, startPoint y: 488, endPoint x: 1159, endPoint y: 514, distance: 341.0
click at [1357, 496] on textarea "hOW DO i BULK CHANGE RECOVERY PERIODS?" at bounding box center [1437, 489] width 160 height 15
click at [1384, 489] on textarea "How do we bulk change recovery periods. That option is gone. Also, can I get a …" at bounding box center [1437, 479] width 160 height 32
drag, startPoint x: 1374, startPoint y: 493, endPoint x: 1389, endPoint y: 490, distance: 15.3
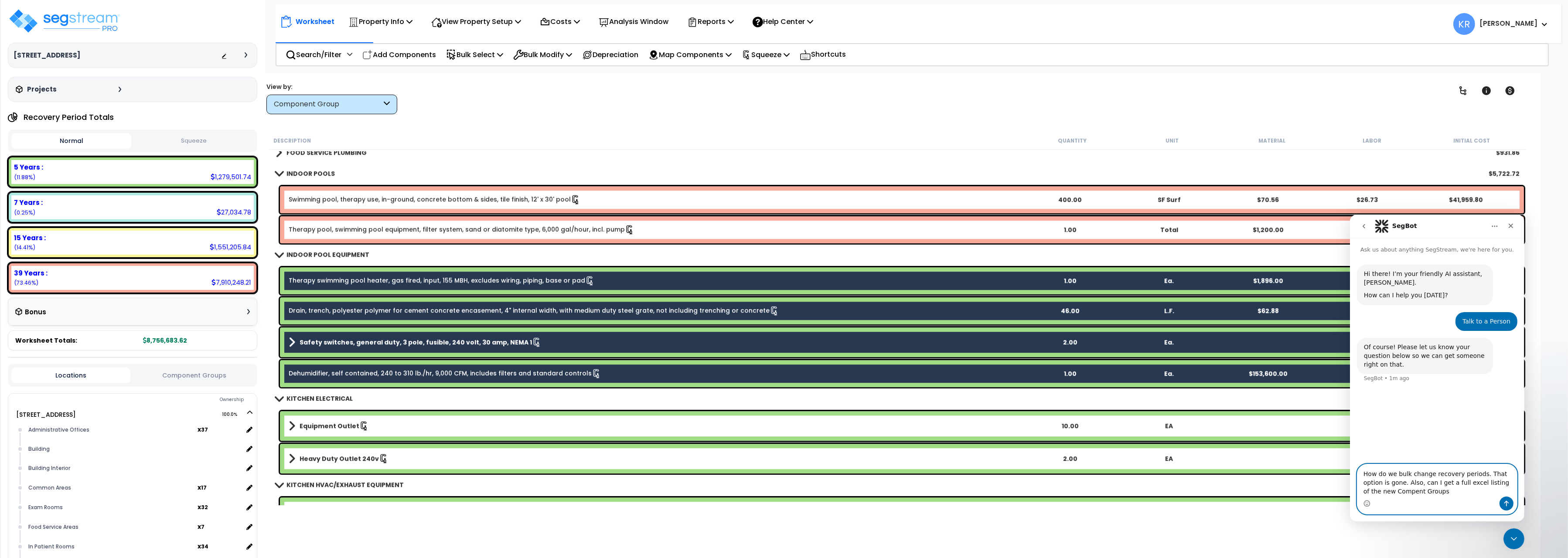
click at [1389, 490] on textarea "How do we bulk change recovery periods. That option is gone. Also, can I get a …" at bounding box center [1437, 479] width 160 height 32
click at [1426, 493] on textarea "How do we bulk change recovery periods. That option is gone. Also, can I get a …" at bounding box center [1437, 479] width 160 height 32
click at [1460, 480] on textarea "How do we bulk change recovery periods. That option is gone. Also, can I get a …" at bounding box center [1437, 471] width 160 height 50
type textarea "How do we bulk change recovery periods. That option is gone. Also, can I get a …"
click at [1505, 503] on icon "Send a message…" at bounding box center [1506, 503] width 5 height 6
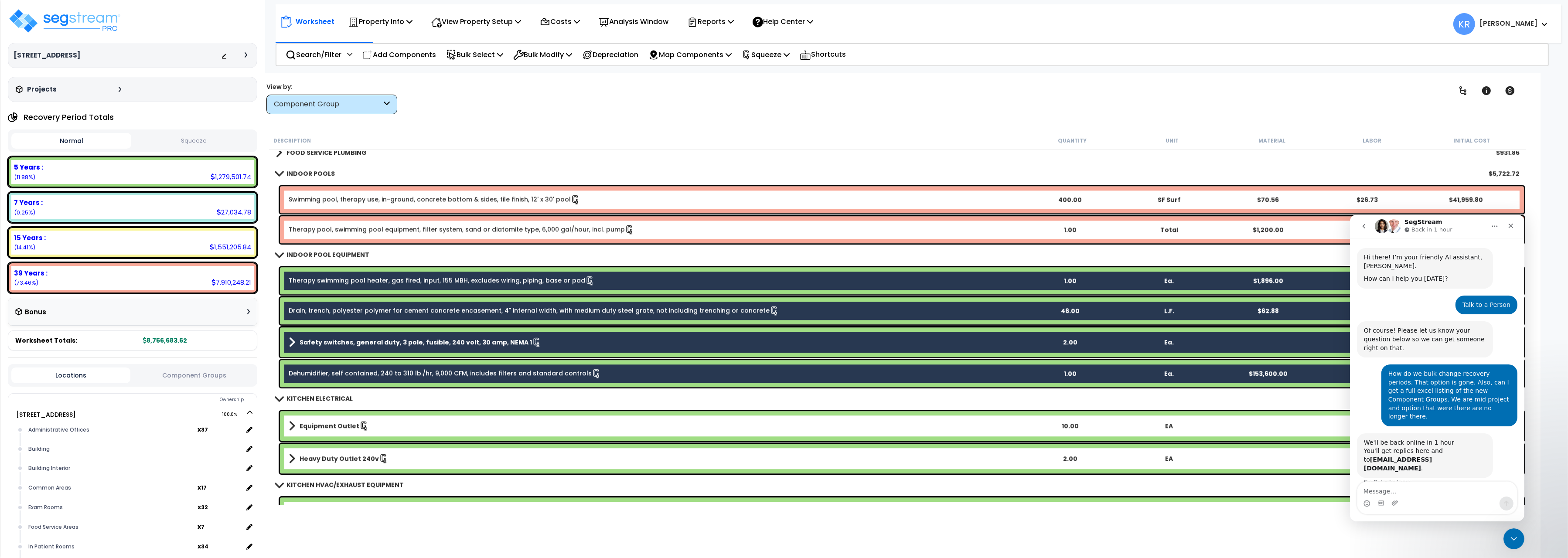
click at [514, 284] on link "Therapy swimming pool heater, gas fired, input, 155 MBH, excludes wiring, pipin…" at bounding box center [441, 281] width 306 height 10
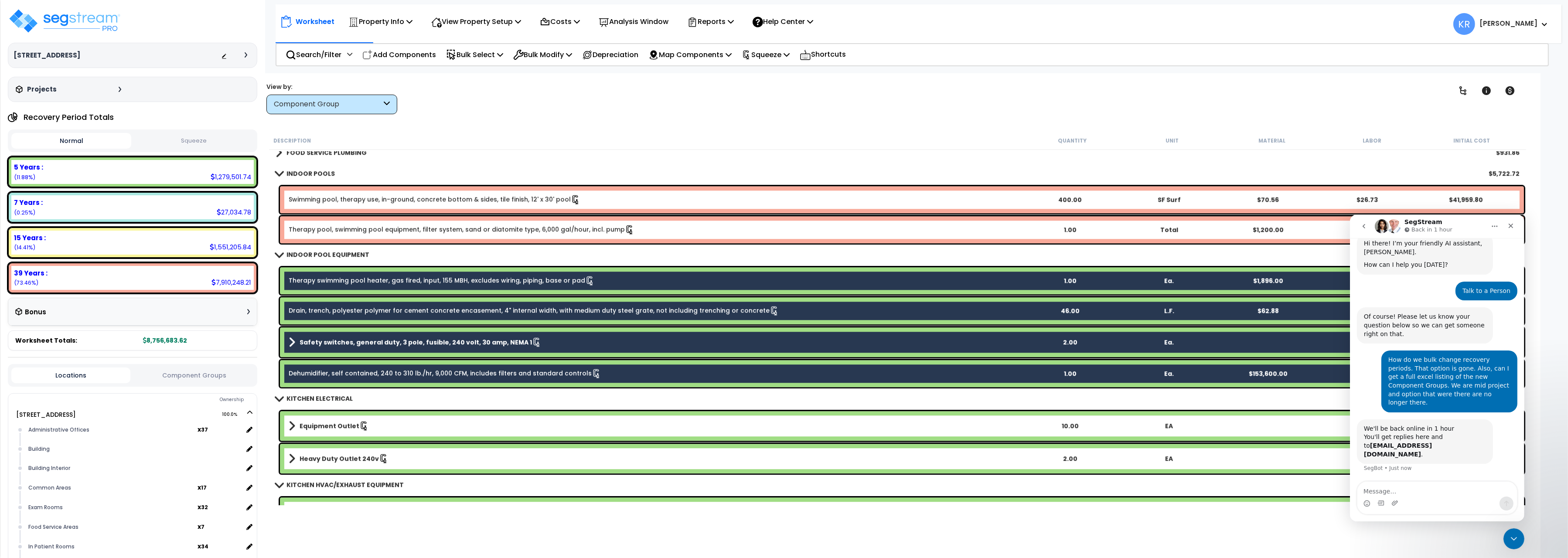
scroll to position [31, 0]
click at [516, 281] on link "Therapy swimming pool heater, gas fired, input, 155 MBH, excludes wiring, pipin…" at bounding box center [441, 281] width 306 height 10
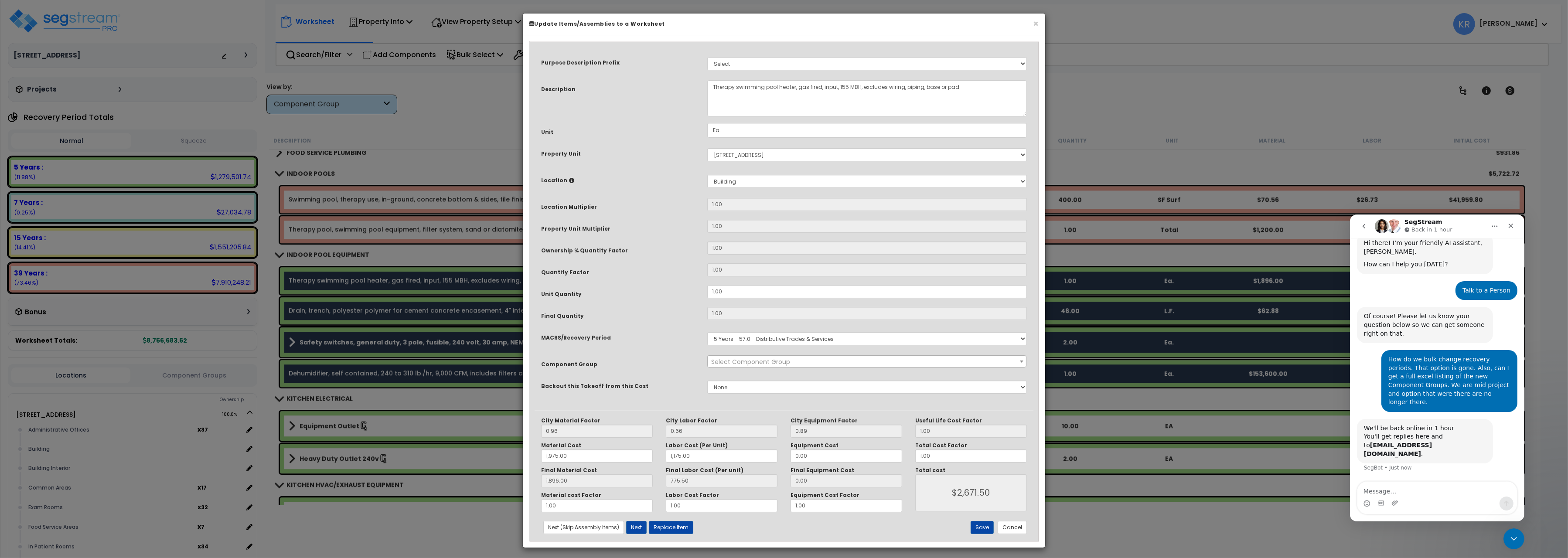
select select "57056"
click at [707, 332] on select "Select MACRS/Recovery Period 5 Years - 57.0 - Distributive Trades & Services 5 …" at bounding box center [867, 338] width 320 height 13
select select "3669"
click option "39 Years - NA - Long-Life Property" at bounding box center [0, 0] width 0 height 0
click at [981, 525] on button "Save" at bounding box center [982, 528] width 23 height 13
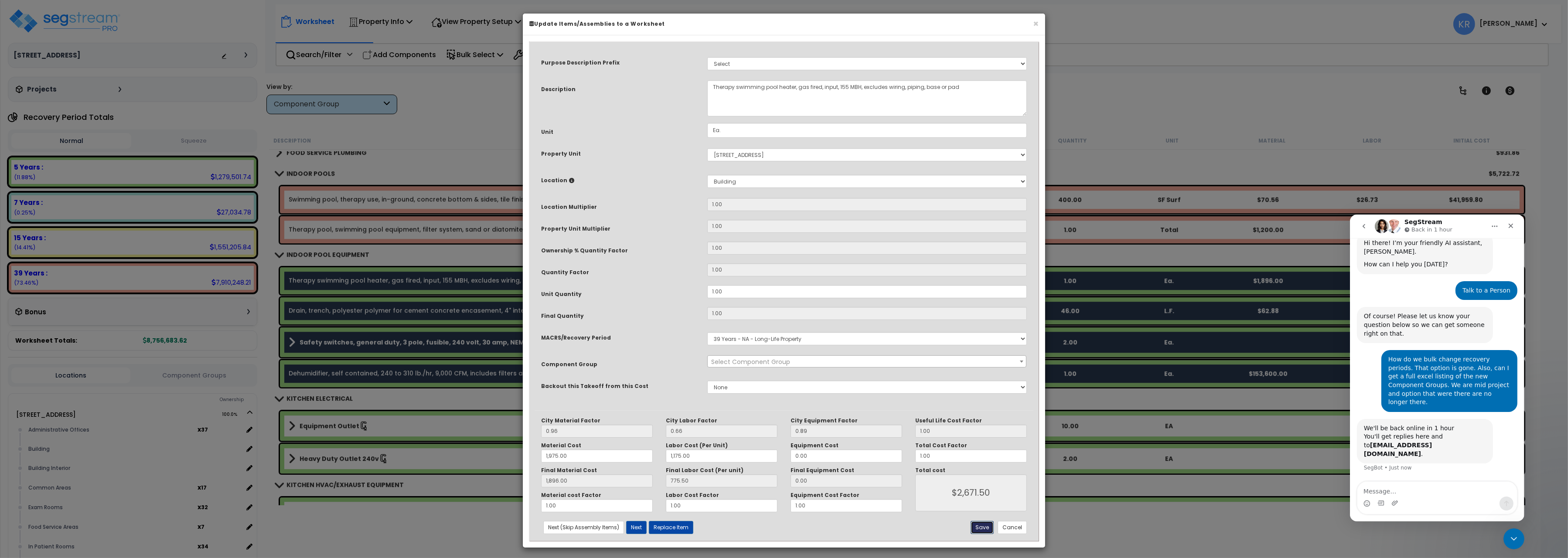
type input "1975.00"
type input "1175.00"
type input "1896.00"
type input "2671.50"
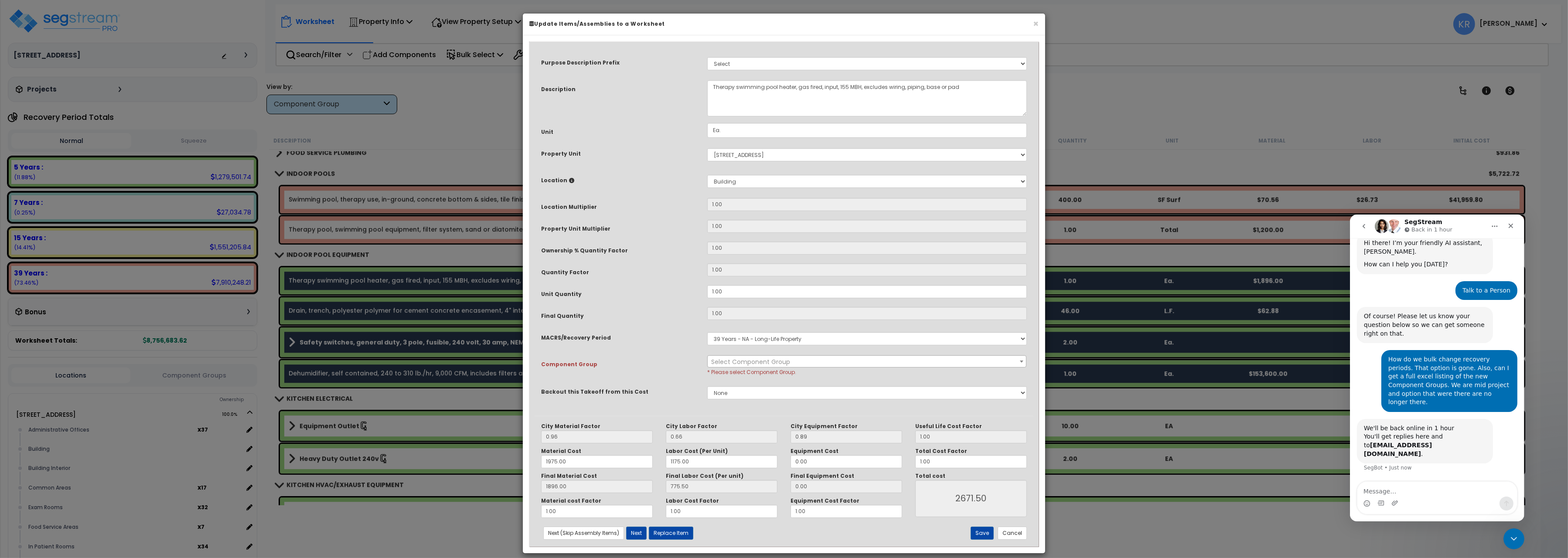
click at [739, 360] on span "Select Component Group" at bounding box center [750, 362] width 79 height 9
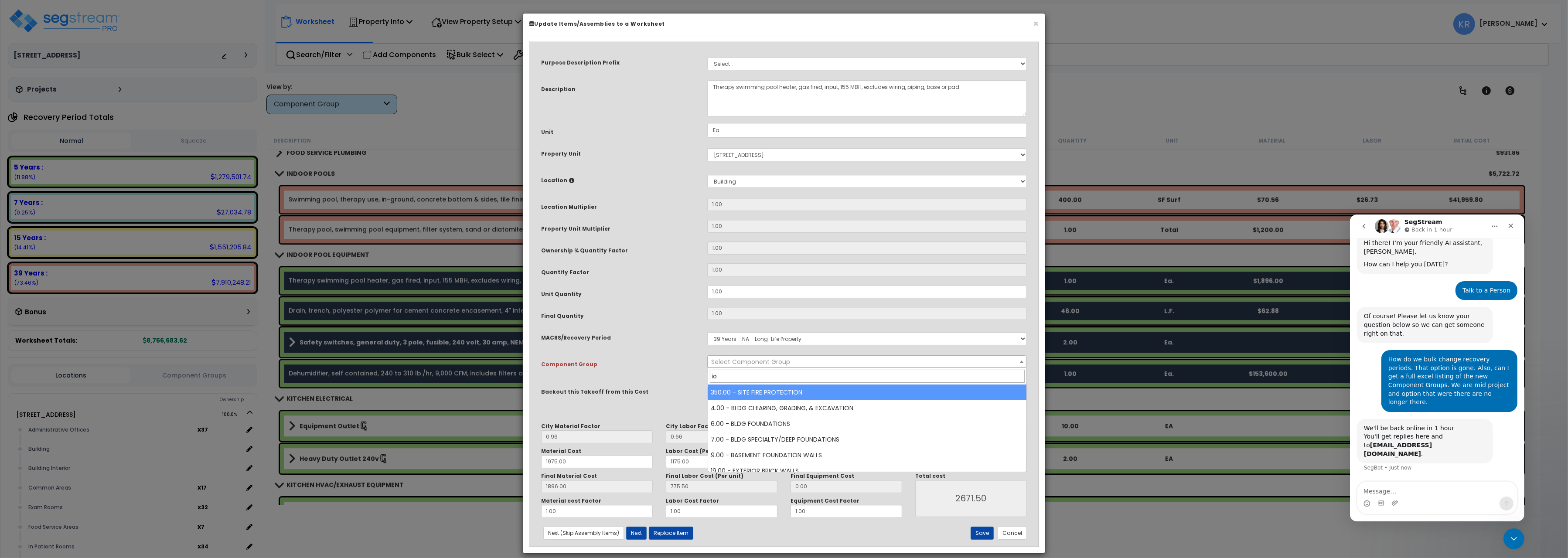
type input "i"
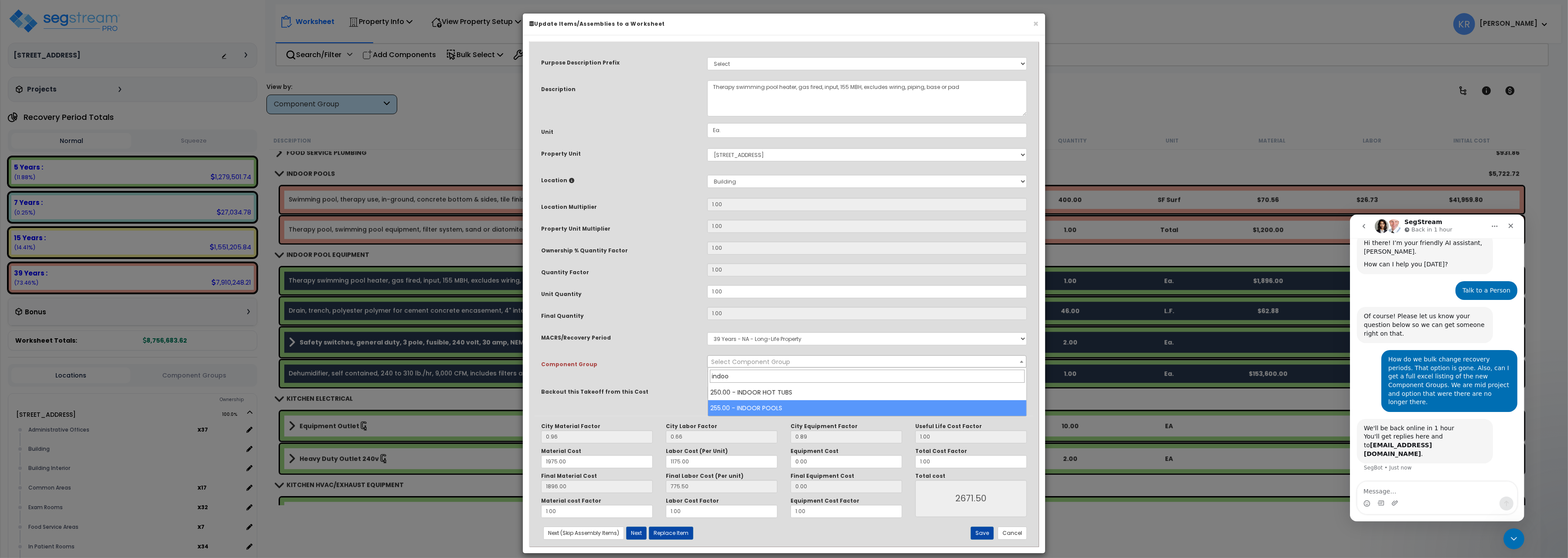
type input "indoo"
select select "57055"
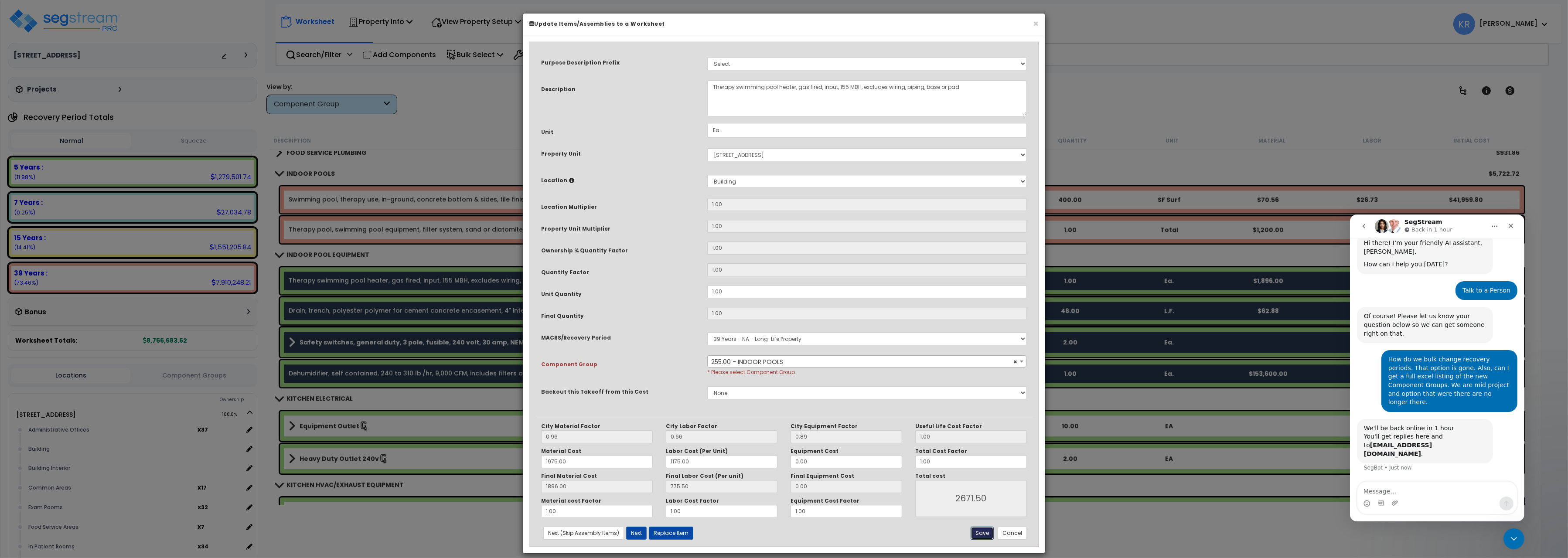
click at [984, 536] on button "Save" at bounding box center [982, 532] width 23 height 13
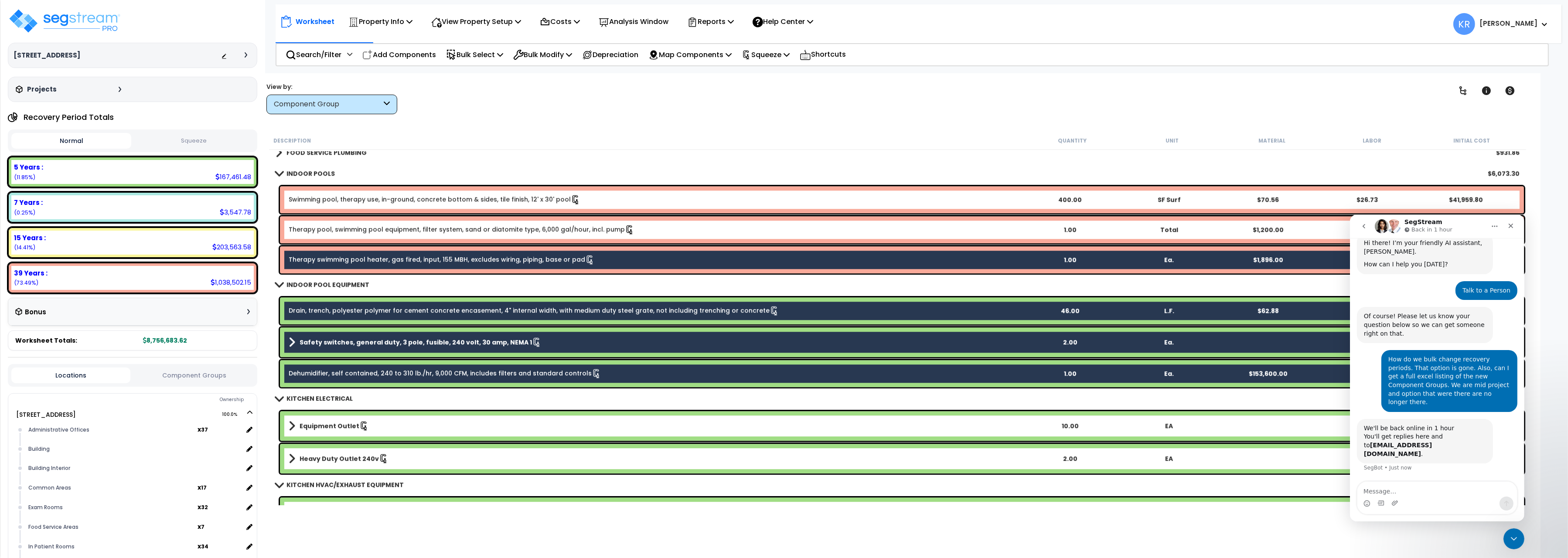
click at [433, 311] on link "Drain, trench, polyester polymer for cement concrete encasement, 4" internal wi…" at bounding box center [534, 311] width 490 height 10
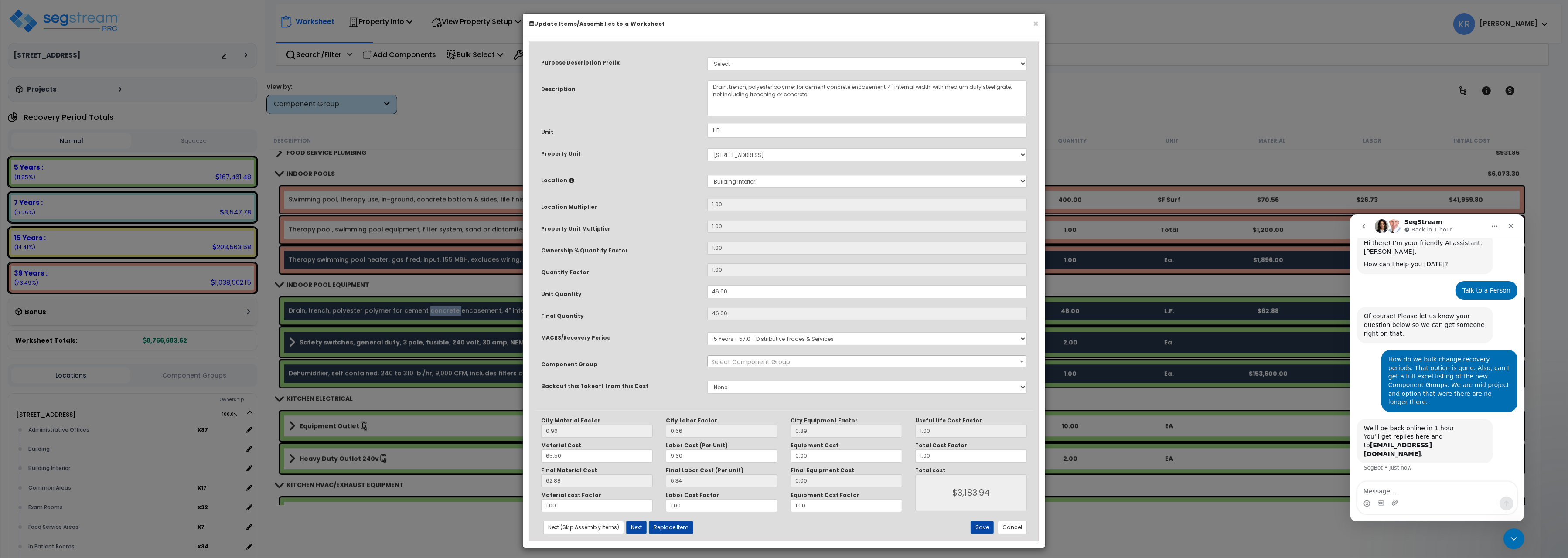
select select "57056"
click at [722, 363] on span "× 256.00 - INDOOR POOL EQUIPMENT" at bounding box center [867, 362] width 319 height 12
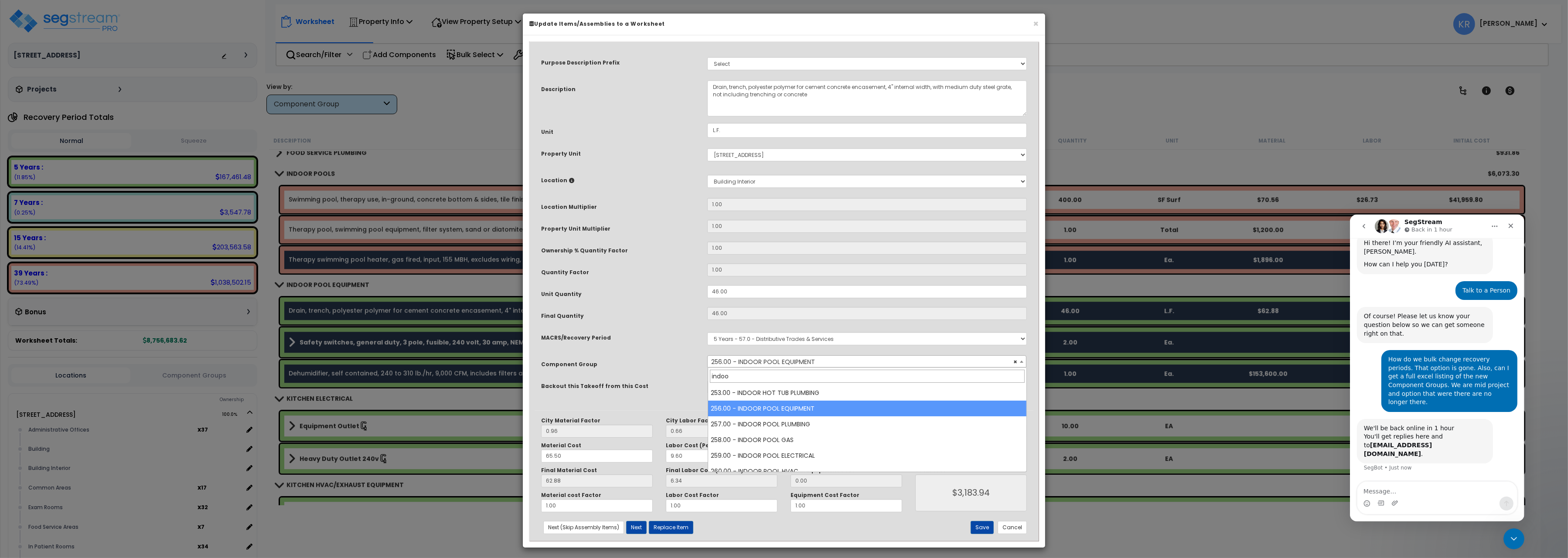
type input "indoor"
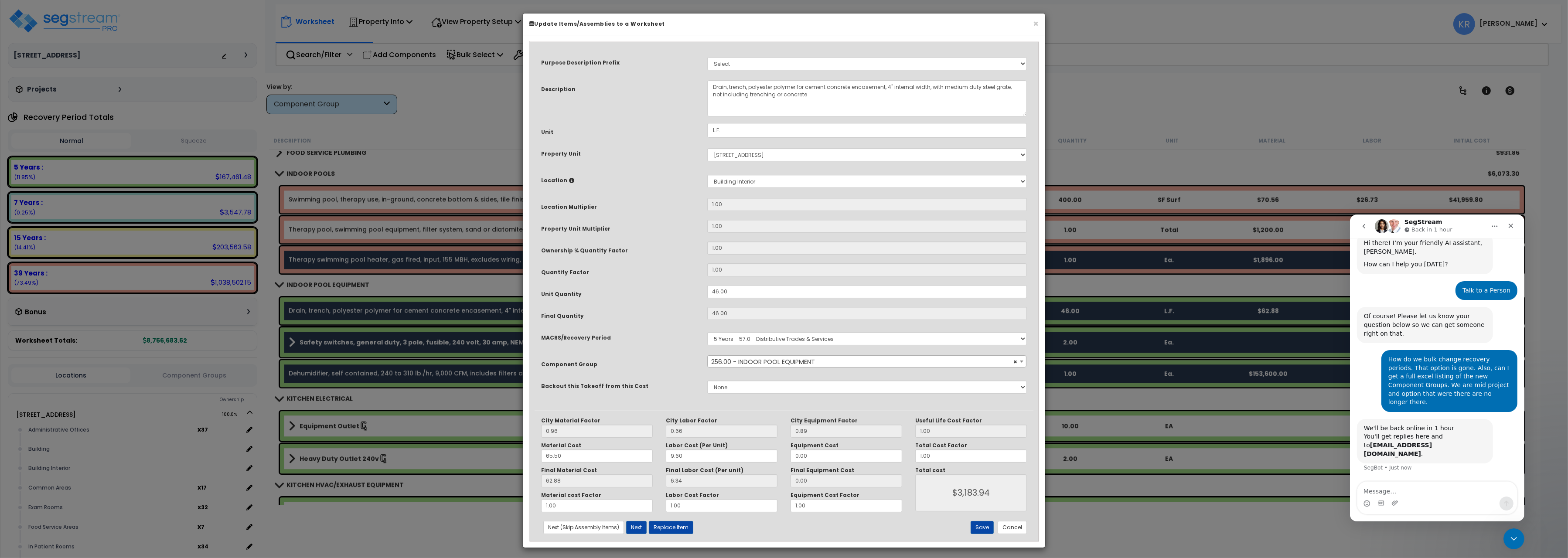
click at [752, 340] on select "Select MACRS/Recovery Period 5 Years - 57.0 - Distributive Trades & Services 5 …" at bounding box center [867, 338] width 320 height 13
click at [707, 332] on select "Select MACRS/Recovery Period 5 Years - 57.0 - Distributive Trades & Services 5 …" at bounding box center [867, 338] width 320 height 13
select select "3669"
click option "39 Years - NA - Long-Life Property" at bounding box center [0, 0] width 0 height 0
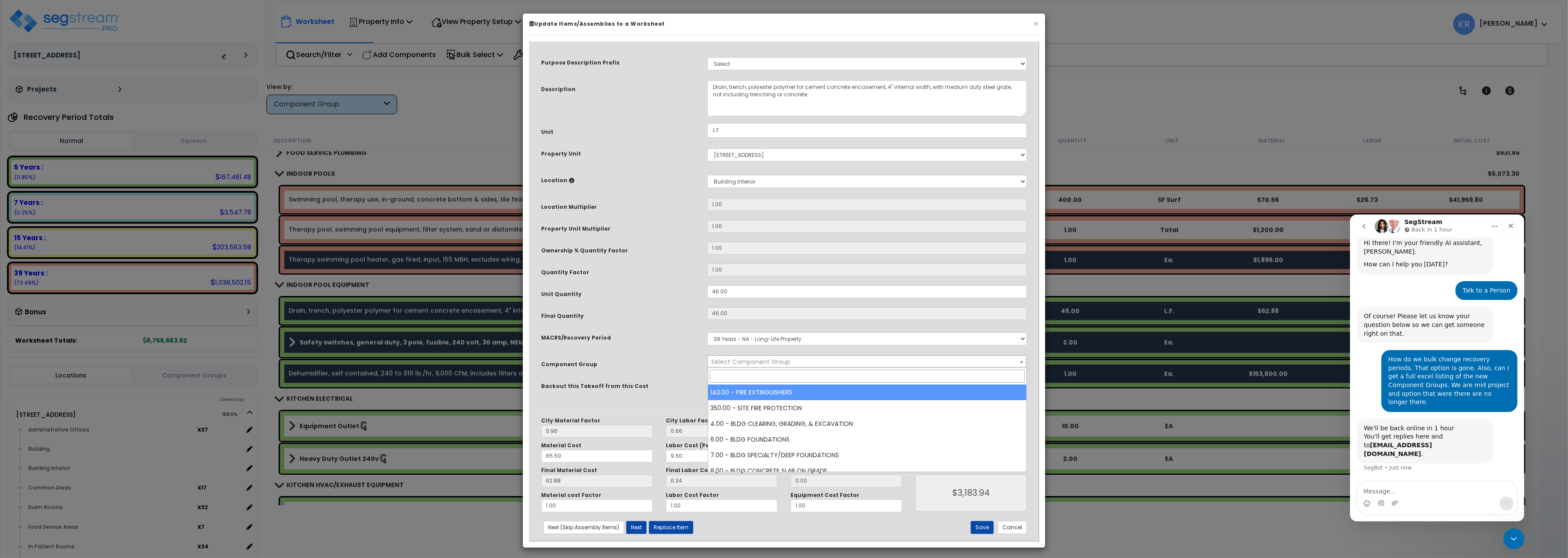
click at [768, 362] on span "Select Component Group" at bounding box center [750, 362] width 79 height 9
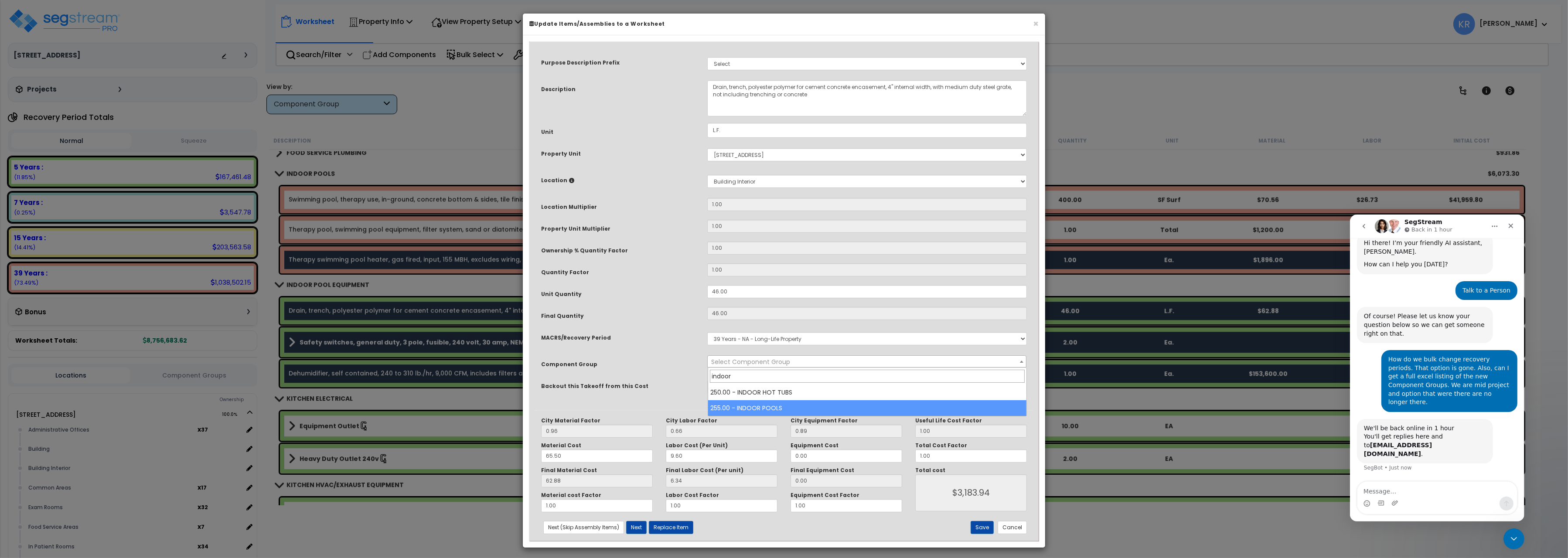
type input "indoor"
select select "57055"
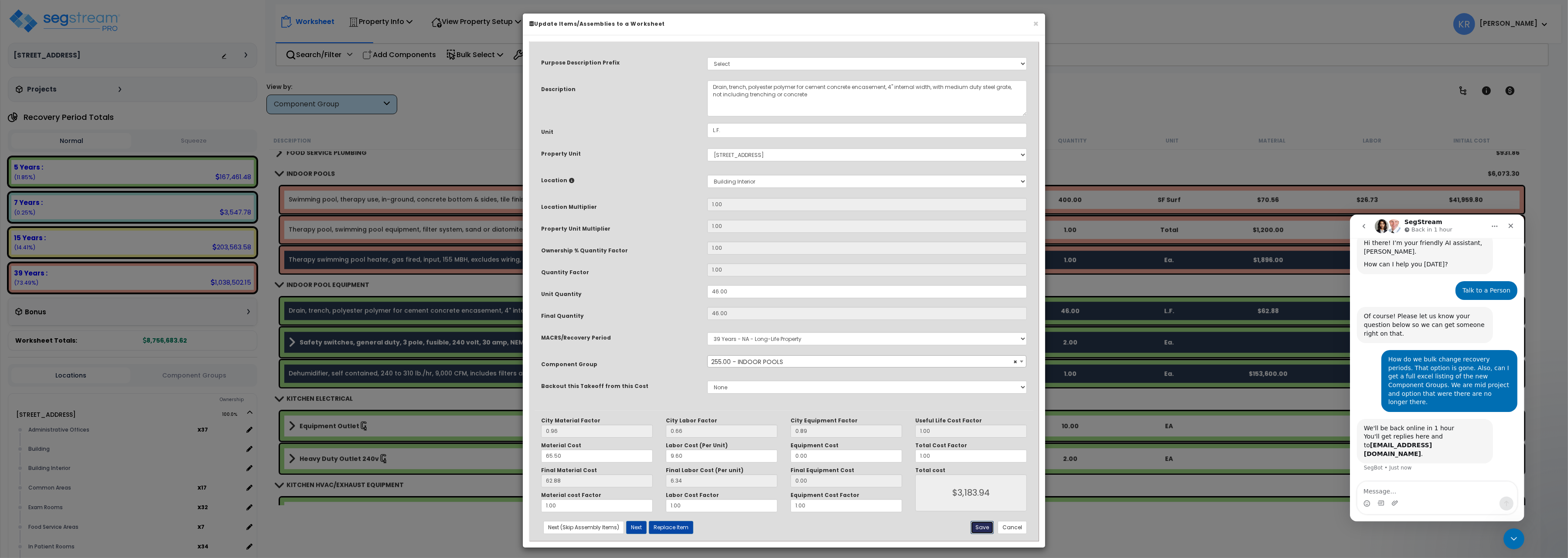
click at [985, 532] on button "Save" at bounding box center [982, 528] width 23 height 13
type input "3183.94"
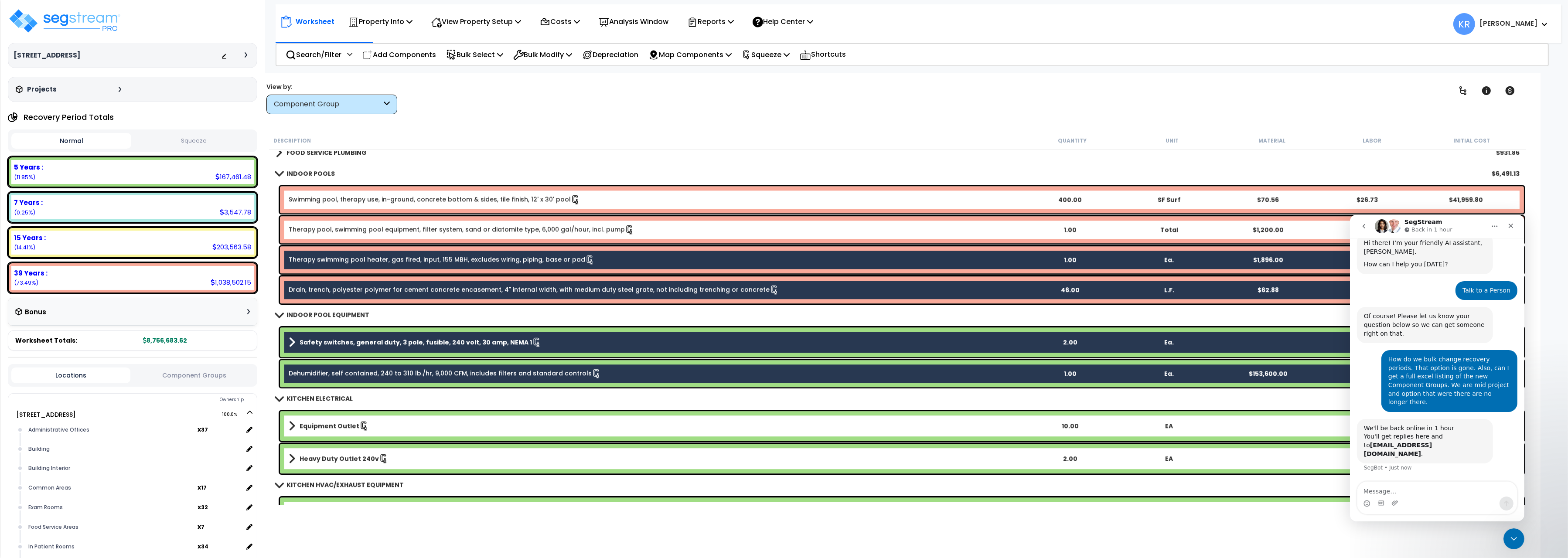
click at [324, 343] on b "Safety switches, general duty, 3 pole, fusible, 240 volt, 30 amp, NEMA 1" at bounding box center [416, 342] width 233 height 9
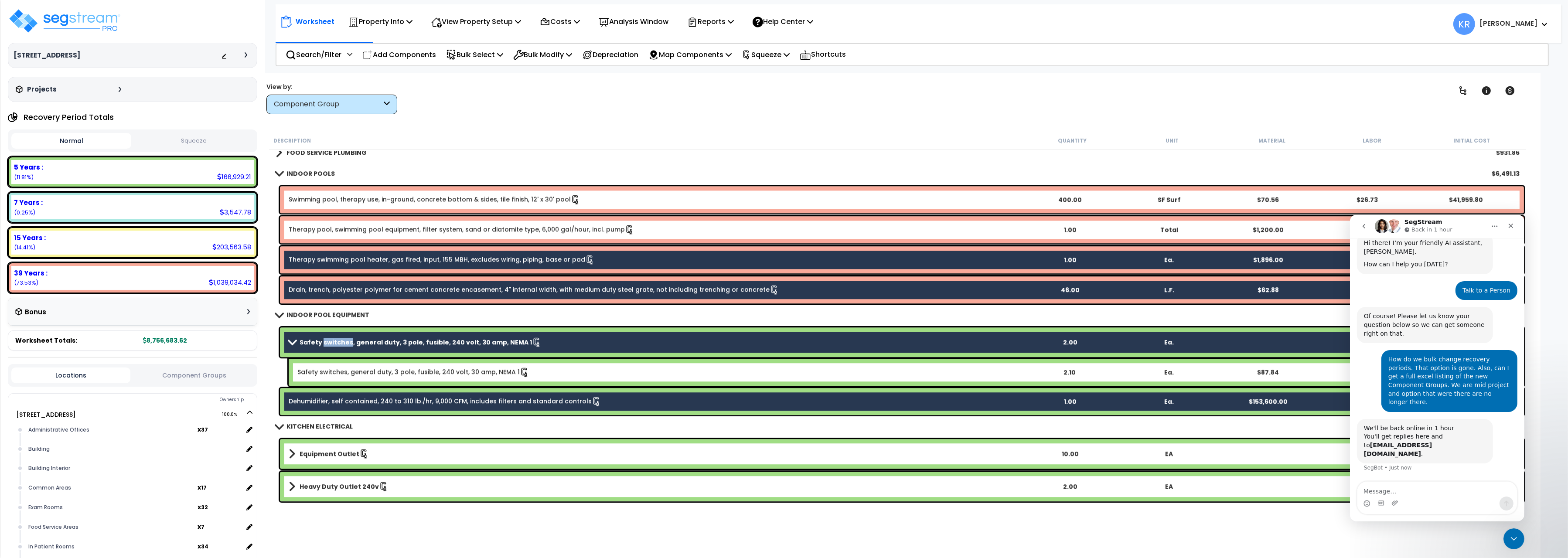
click at [324, 343] on b "Safety switches, general duty, 3 pole, fusible, 240 volt, 30 amp, NEMA 1" at bounding box center [416, 342] width 233 height 9
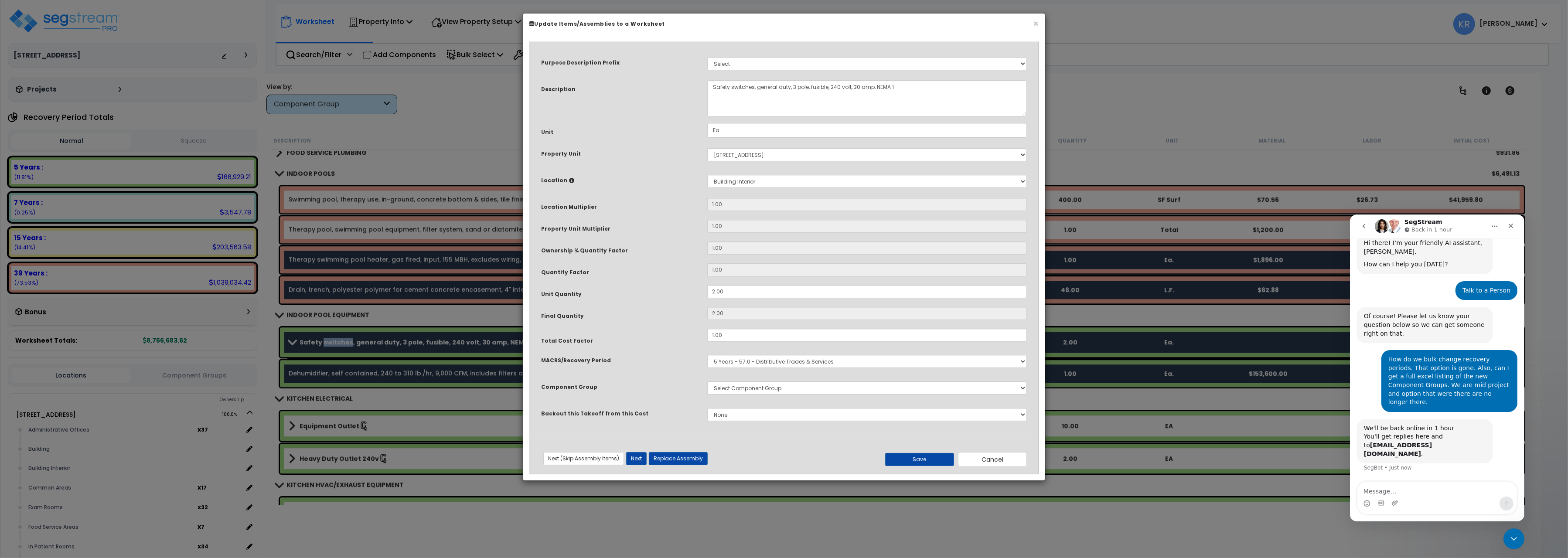
select select "57056"
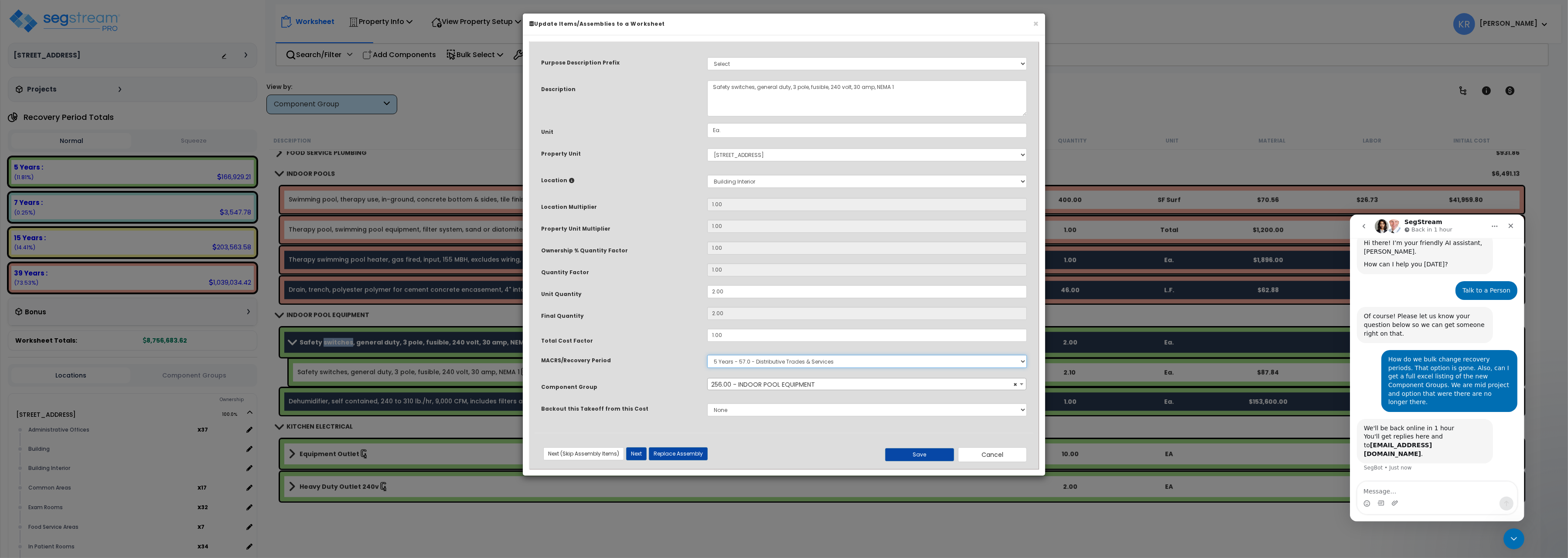
click at [707, 355] on select "Select MACRS/Recovery Period 5 Years - 57.0 - Distributive Trades & Services 5 …" at bounding box center [867, 361] width 320 height 13
select select "3669"
click option "39 Years - NA - Long-Life Property" at bounding box center [0, 0] width 0 height 0
click at [756, 385] on span "Select Component Group" at bounding box center [750, 384] width 79 height 9
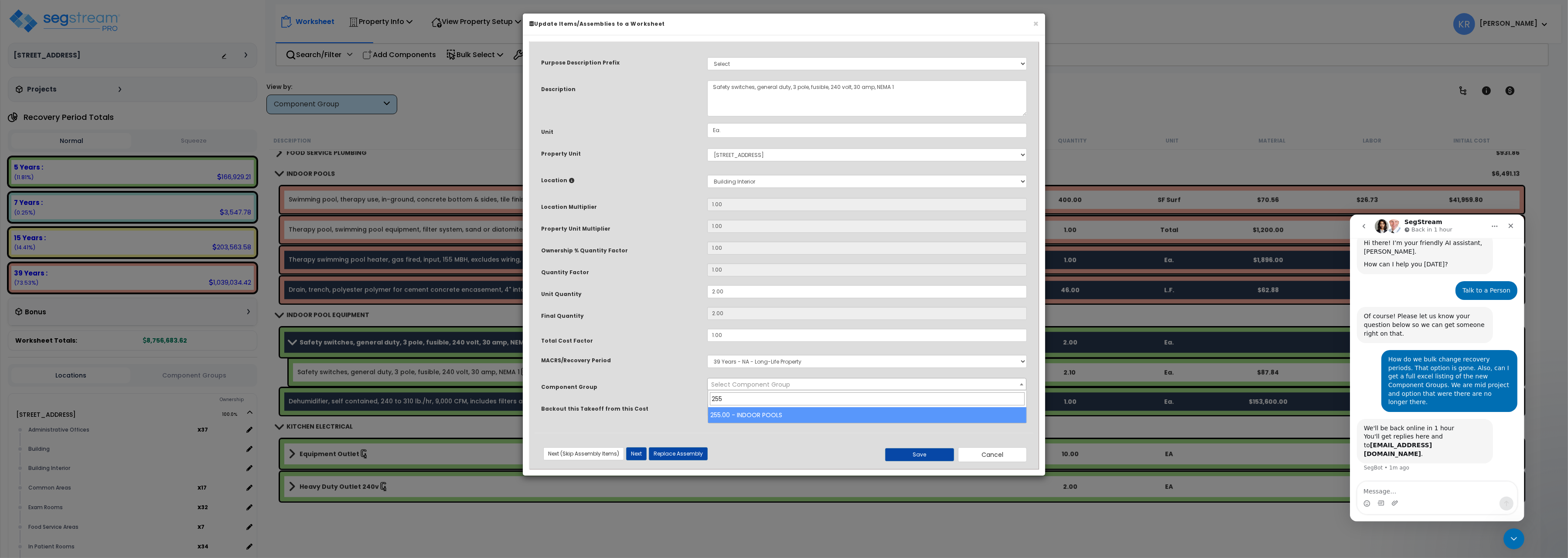
type input "255"
select select "57055"
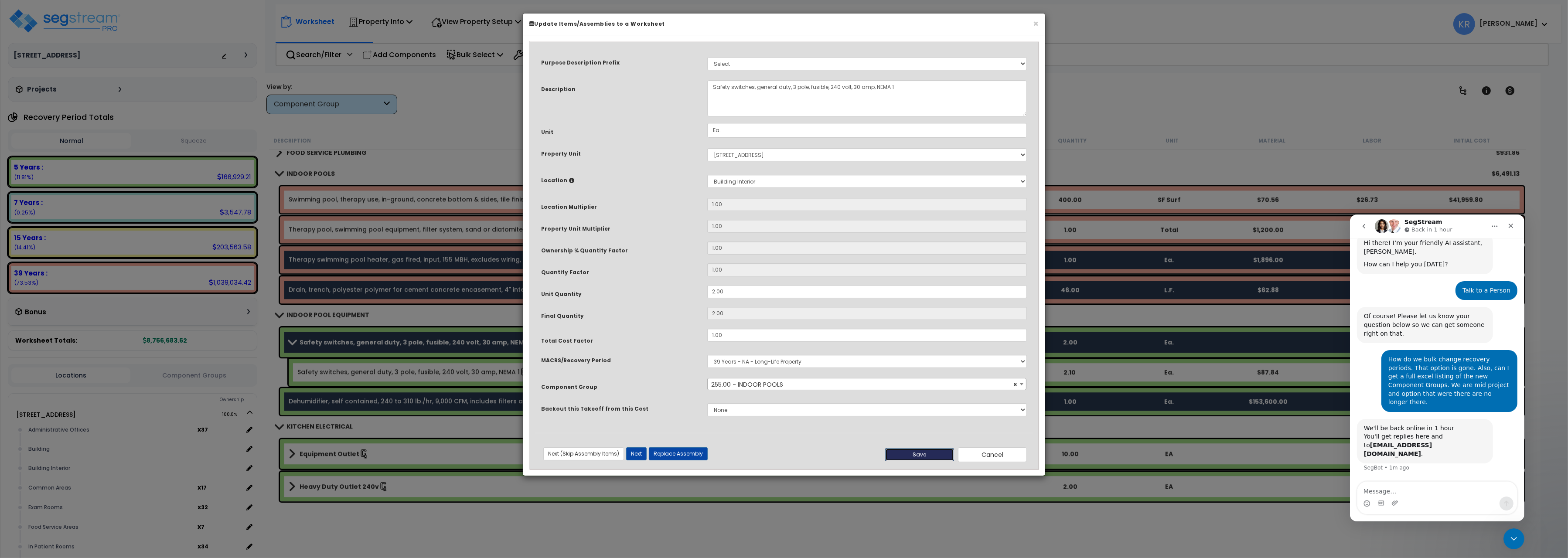
click at [931, 455] on button "Save" at bounding box center [920, 454] width 69 height 13
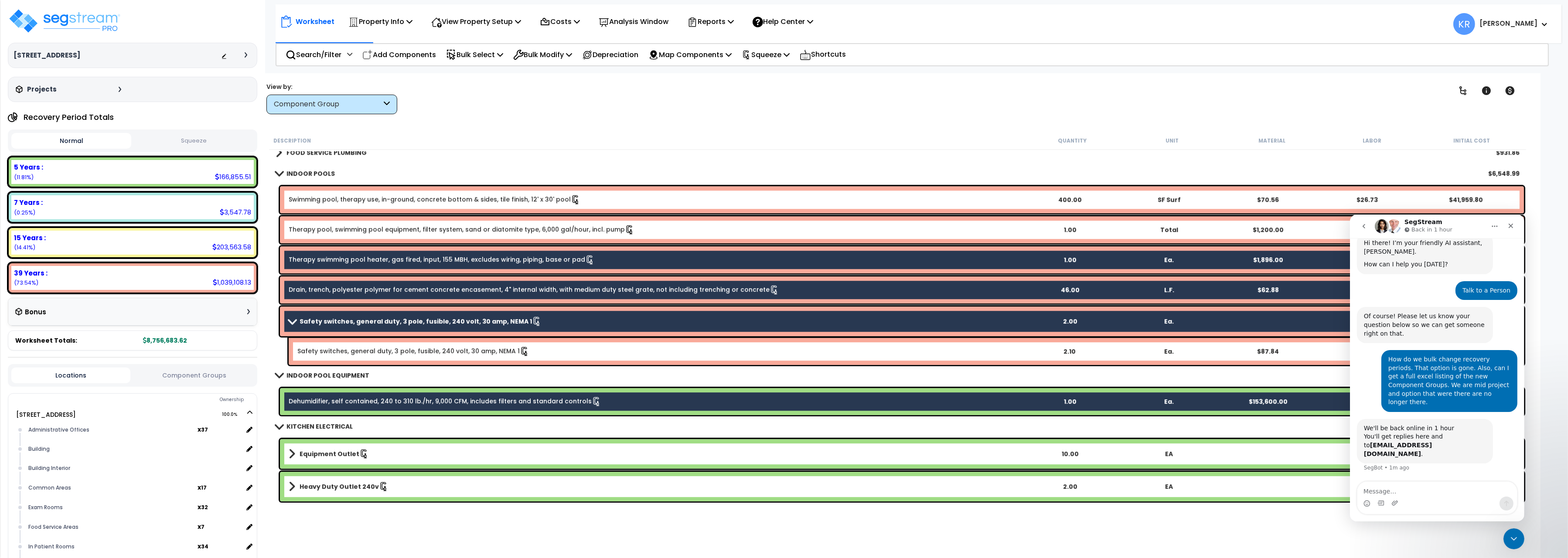
click at [360, 405] on link "Dehumidifier, self contained, 240 to 310 lb./hr, 9,000 CFM, includes filters an…" at bounding box center [445, 401] width 313 height 10
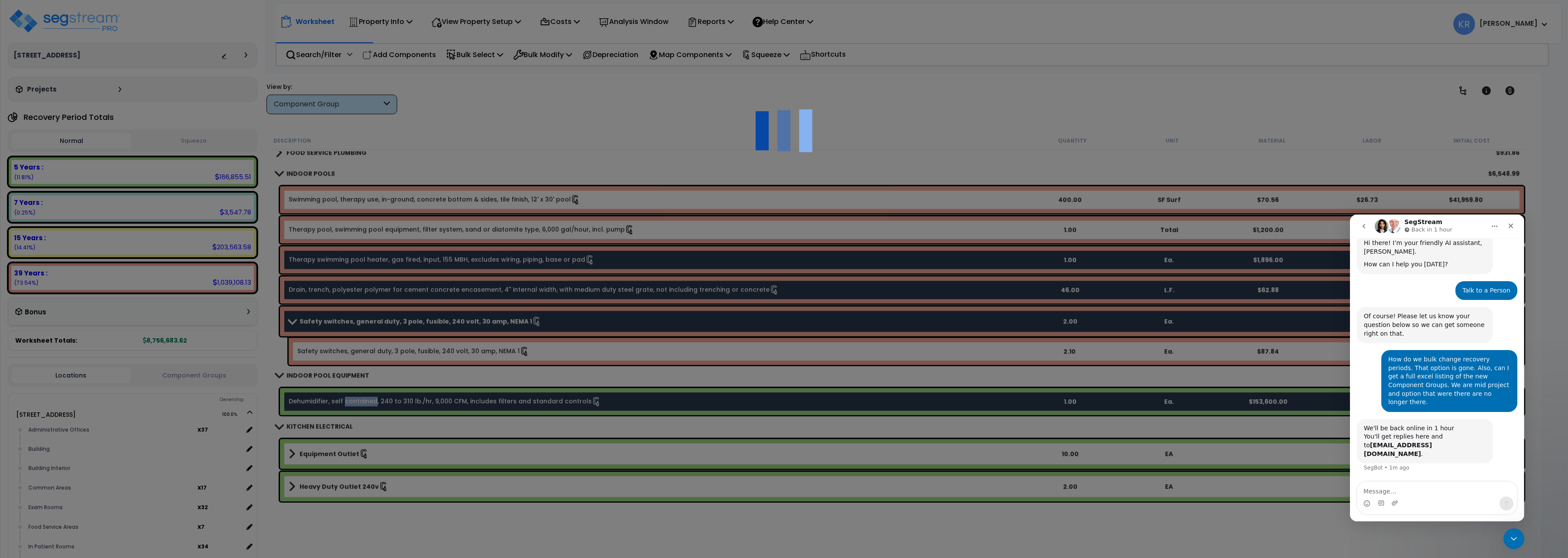
select select "57056"
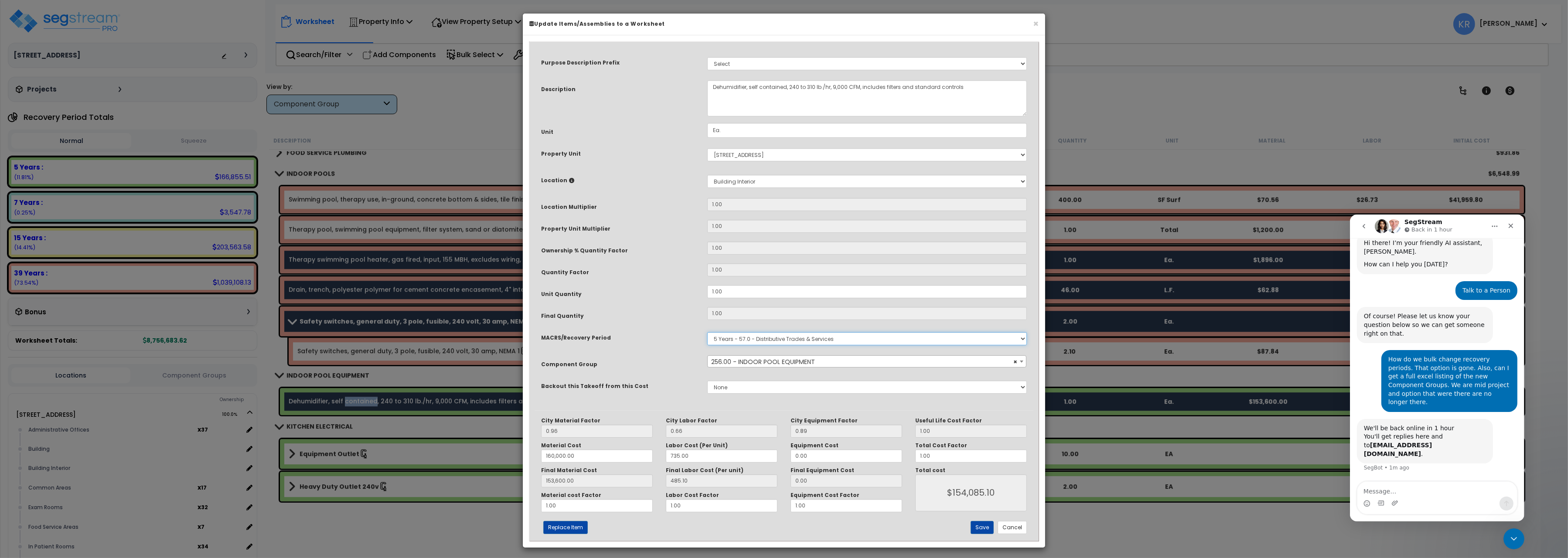
click at [707, 332] on select "Select MACRS/Recovery Period 5 Years - 57.0 - Distributive Trades & Services 5 …" at bounding box center [867, 338] width 320 height 13
select select "3669"
click option "39 Years - NA - Long-Life Property" at bounding box center [0, 0] width 0 height 0
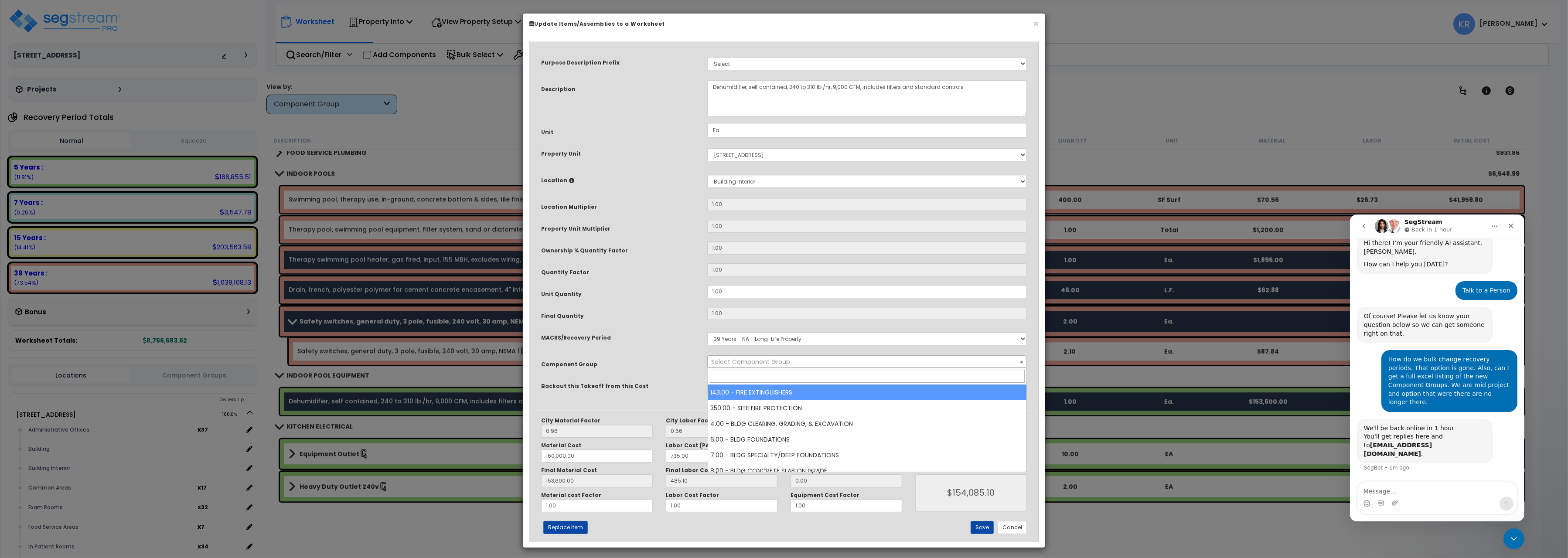
click at [758, 358] on span "Select Component Group" at bounding box center [867, 362] width 319 height 12
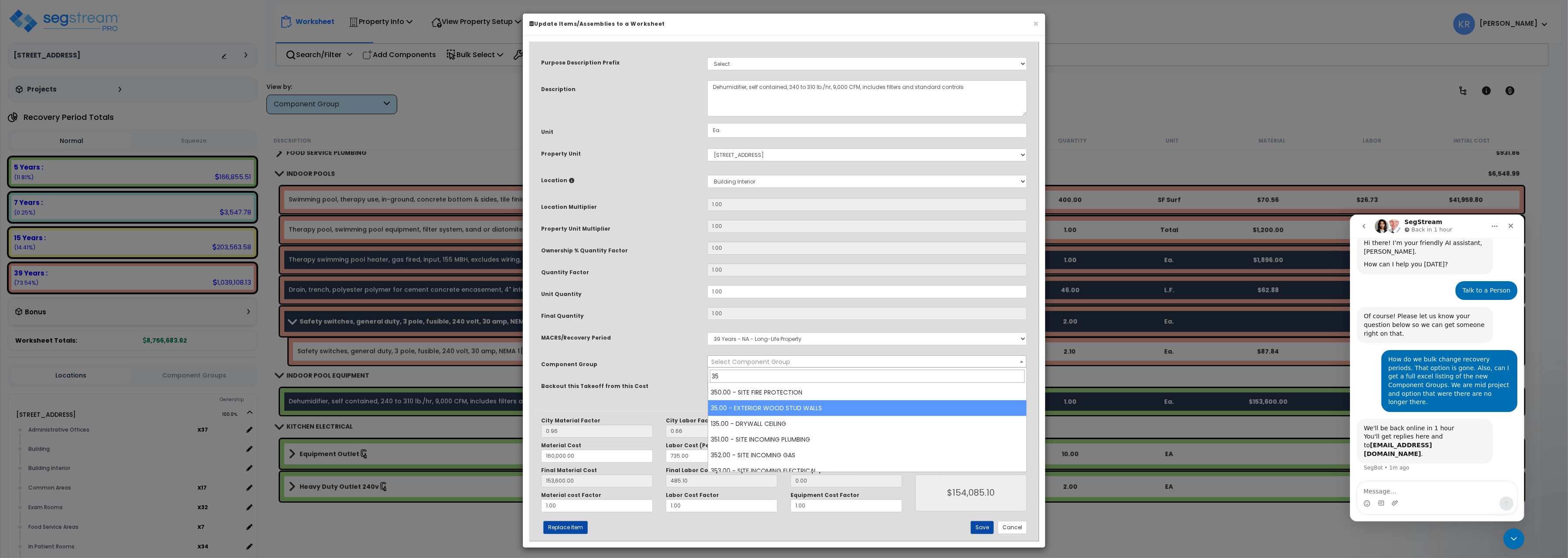
type input "3"
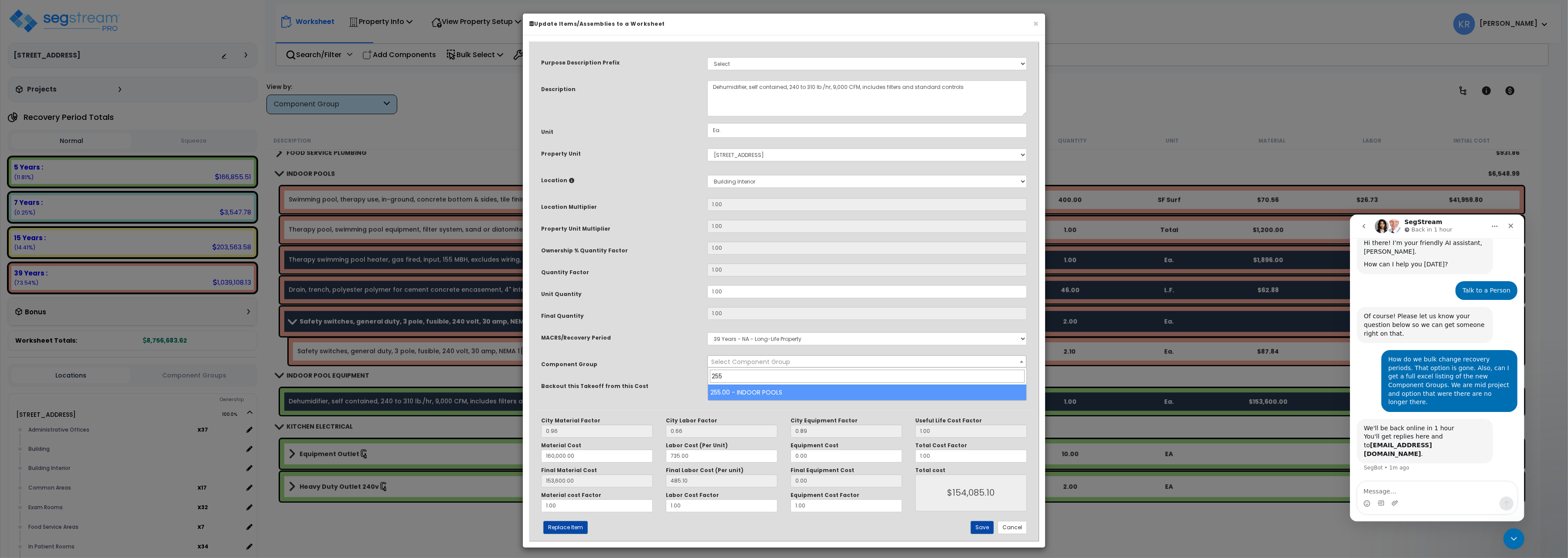
type input "255"
select select "57055"
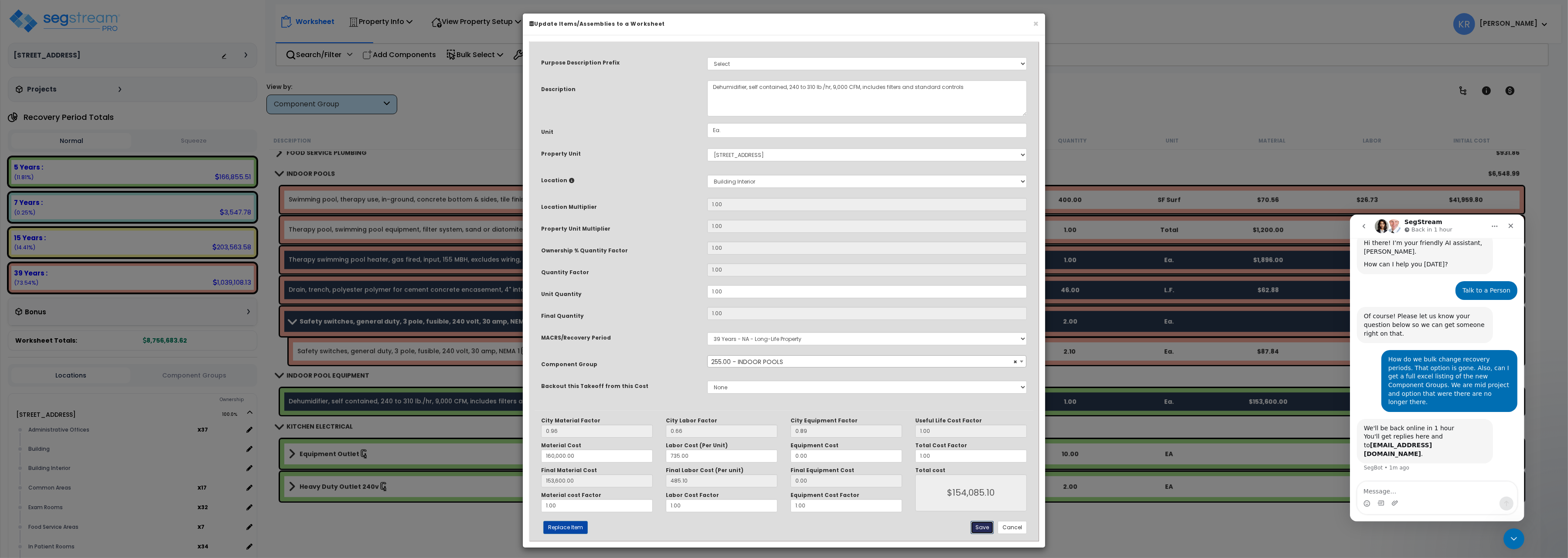
click at [982, 529] on button "Save" at bounding box center [982, 528] width 23 height 13
type input "160000.00"
type input "153600.00"
type input "154085.10"
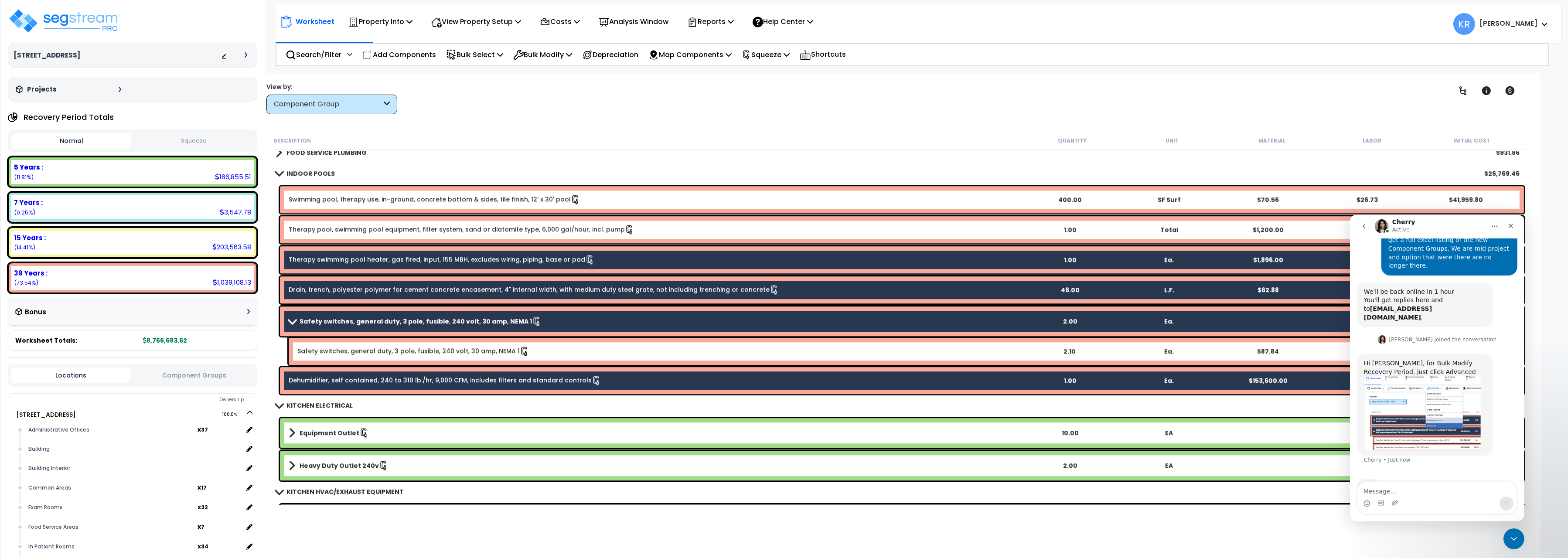
scroll to position [168, 0]
click at [1408, 391] on img "Cherry says…" at bounding box center [1422, 412] width 117 height 74
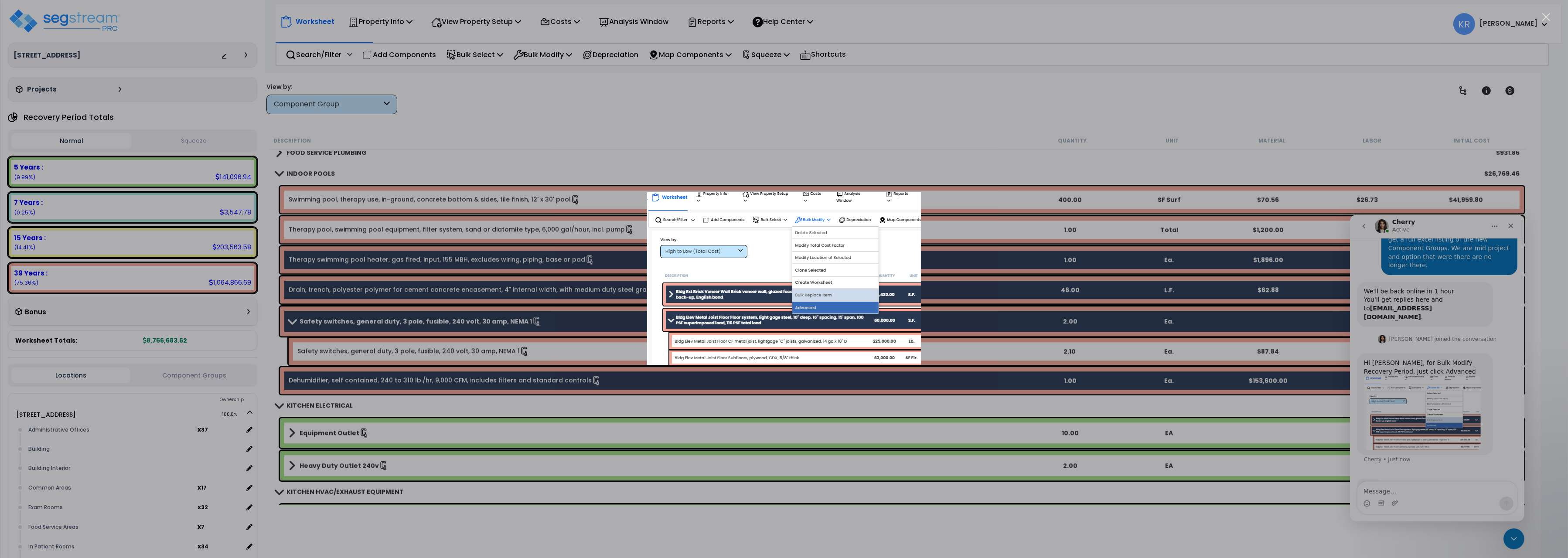
click at [993, 116] on div "Intercom messenger" at bounding box center [784, 279] width 1568 height 558
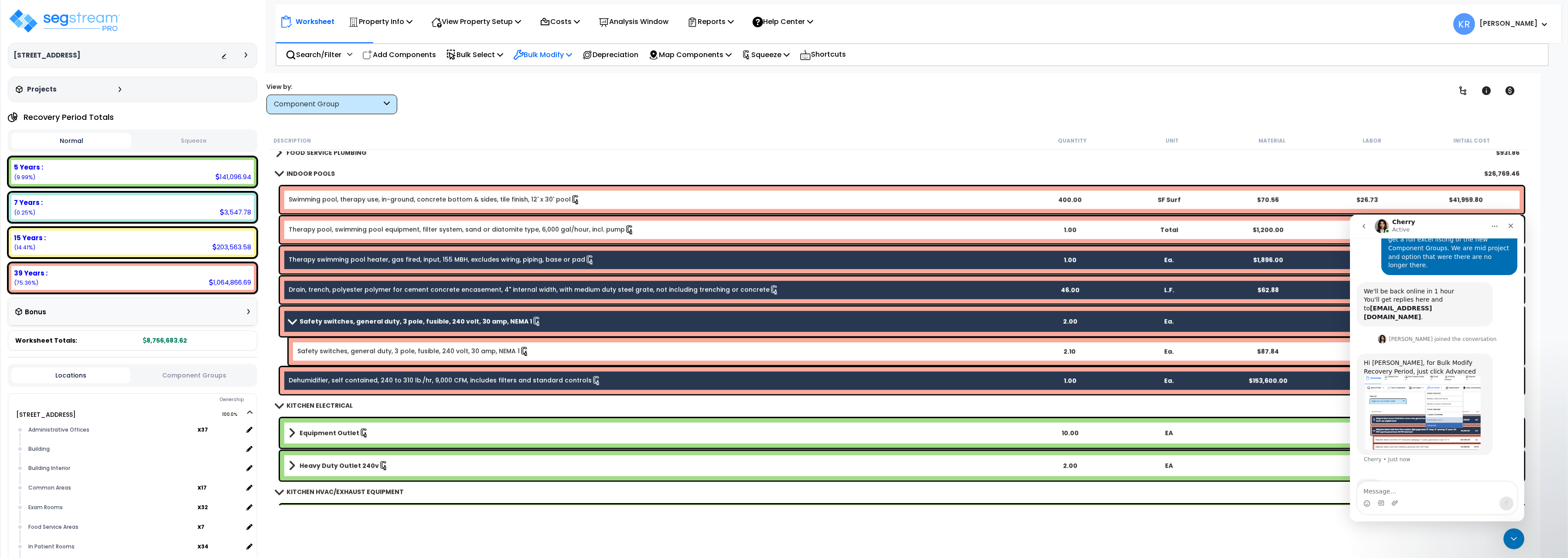
click at [543, 56] on p "Bulk Modify" at bounding box center [542, 55] width 59 height 12
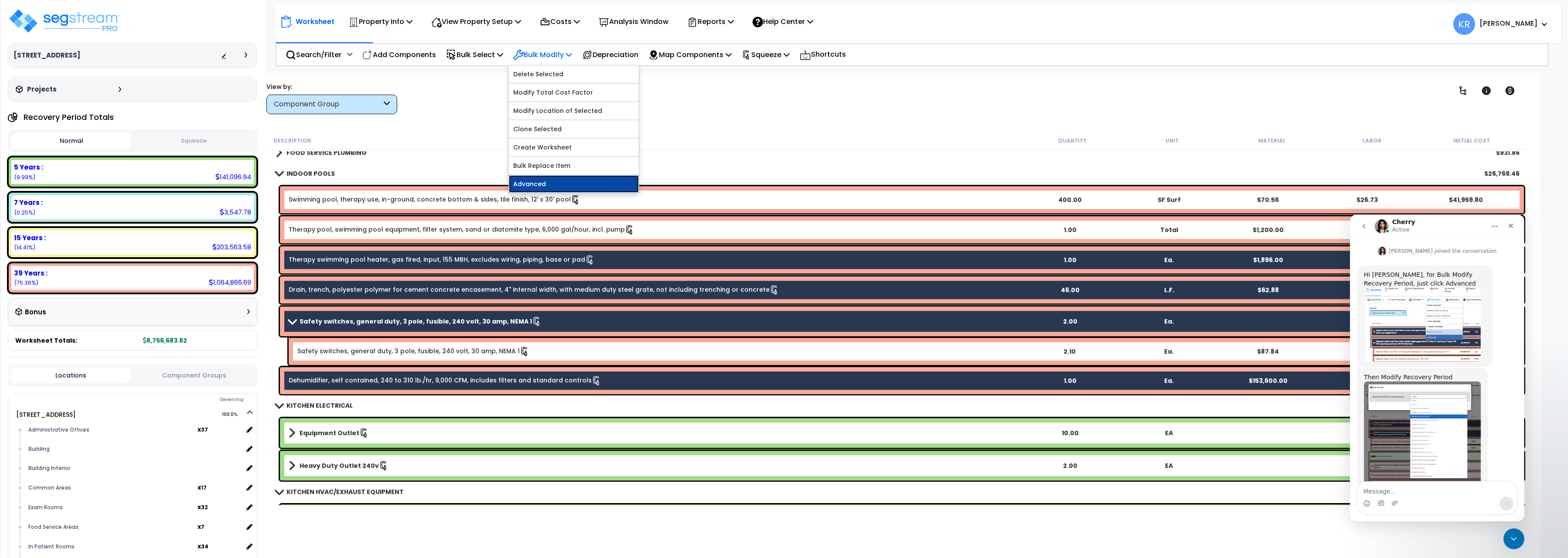
click at [534, 186] on link "Advanced" at bounding box center [573, 184] width 130 height 18
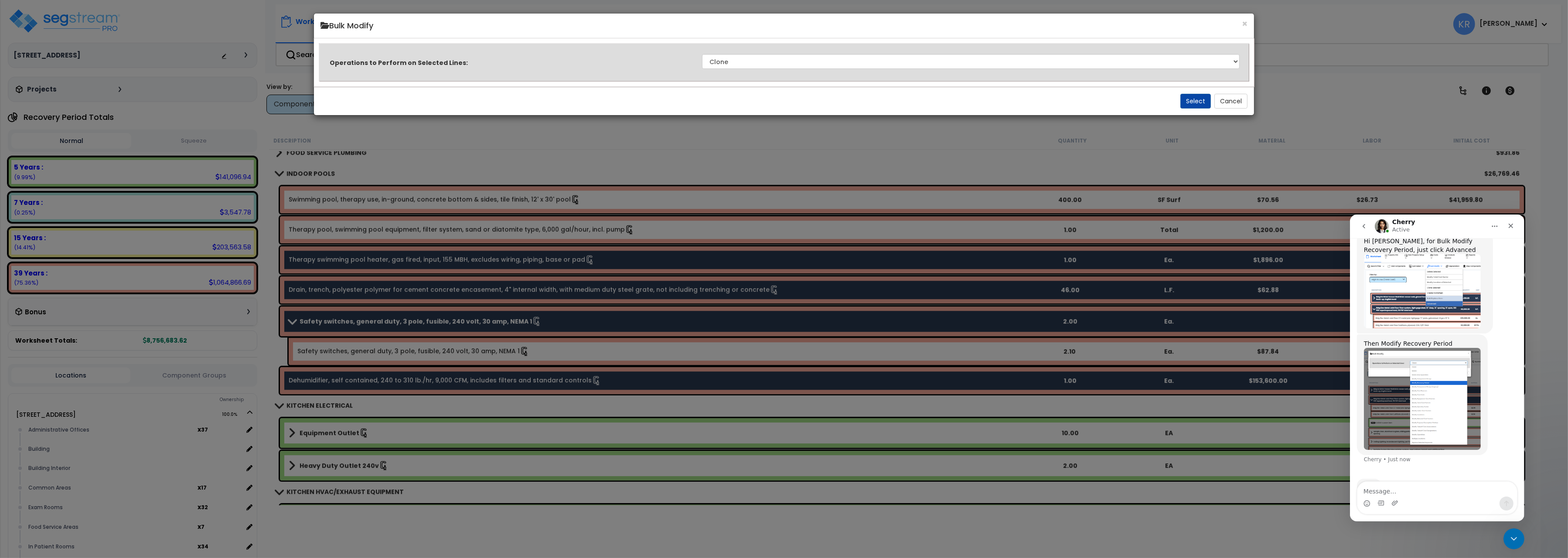
scroll to position [290, 0]
click at [1432, 372] on img "Cherry says…" at bounding box center [1422, 397] width 117 height 101
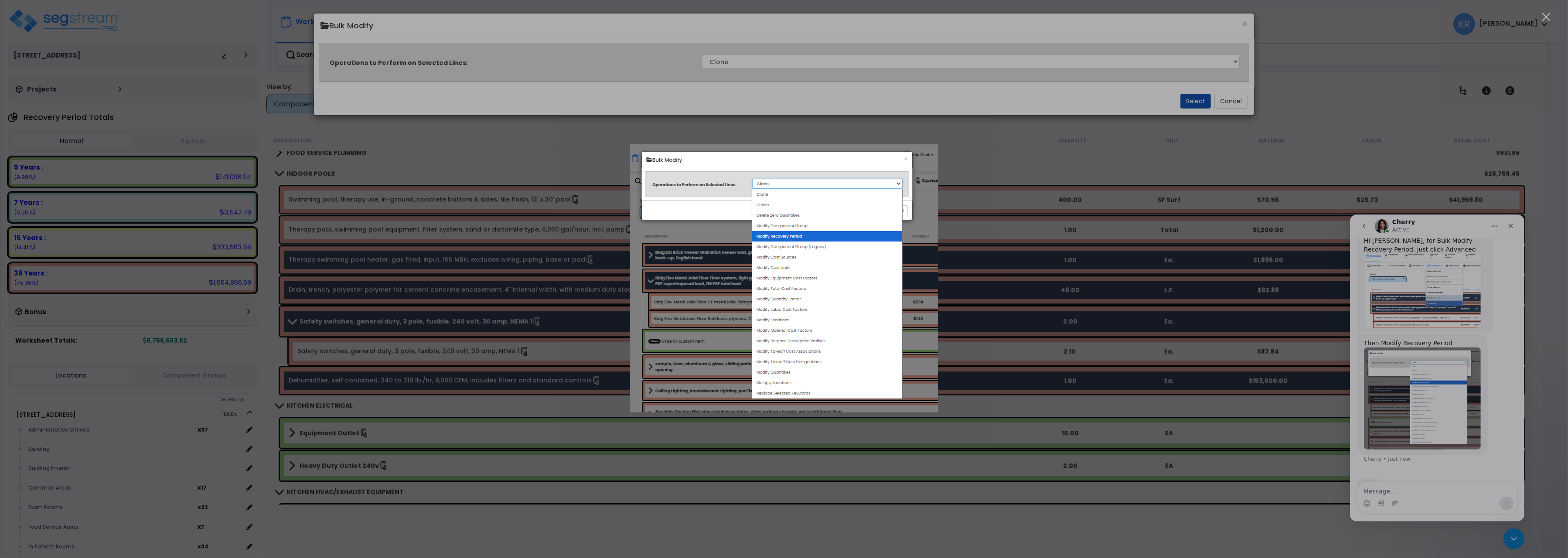
scroll to position [0, 0]
click at [1229, 99] on div "Intercom messenger" at bounding box center [784, 279] width 1568 height 558
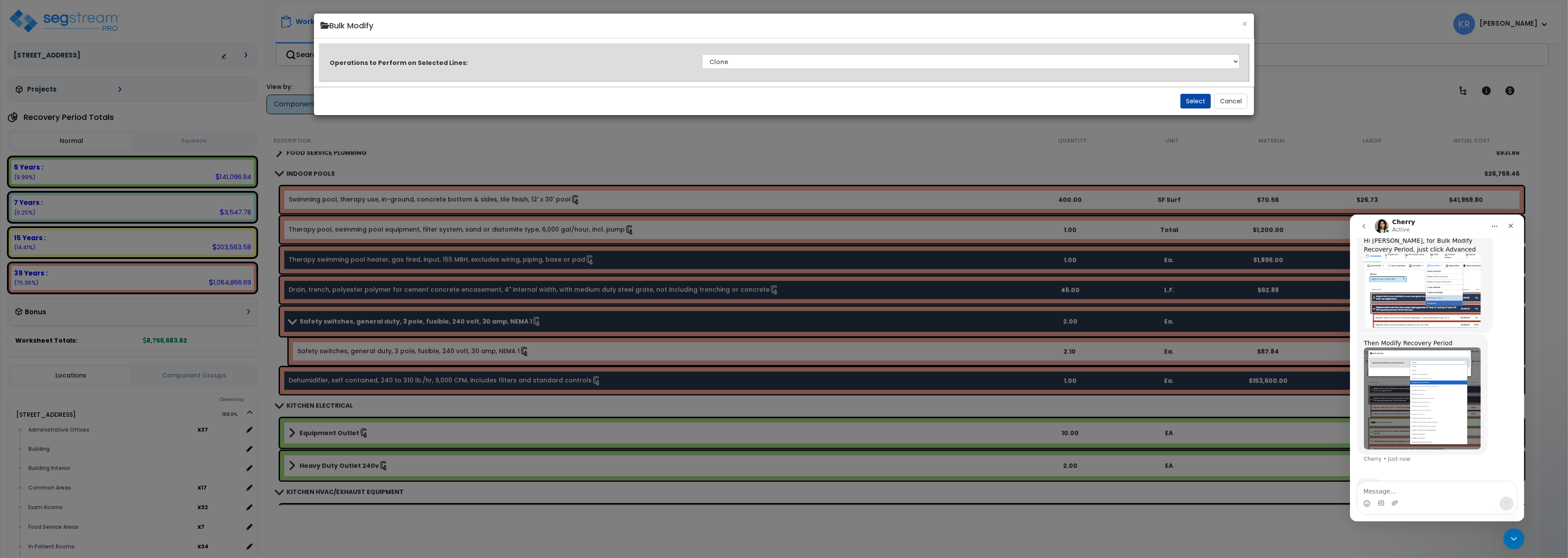
click at [702, 54] on select "Clone Delete Delete Zero Quantities Modify Component Group Modify Cost Sources …" at bounding box center [971, 61] width 538 height 15
click at [787, 57] on select "Clone Delete Delete Zero Quantities Modify Component Group Modify Cost Sources …" at bounding box center [971, 61] width 538 height 15
click at [702, 54] on select "Clone Delete Delete Zero Quantities Modify Component Group Modify Cost Sources …" at bounding box center [971, 61] width 538 height 15
click at [1402, 487] on textarea "Message…" at bounding box center [1437, 489] width 160 height 15
type textarea "A"
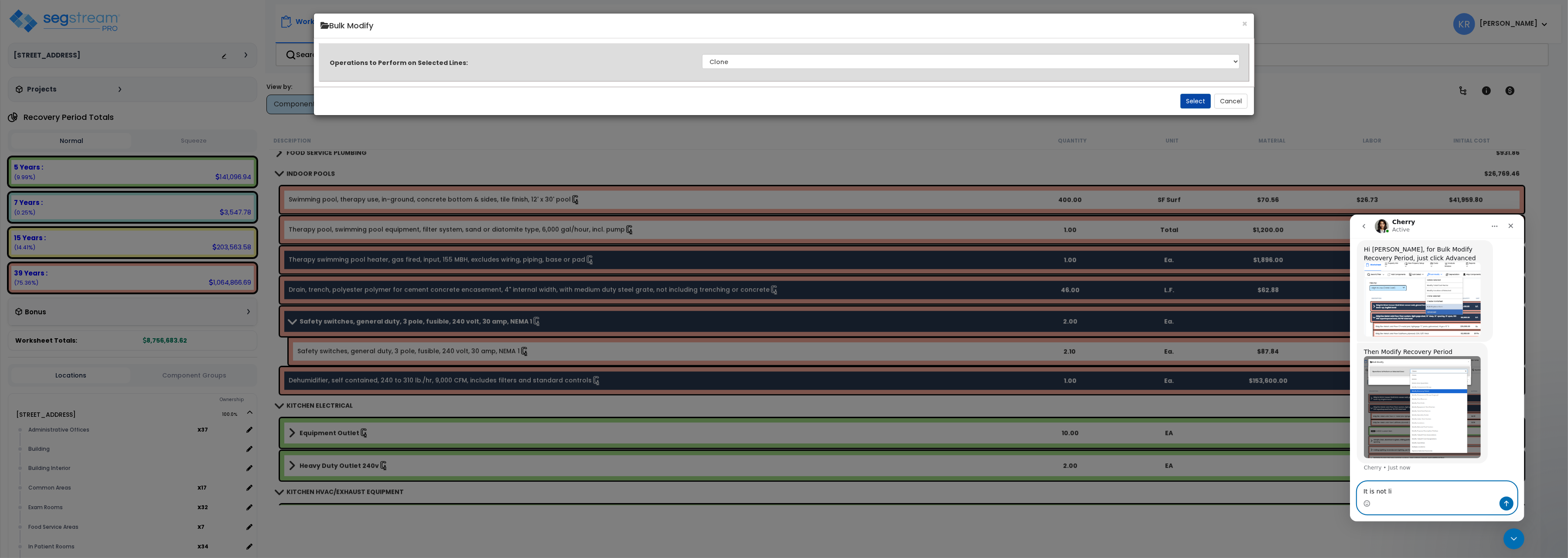
scroll to position [256, 0]
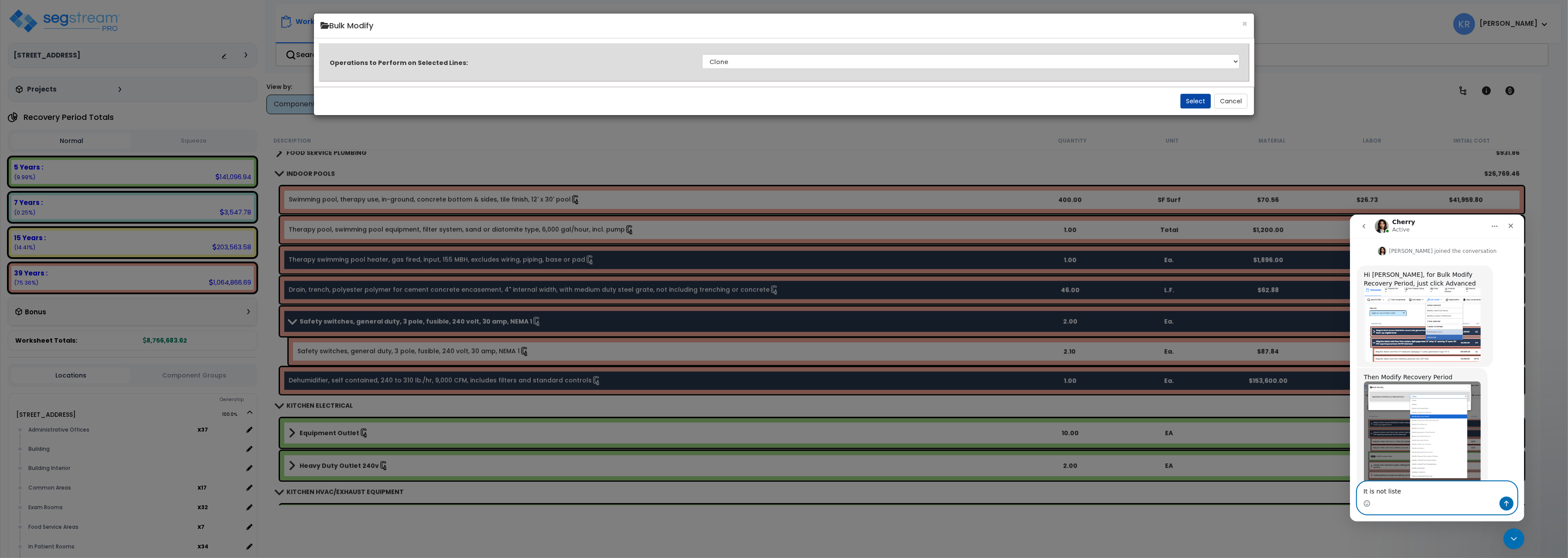
type textarea "It is not listed"
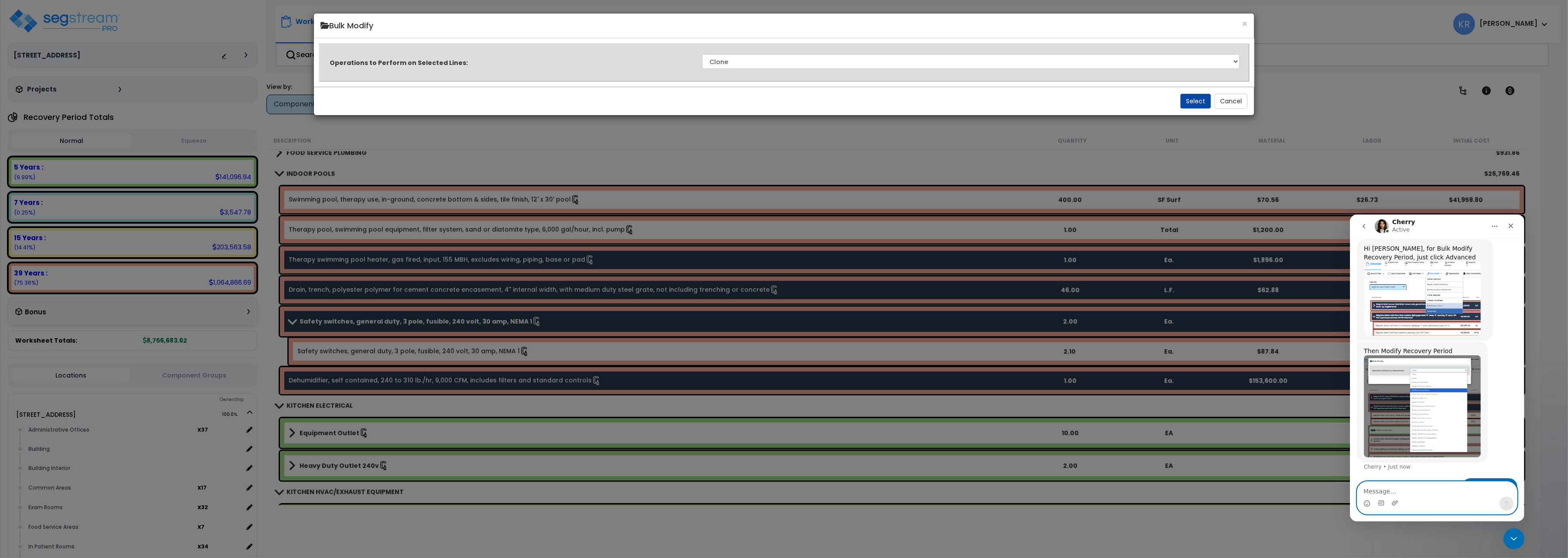
scroll to position [281, 0]
click at [702, 54] on select "Clone Delete Delete Zero Quantities Modify Component Group Modify Cost Sources …" at bounding box center [971, 61] width 538 height 15
click at [1448, 278] on img "Cherry says…" at bounding box center [1422, 298] width 117 height 74
click at [1449, 278] on div "Intercom messenger" at bounding box center [784, 279] width 1568 height 558
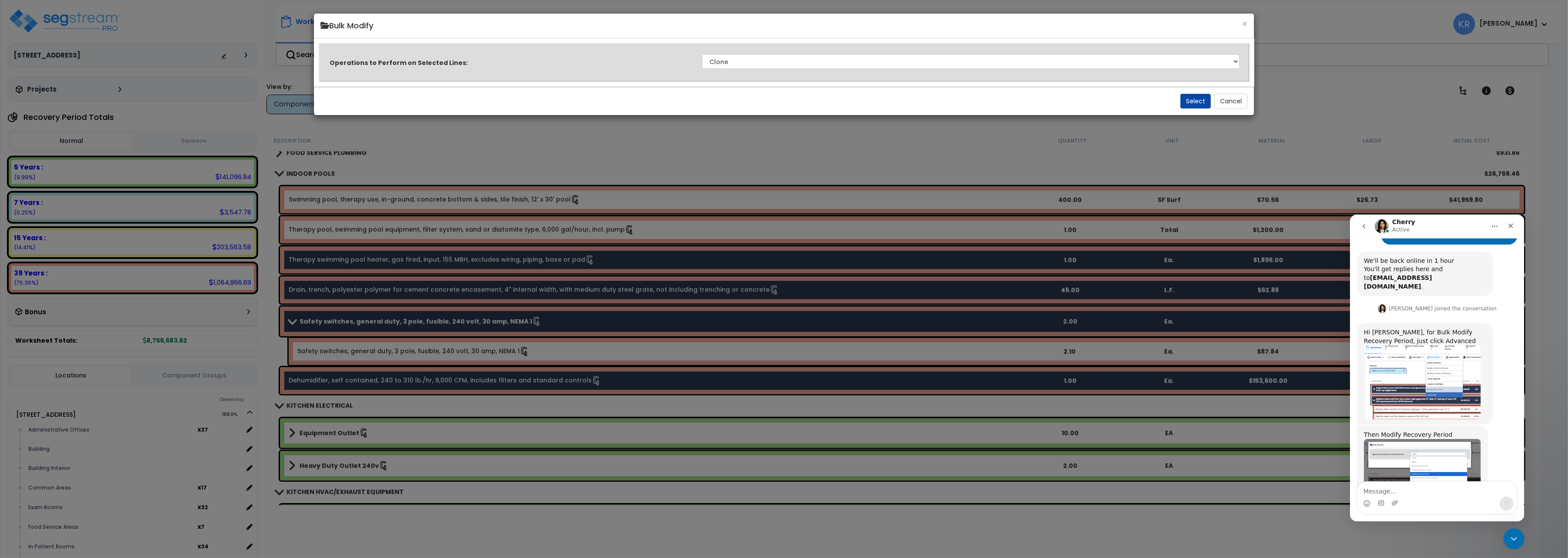
scroll to position [169, 0]
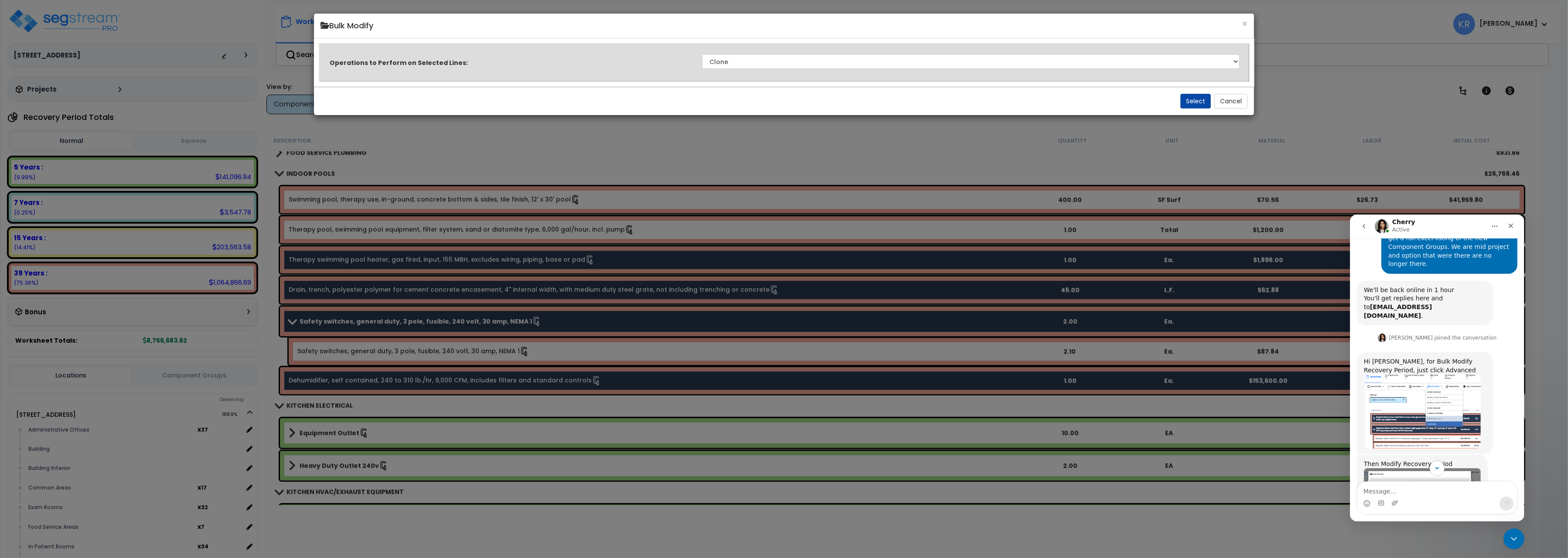
click at [1428, 374] on img "Cherry says…" at bounding box center [1422, 411] width 117 height 74
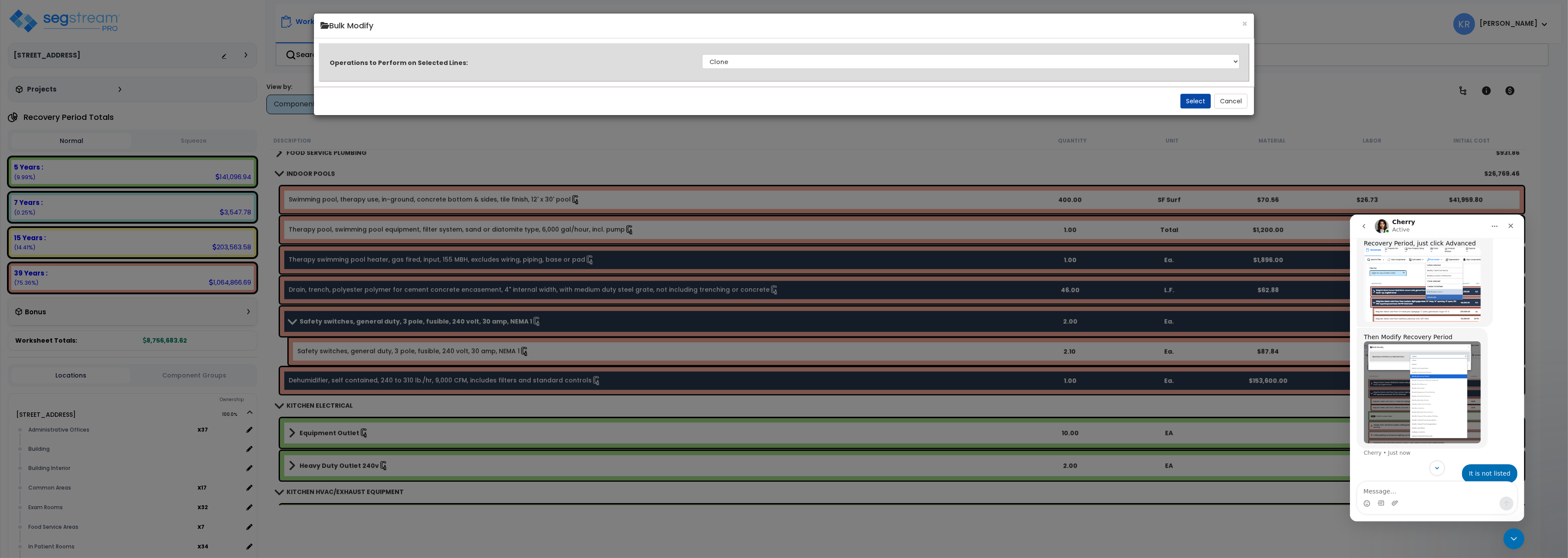
scroll to position [315, 0]
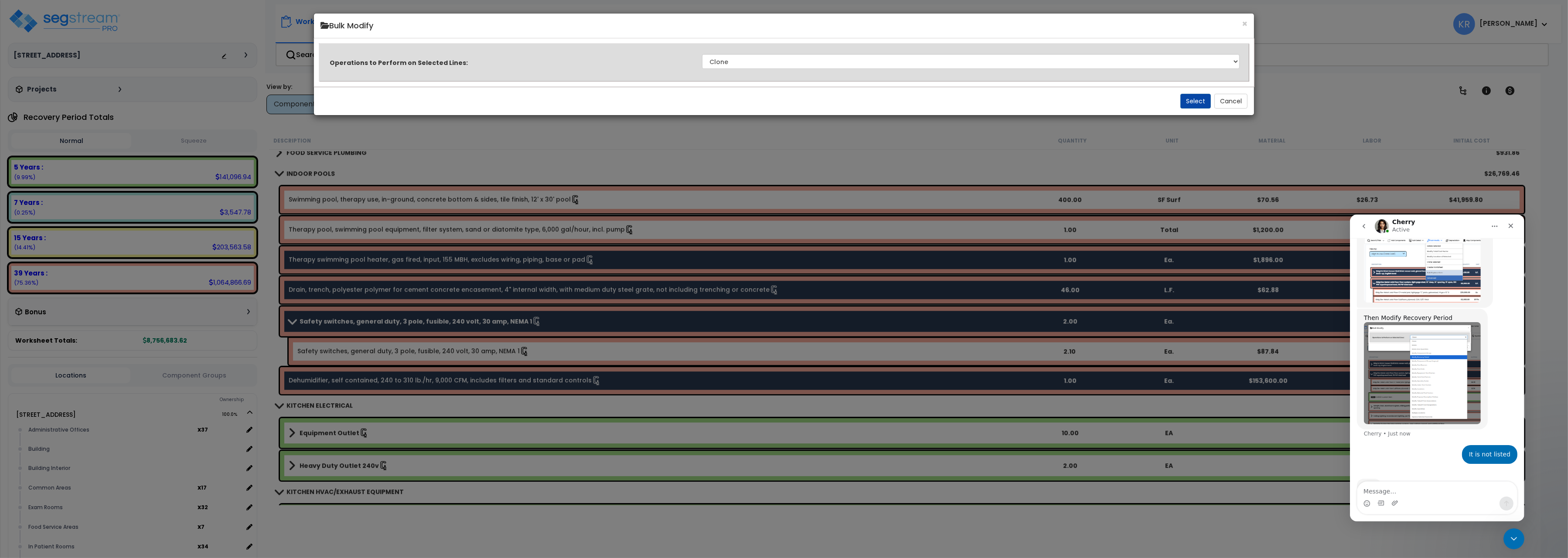
click at [1393, 326] on img "Cherry says…" at bounding box center [1422, 372] width 117 height 101
click at [1393, 327] on div "Intercom messenger" at bounding box center [784, 279] width 1568 height 558
click at [1393, 326] on img "Cherry says…" at bounding box center [1422, 372] width 117 height 101
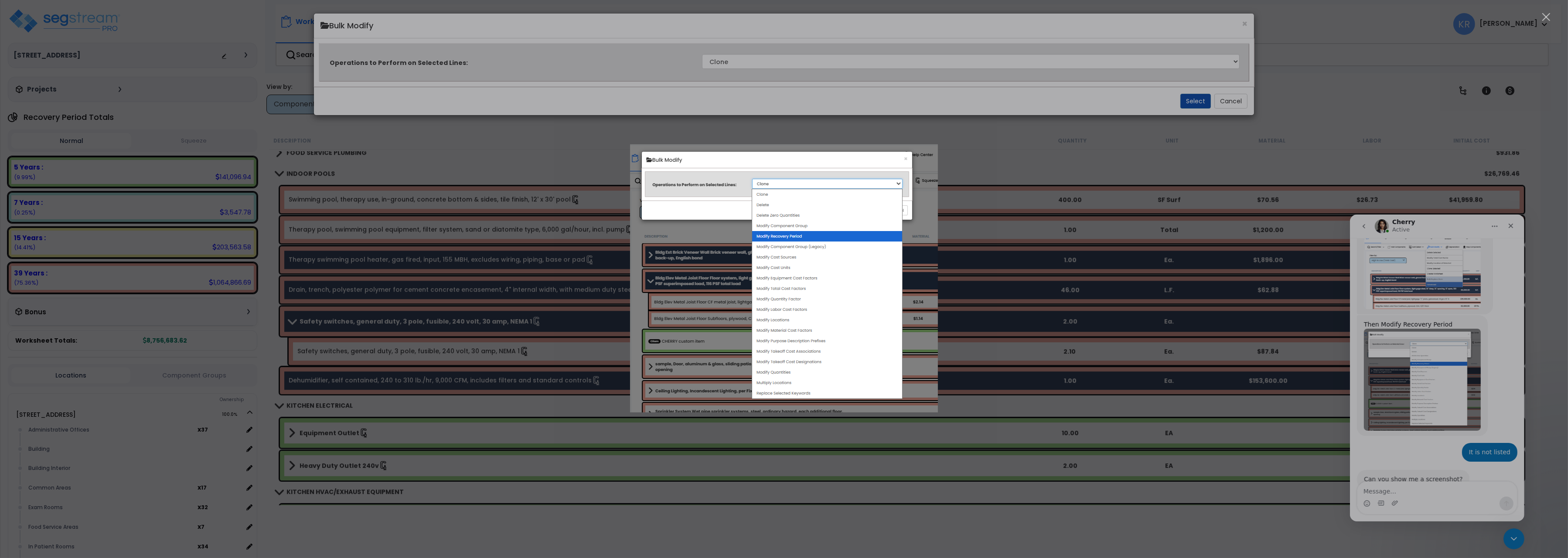
scroll to position [308, 0]
click at [962, 130] on div "Intercom messenger" at bounding box center [784, 279] width 1568 height 558
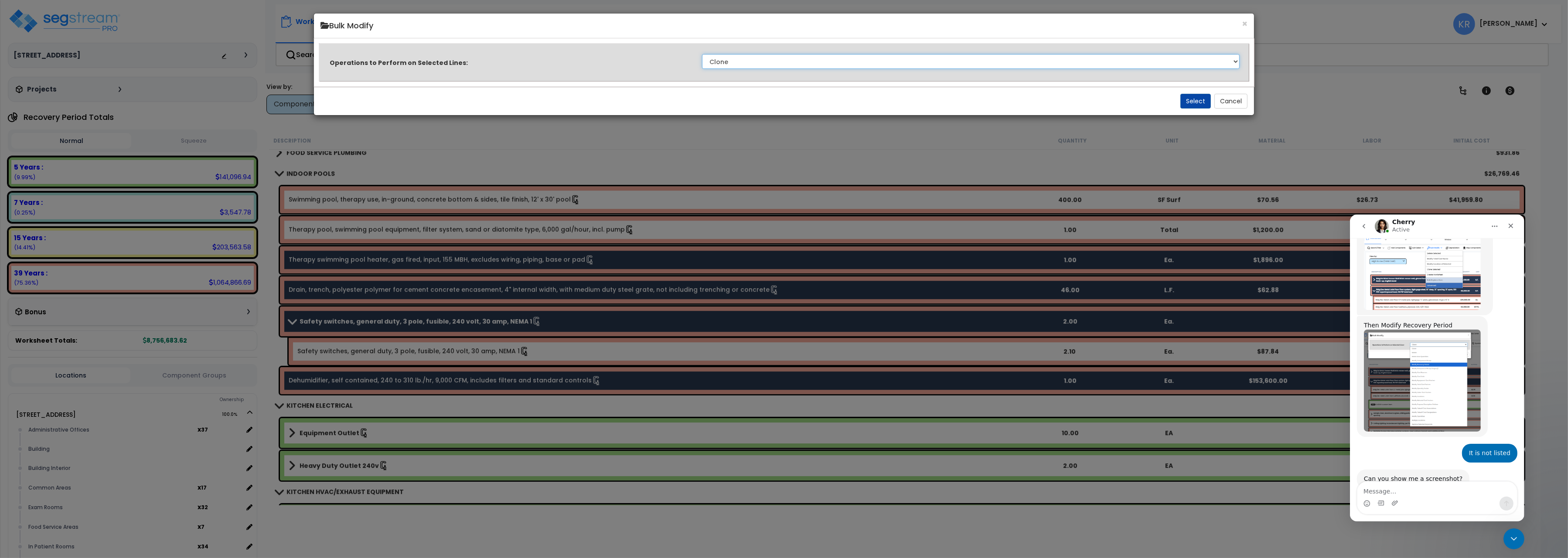
click at [702, 54] on select "Clone Delete Delete Zero Quantities Modify Component Group Modify Cost Sources …" at bounding box center [971, 61] width 538 height 15
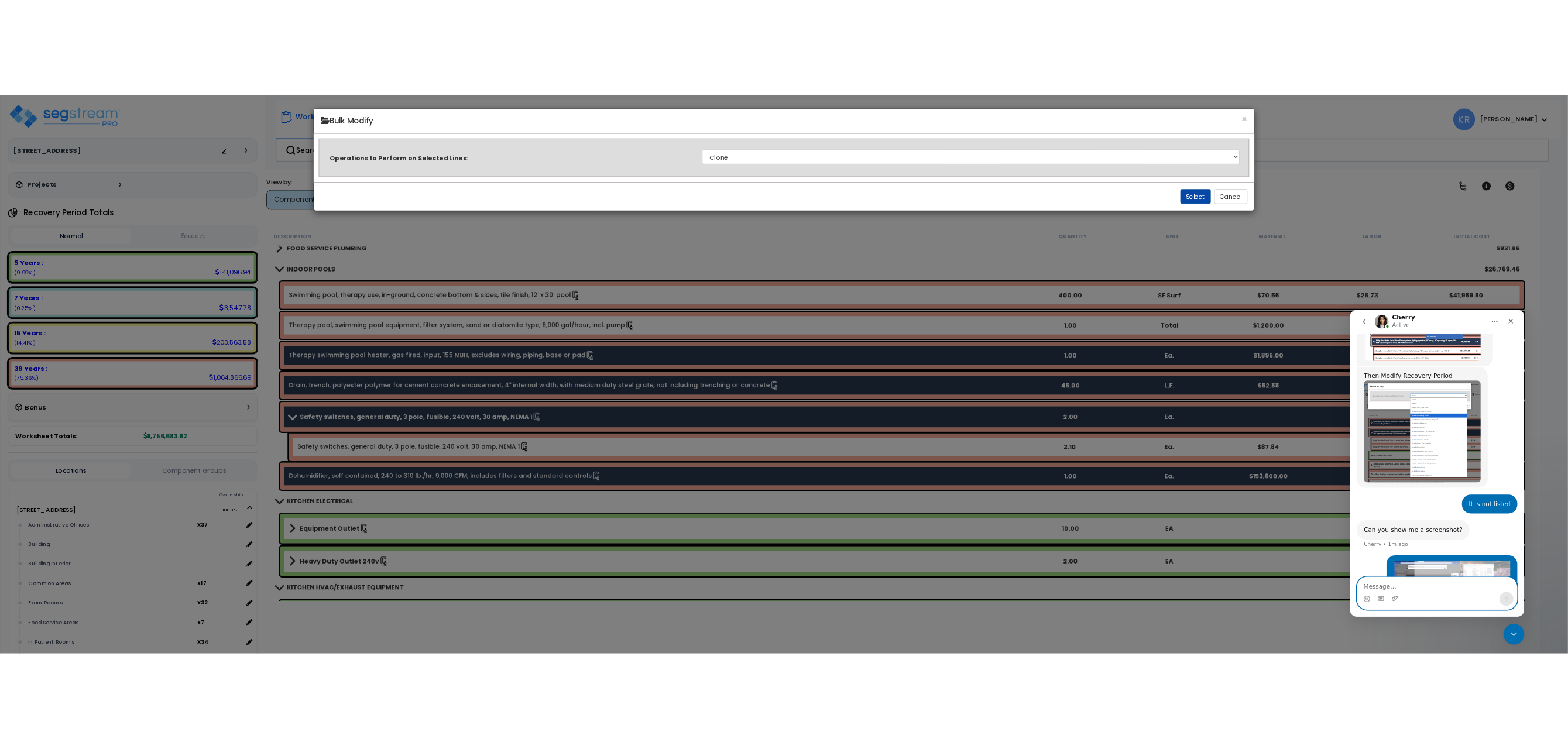
scroll to position [474, 0]
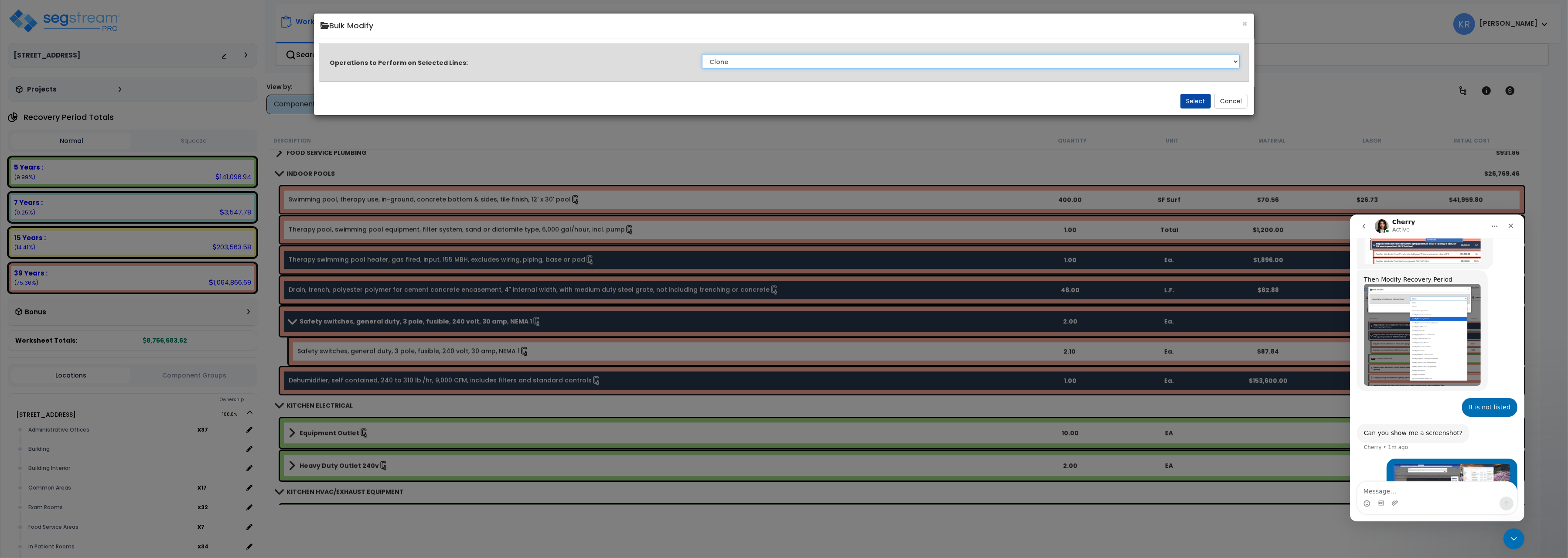
click at [702, 54] on select "Clone Delete Delete Zero Quantities Modify Component Group Modify Cost Sources …" at bounding box center [971, 61] width 538 height 15
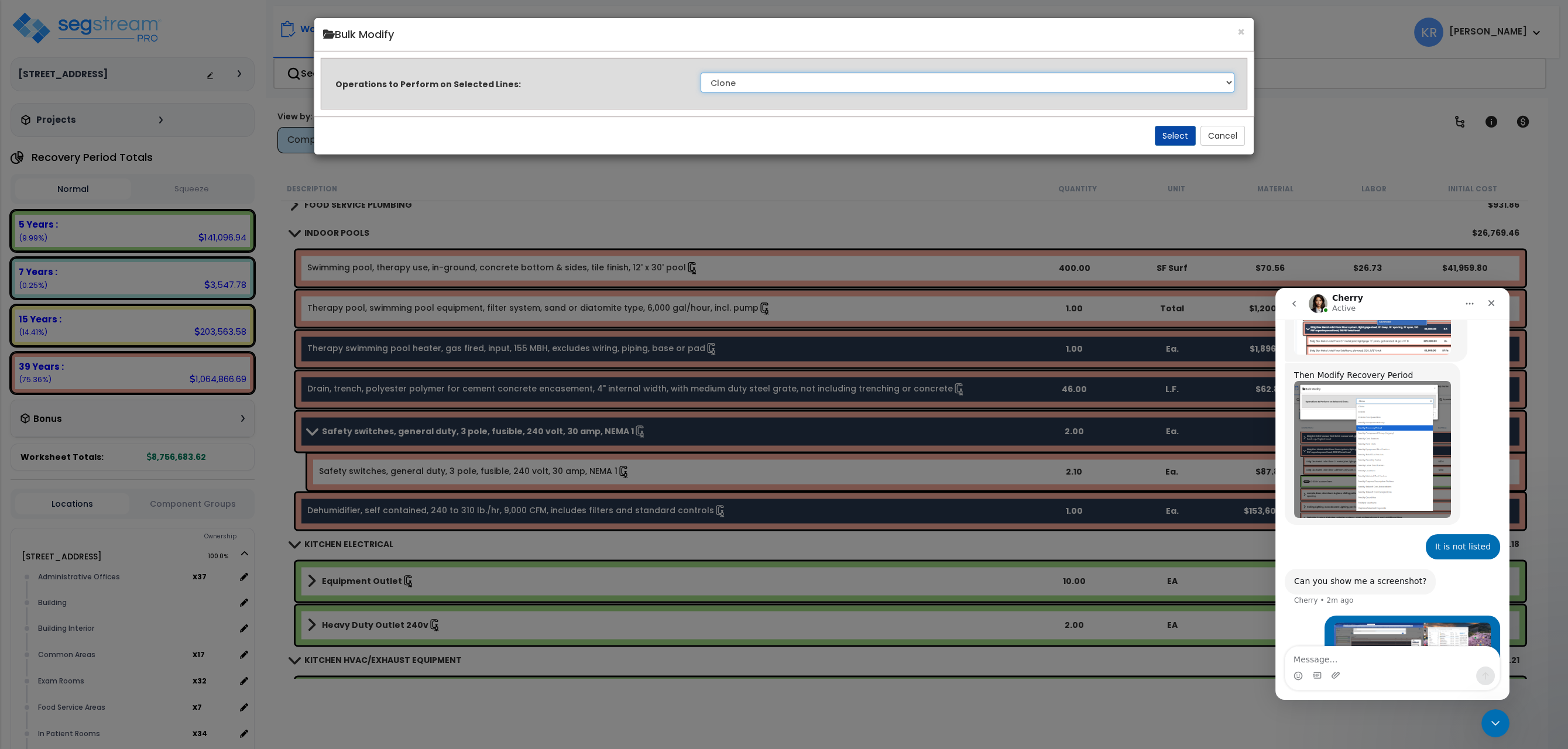
click at [701, 72] on select "Clone Delete Delete Zero Quantities Modify Component Group Modify Cost Sources …" at bounding box center [967, 82] width 534 height 20
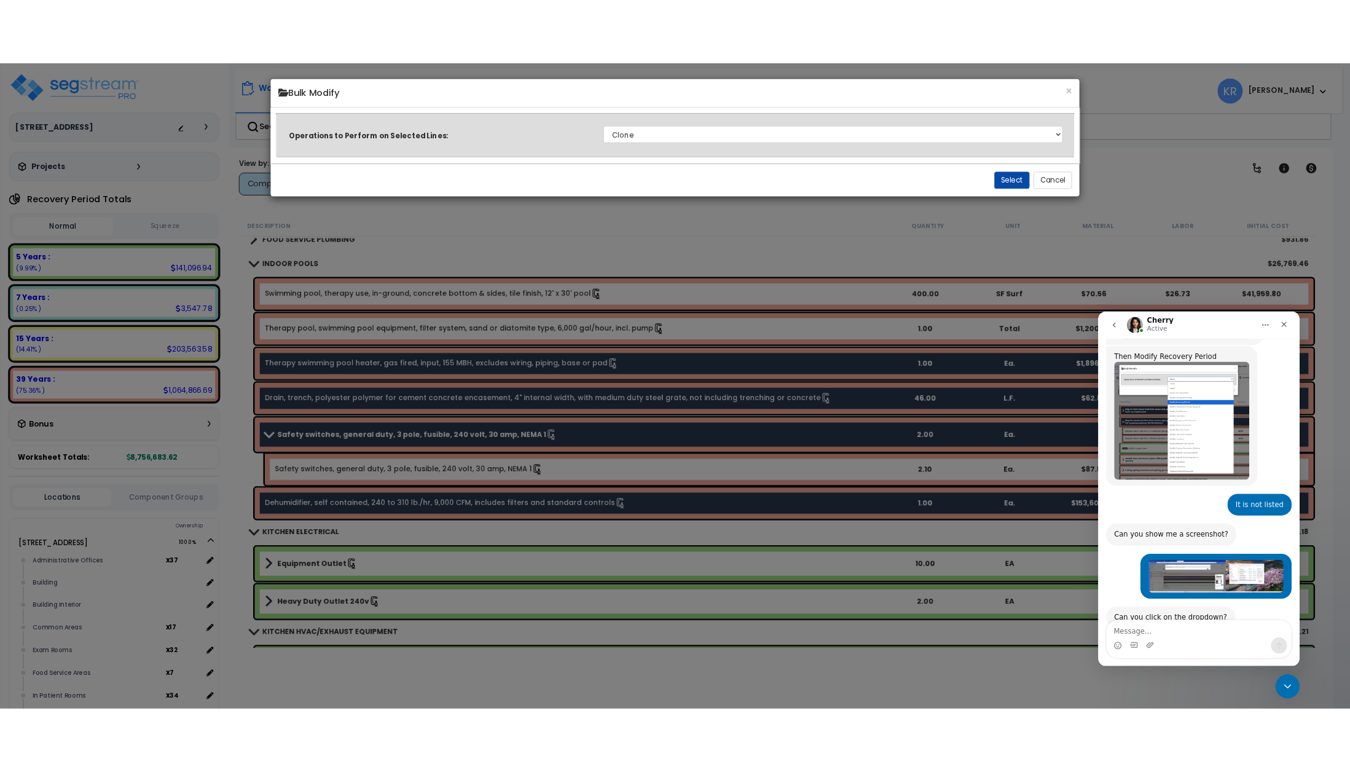
scroll to position [535, 0]
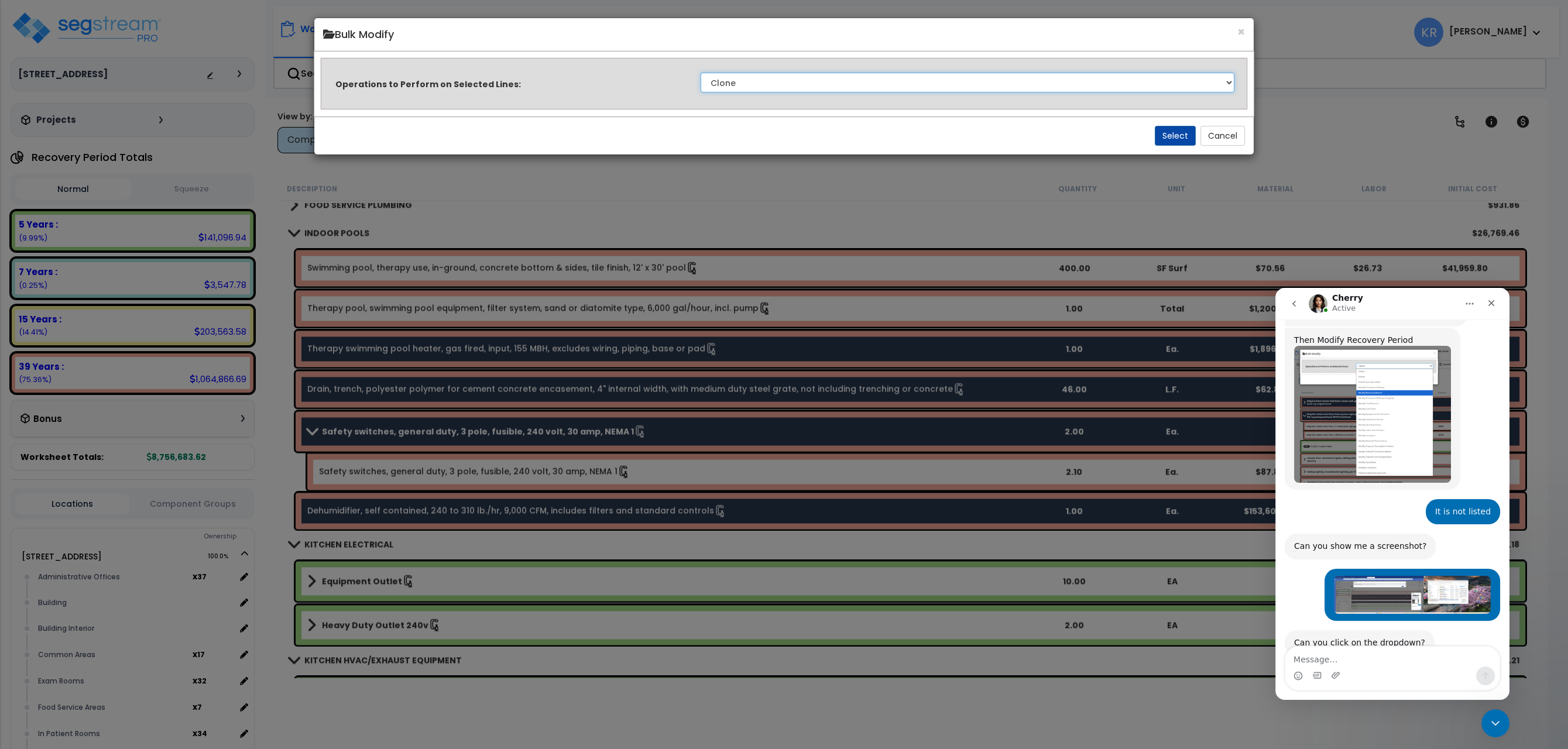
click at [701, 72] on select "Clone Delete Delete Zero Quantities Modify Component Group Modify Cost Sources …" at bounding box center [967, 82] width 534 height 20
click at [1240, 36] on button "×" at bounding box center [1241, 31] width 8 height 12
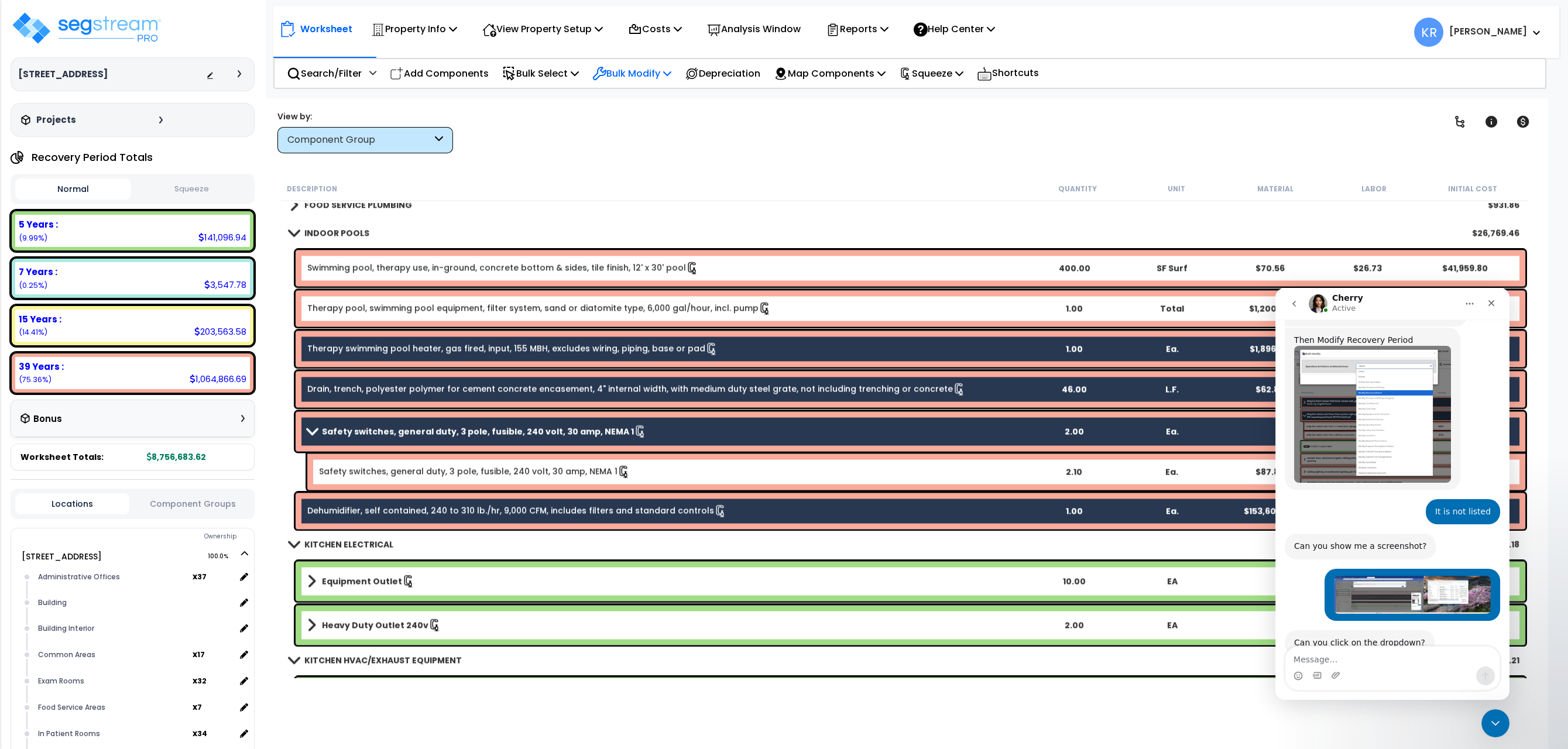
click at [642, 73] on p "Bulk Modify" at bounding box center [631, 73] width 79 height 16
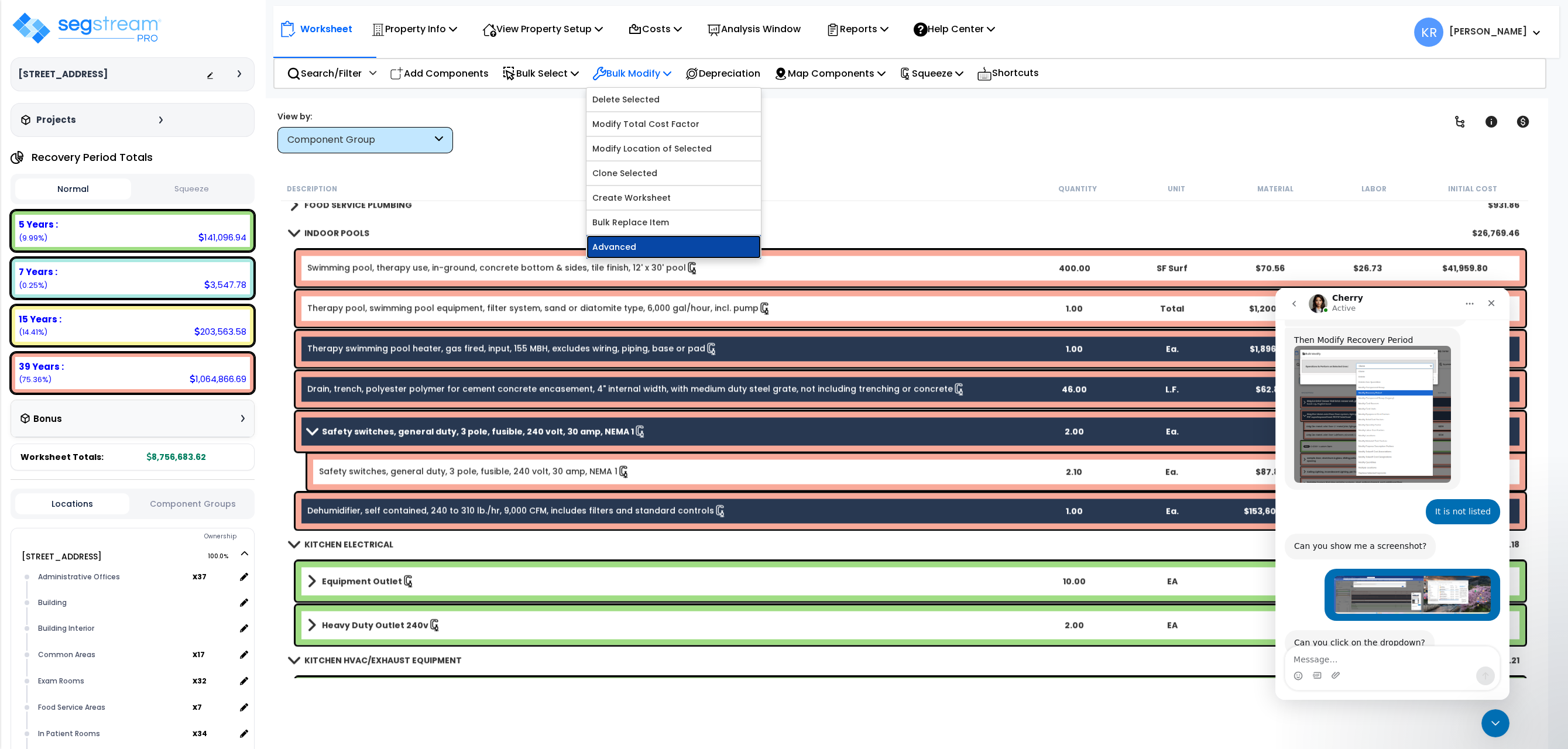
click at [625, 251] on link "Advanced" at bounding box center [673, 246] width 174 height 24
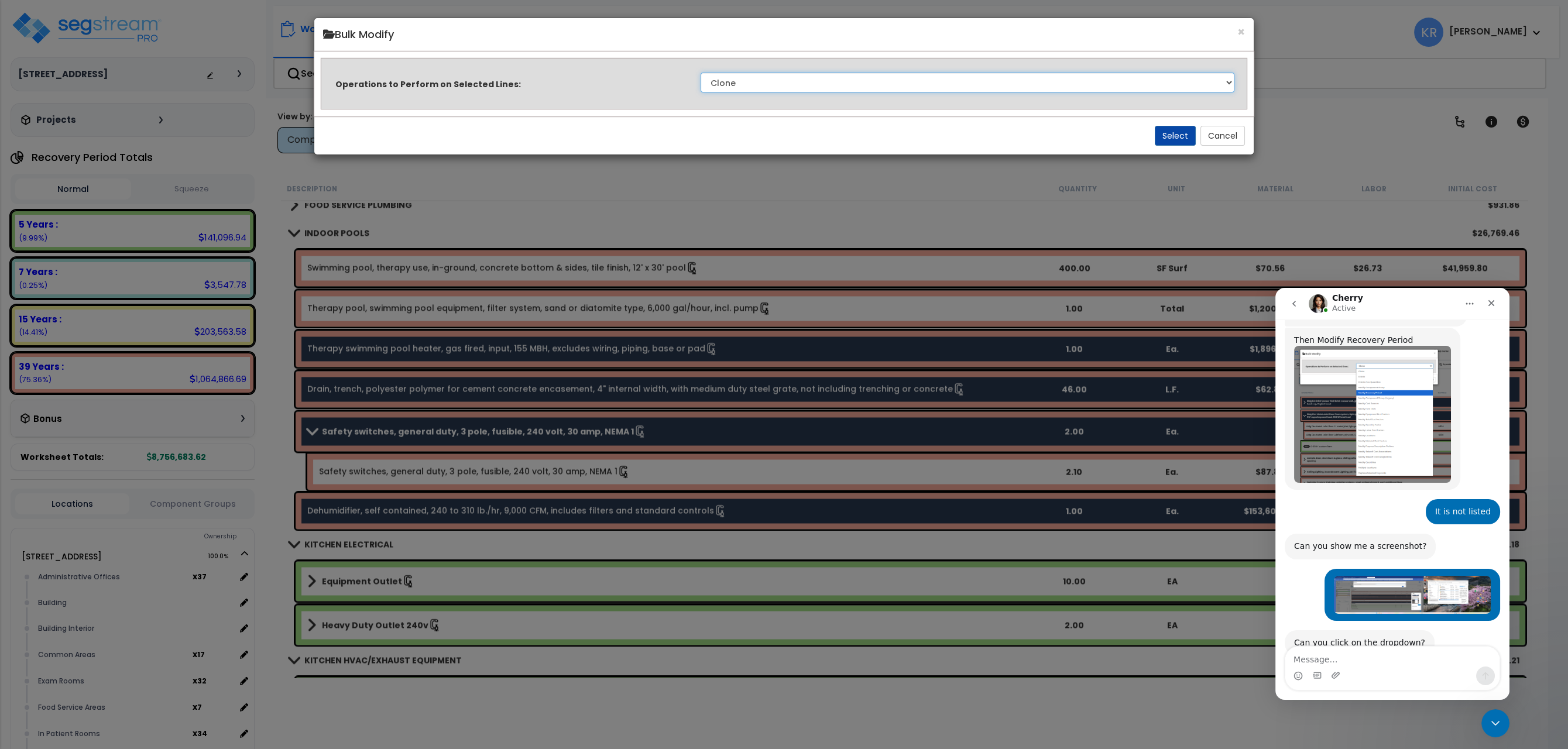
click at [701, 72] on select "Clone Delete Delete Zero Quantities Modify Component Group Modify Cost Sources …" at bounding box center [967, 82] width 534 height 20
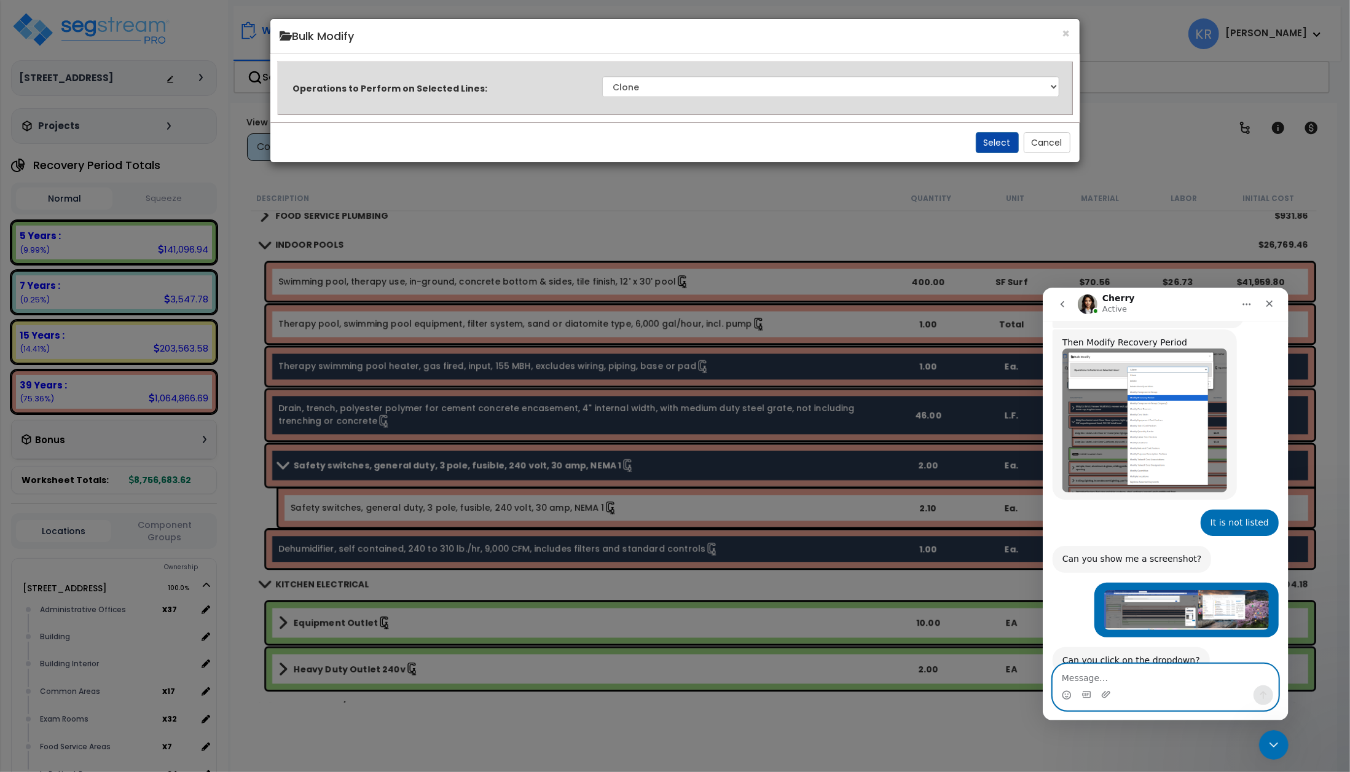
click at [1077, 674] on textarea "Message…" at bounding box center [1165, 674] width 225 height 21
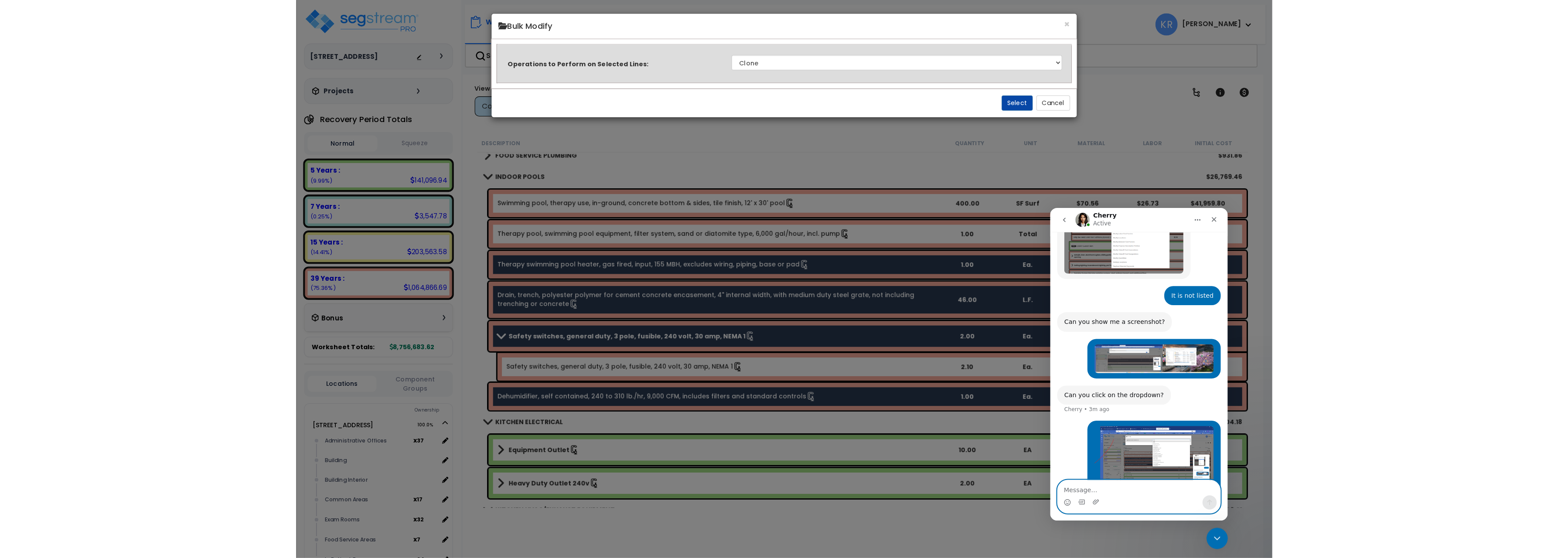
scroll to position [462, 0]
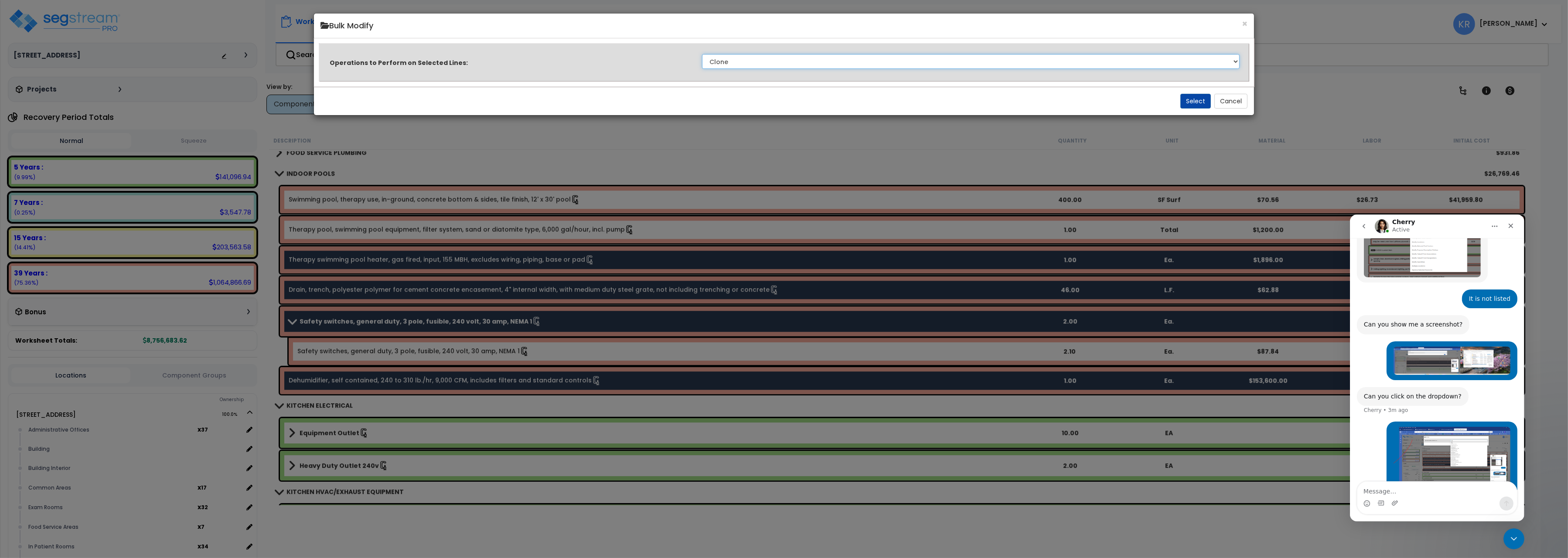
click at [702, 54] on select "Clone Delete Delete Zero Quantities Modify Component Group Modify Cost Sources …" at bounding box center [971, 61] width 538 height 15
click at [1249, 28] on div "× Bulk Modify" at bounding box center [784, 26] width 940 height 25
click at [1248, 26] on div "× Bulk Modify" at bounding box center [784, 26] width 940 height 25
click at [1247, 23] on button "×" at bounding box center [1245, 23] width 6 height 9
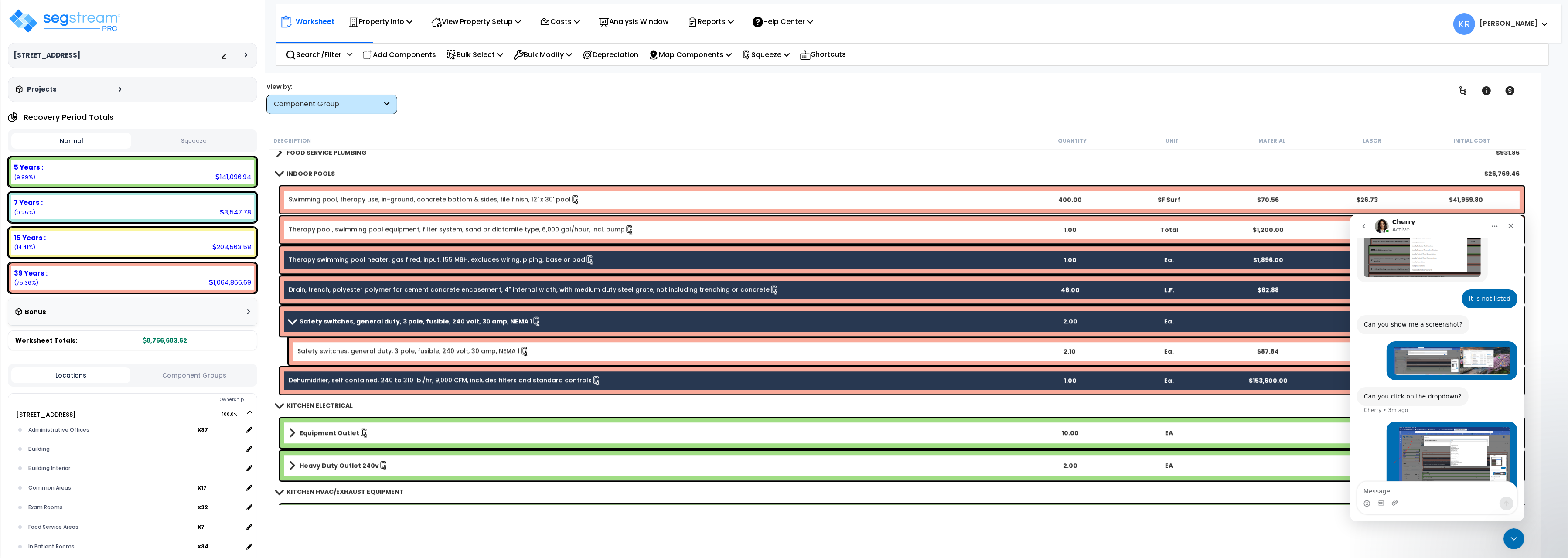
click at [323, 172] on b "INDOOR POOLS" at bounding box center [311, 173] width 48 height 9
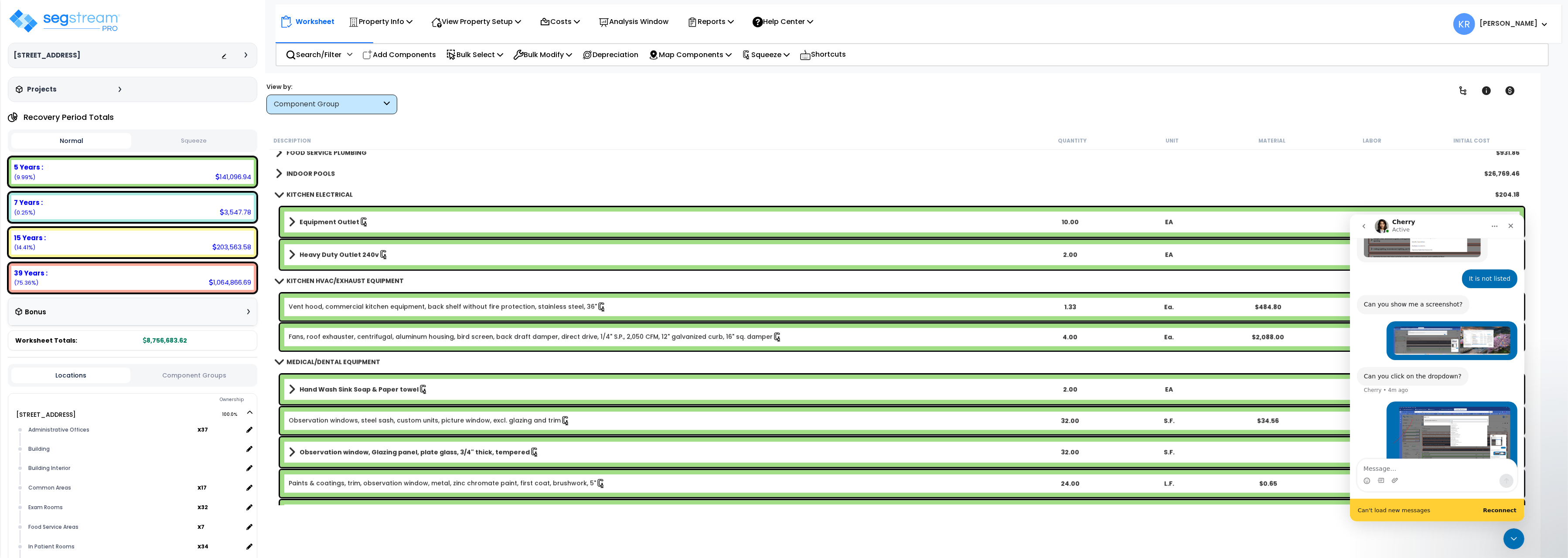
scroll to position [484, 0]
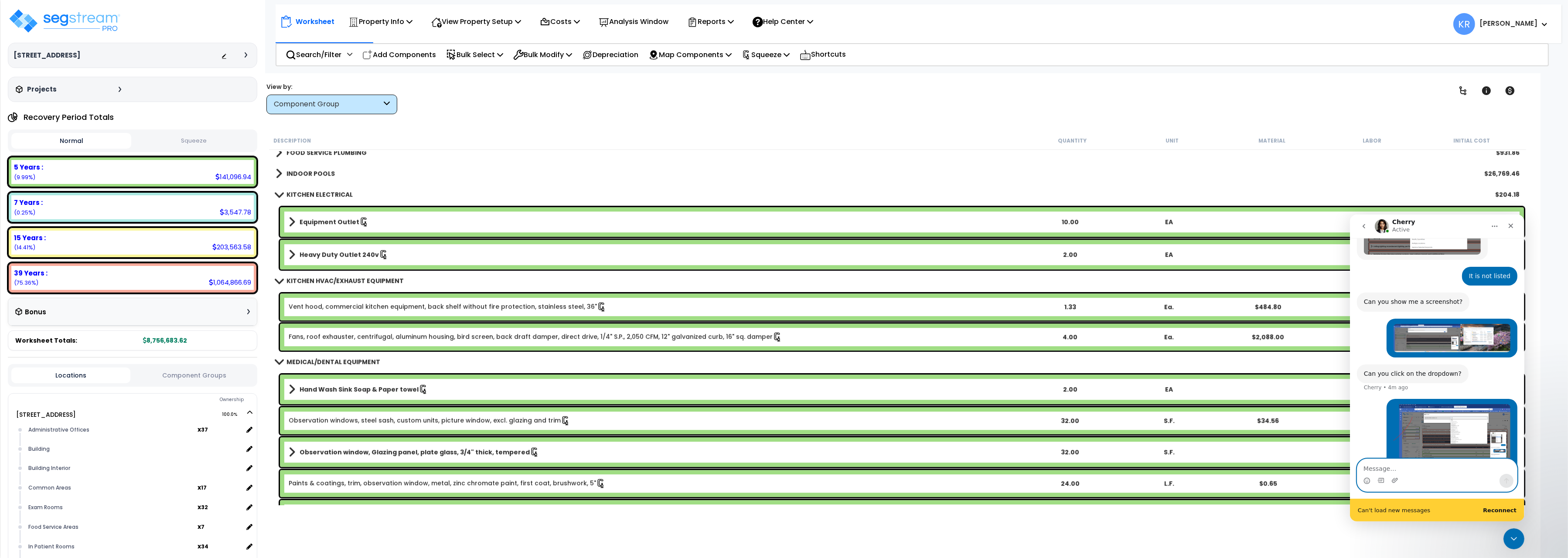
click at [1388, 468] on textarea "Message…" at bounding box center [1437, 466] width 160 height 15
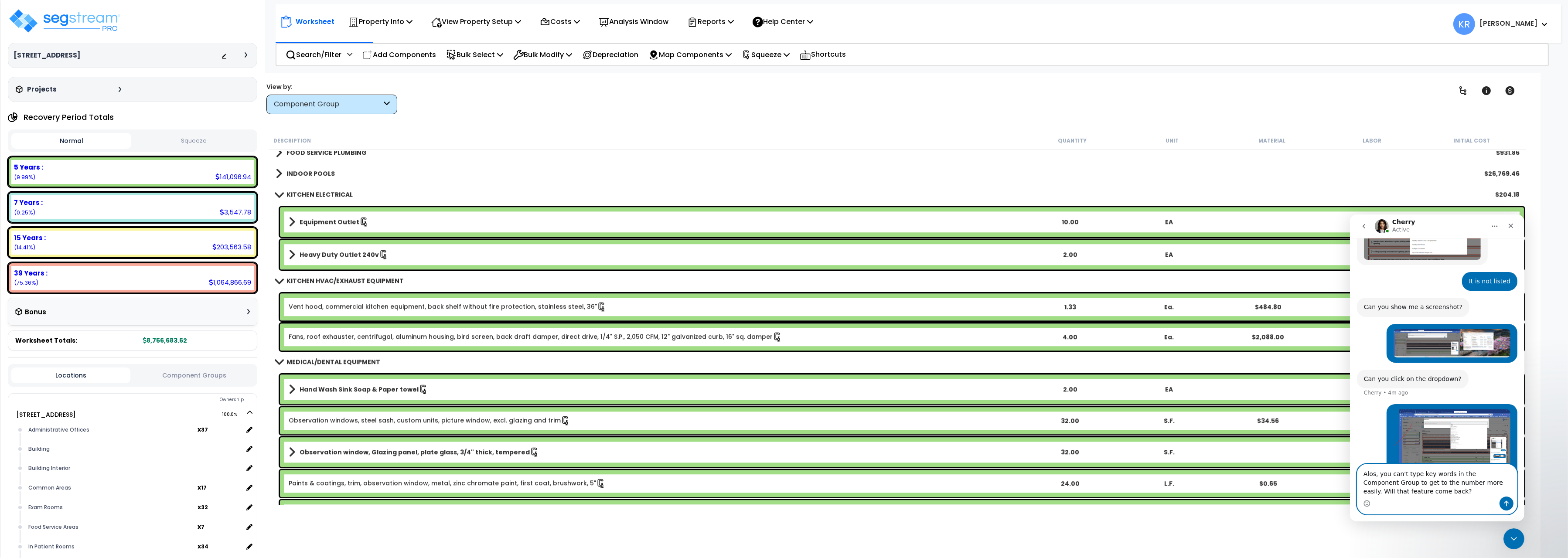
scroll to position [38, 0]
click at [1370, 472] on textarea "Alos, you can't type key words in the Component Group to get to the number more…" at bounding box center [1437, 479] width 160 height 32
type textarea "Also, you can't type key words in the Component Group to get to the number more…"
click at [1461, 494] on textarea "Also, you can't type key words in the Component Group to get to the number more…" at bounding box center [1437, 479] width 160 height 32
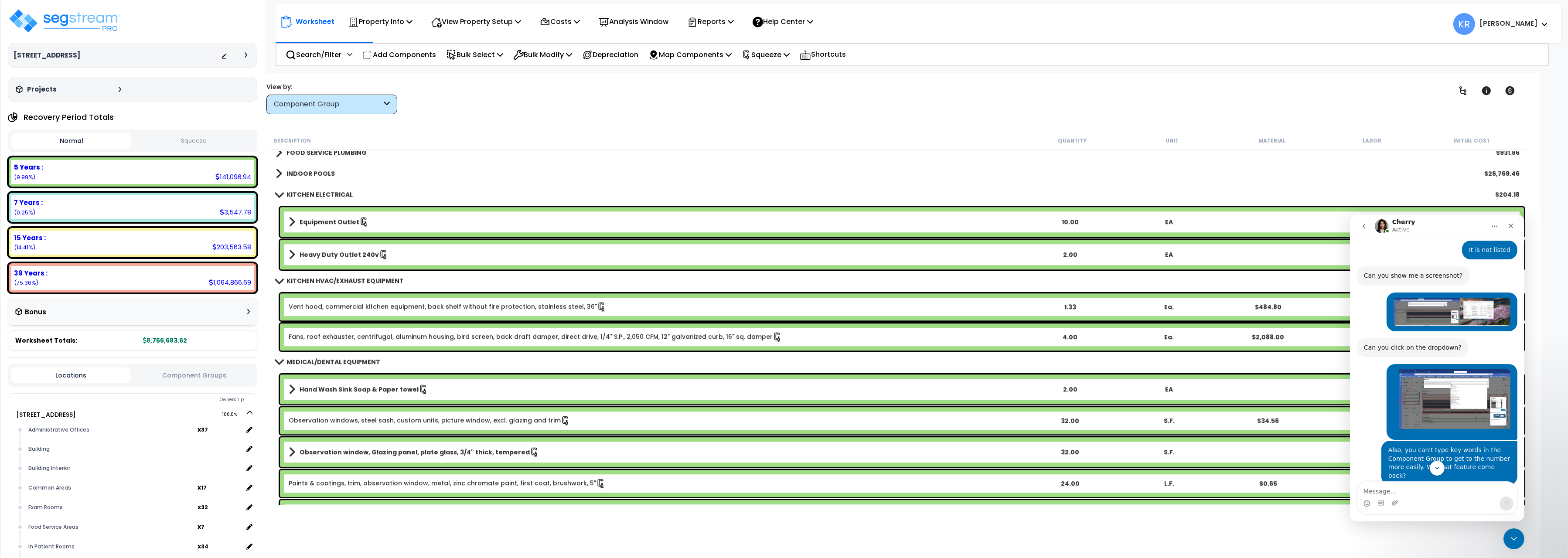
scroll to position [525, 0]
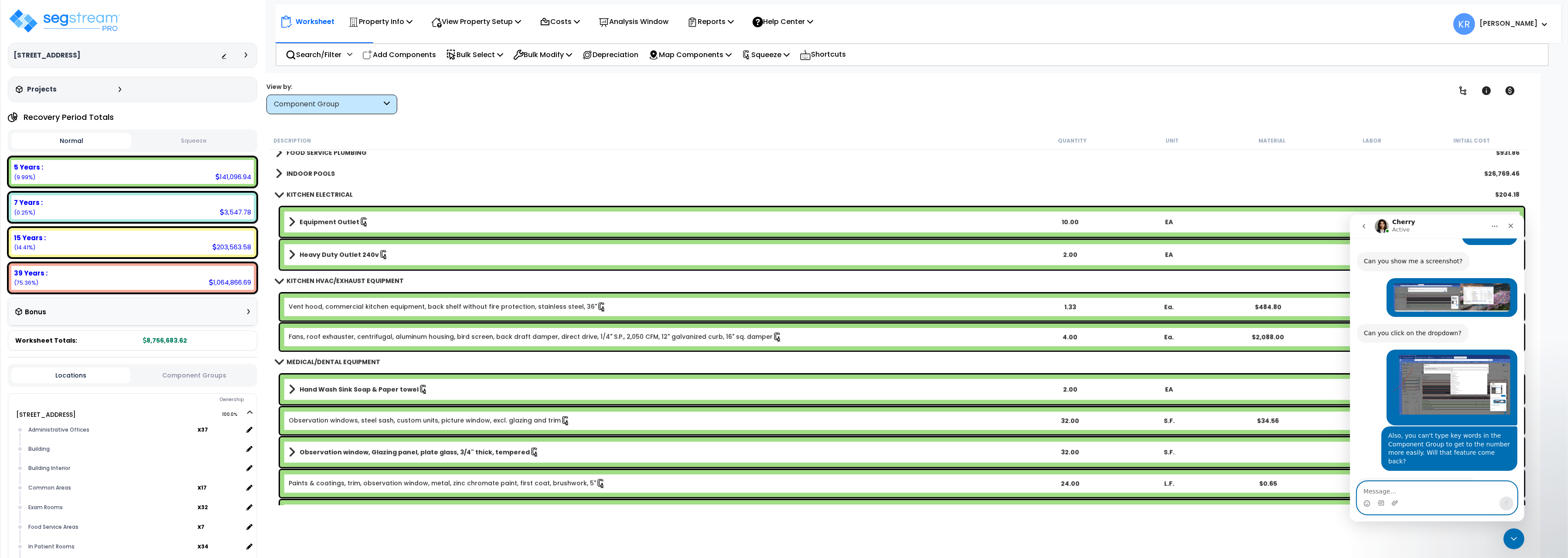
click at [1391, 489] on textarea "Message…" at bounding box center [1437, 489] width 160 height 15
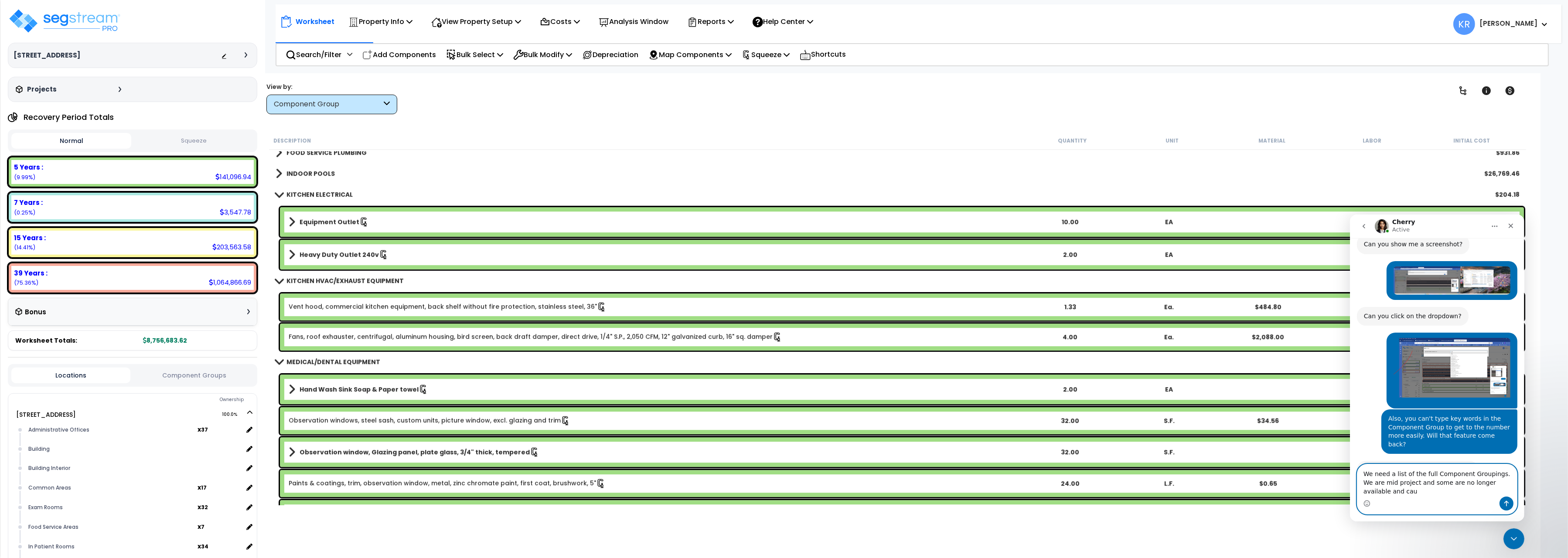
scroll to position [542, 0]
type textarea "We need a list of the full Component Groupings. We are mid project and some are…"
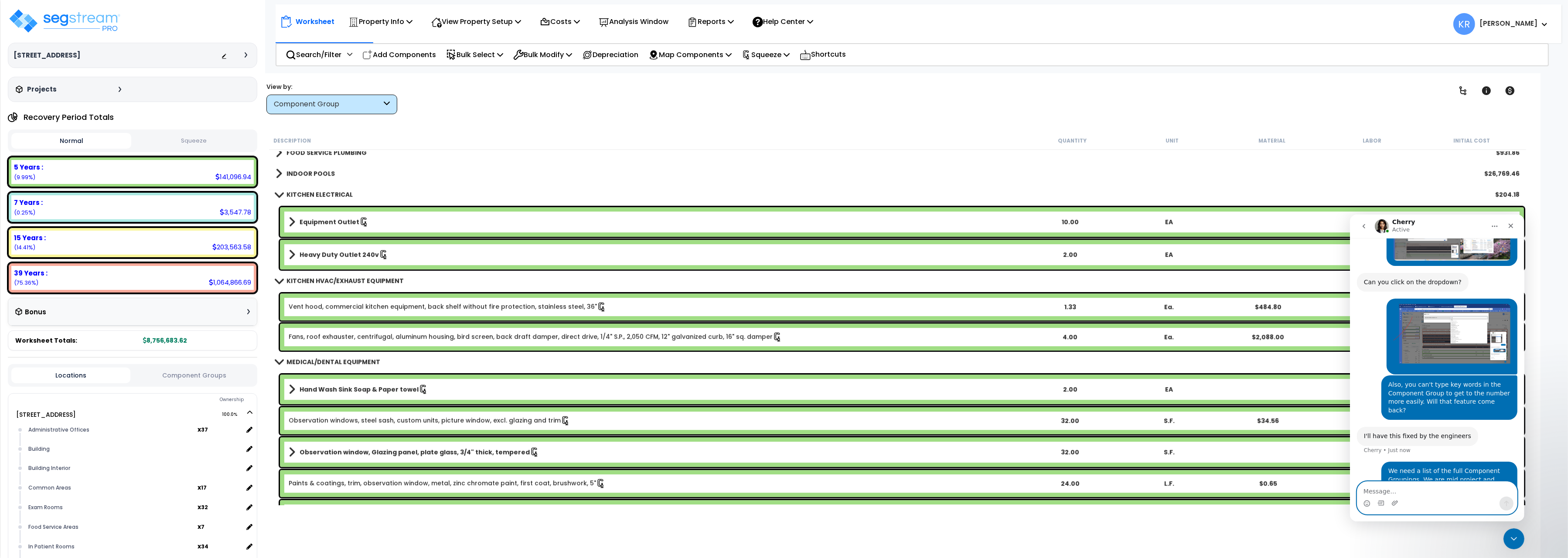
scroll to position [576, 0]
